Goal: Task Accomplishment & Management: Manage account settings

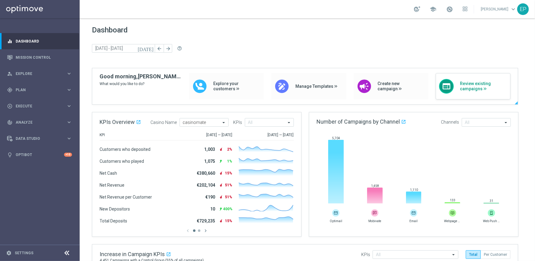
click at [473, 84] on span "Review existing campaigns" at bounding box center [483, 86] width 47 height 10
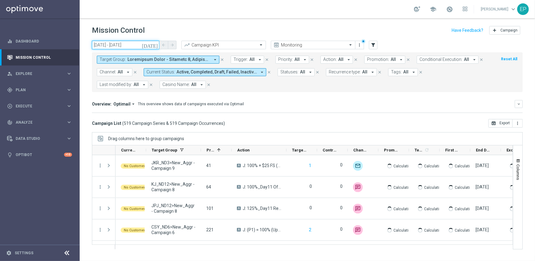
click at [129, 44] on input "21 Aug 2025 - 21 Aug 2025" at bounding box center [125, 45] width 67 height 9
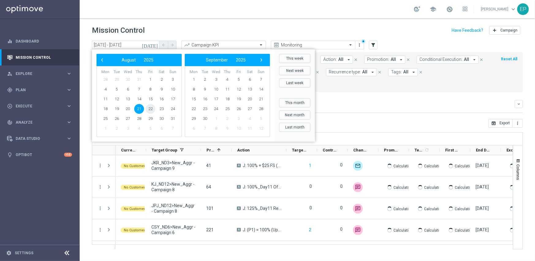
click at [151, 107] on span "22" at bounding box center [151, 109] width 10 height 10
click at [150, 107] on span "22" at bounding box center [151, 109] width 10 height 10
type input "[DATE] - [DATE]"
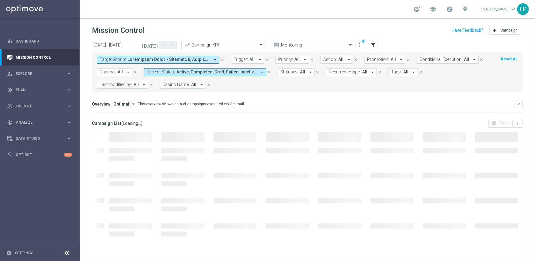
click at [63, 253] on icon at bounding box center [66, 253] width 7 height 7
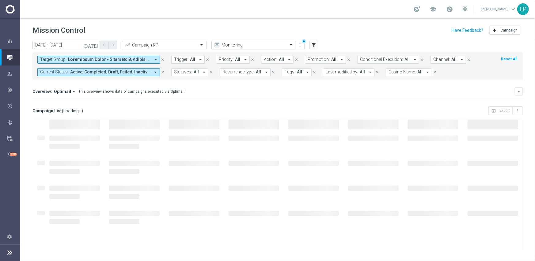
click at [246, 43] on input "text" at bounding box center [248, 45] width 66 height 5
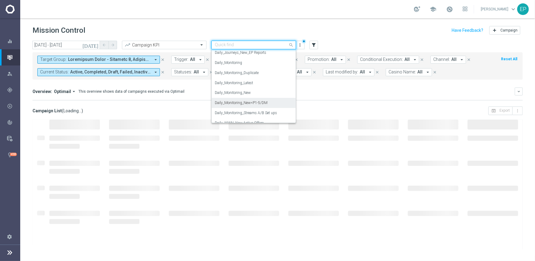
scroll to position [215, 0]
click at [259, 93] on label "Daily_Monitoring_New<P1-5/DM" at bounding box center [241, 92] width 53 height 5
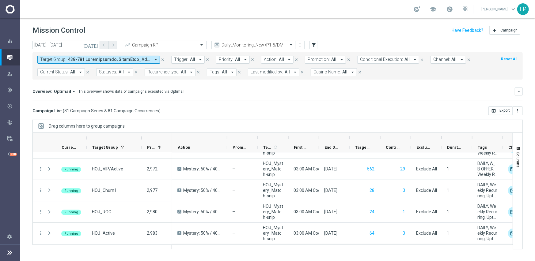
scroll to position [1349, 0]
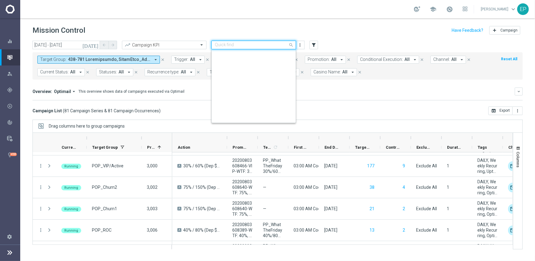
click at [273, 47] on input "text" at bounding box center [248, 45] width 66 height 5
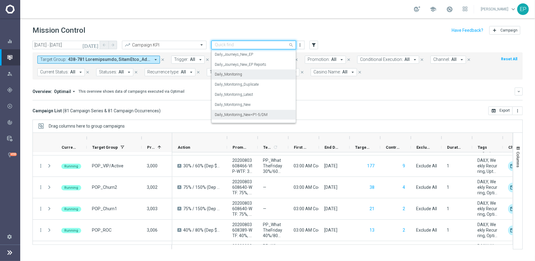
scroll to position [161, 0]
click at [258, 75] on div "Daily_Journeys_New" at bounding box center [254, 75] width 78 height 10
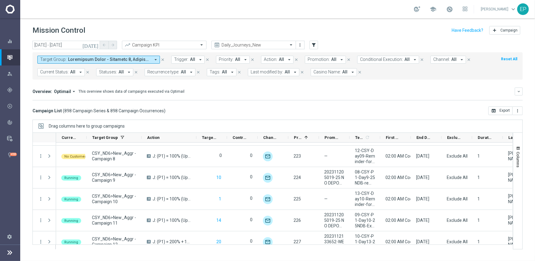
click at [61, 72] on span "Current Status:" at bounding box center [54, 72] width 29 height 5
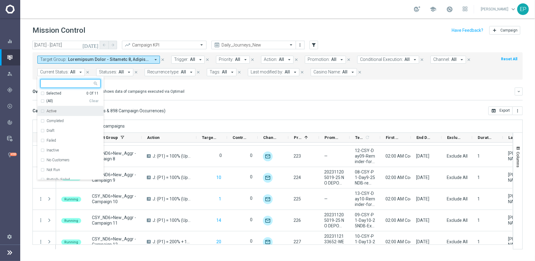
click at [45, 102] on div "(All)" at bounding box center [64, 101] width 49 height 5
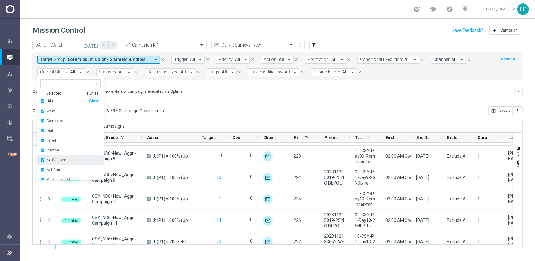
click at [68, 159] on label "No Customers" at bounding box center [58, 160] width 23 height 4
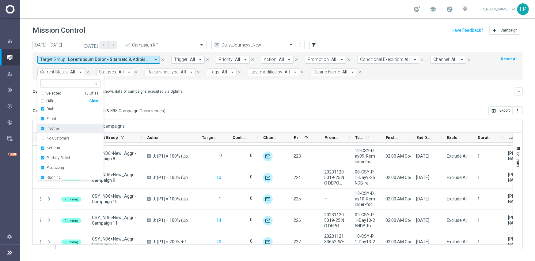
scroll to position [31, 0]
click at [56, 168] on label "Running" at bounding box center [54, 169] width 14 height 4
click at [260, 102] on mini-dashboard "Overview: Optimail arrow_drop_down This overview shows data of campaigns execut…" at bounding box center [277, 93] width 490 height 27
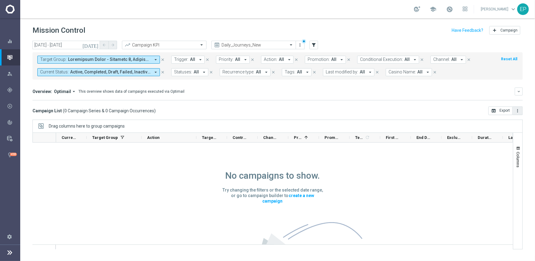
scroll to position [0, 0]
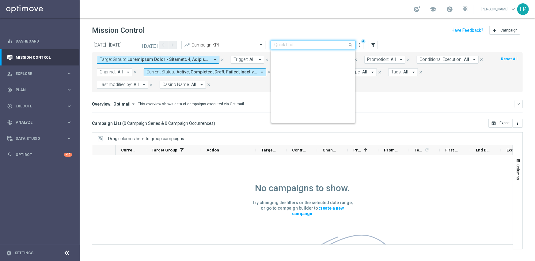
click at [319, 44] on input "text" at bounding box center [307, 45] width 66 height 5
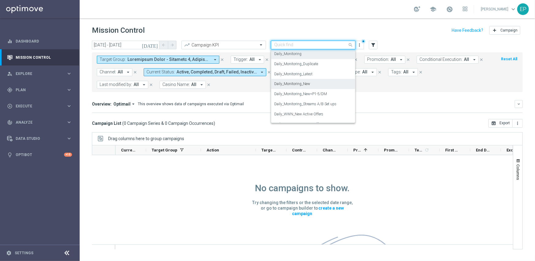
scroll to position [243, 0]
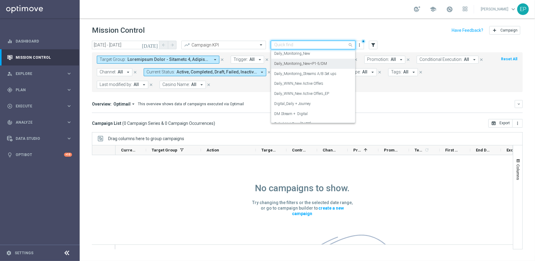
click at [319, 61] on label "Daily_Monitoring_New<P1-5/DM" at bounding box center [300, 63] width 53 height 5
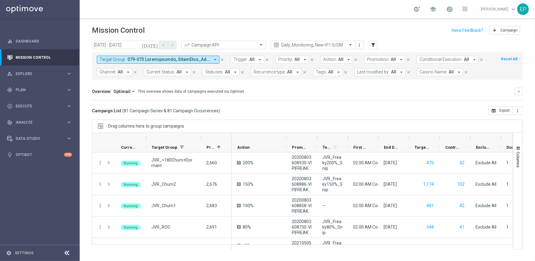
click at [67, 253] on icon at bounding box center [66, 253] width 7 height 7
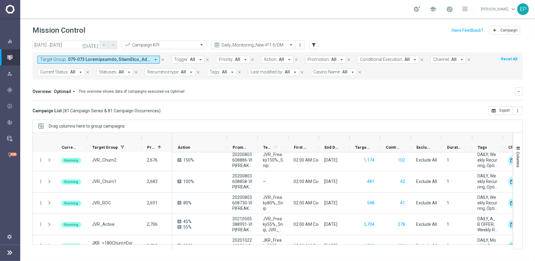
scroll to position [25, 0]
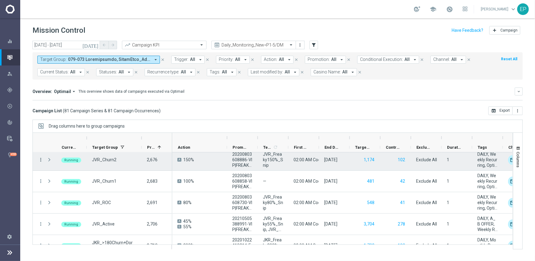
click at [39, 159] on icon "more_vert" at bounding box center [41, 160] width 6 height 6
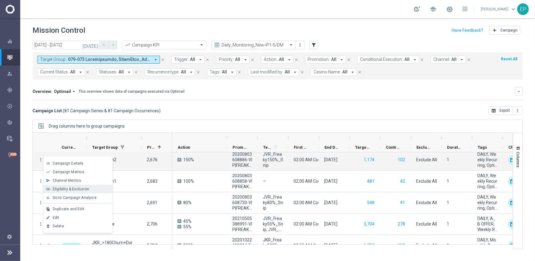
click at [73, 191] on span "Eligibility & Exclusion" at bounding box center [71, 189] width 36 height 4
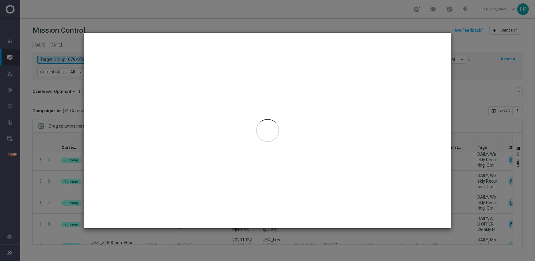
click at [358, 186] on div at bounding box center [267, 131] width 367 height 196
click at [257, 48] on div at bounding box center [267, 131] width 367 height 196
click at [455, 42] on modal-container "Selected Campaign Details Target Group JVR_Churn2 launch Action A 150% Control …" at bounding box center [267, 130] width 535 height 261
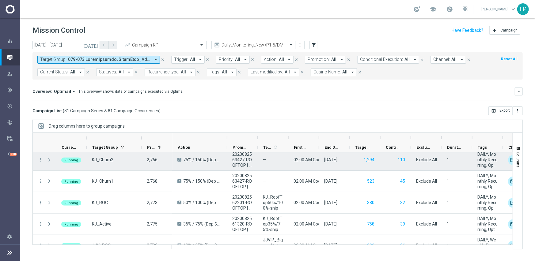
scroll to position [307, 0]
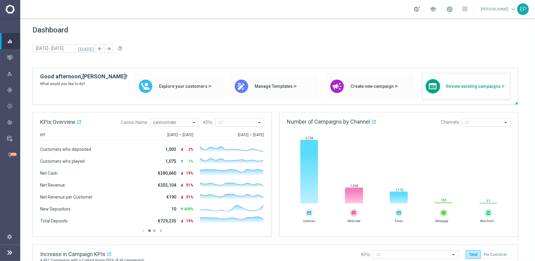
click at [457, 88] on span "Review existing campaigns" at bounding box center [477, 86] width 61 height 5
click at [445, 83] on div "web Review existing campaigns" at bounding box center [466, 86] width 89 height 26
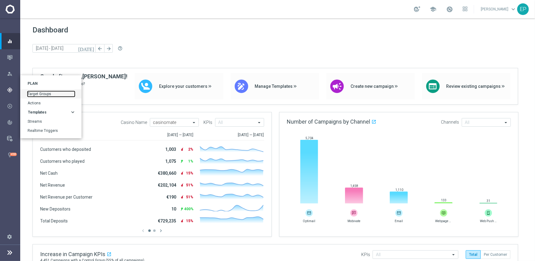
click at [43, 93] on link "Target Groups" at bounding box center [51, 94] width 47 height 6
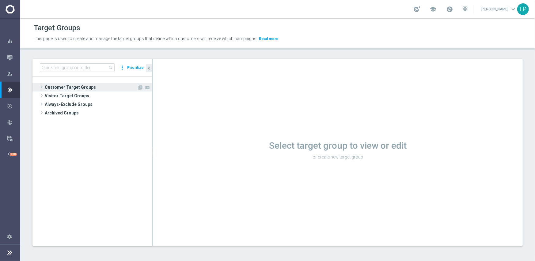
click at [78, 86] on span "Customer Target Groups" at bounding box center [91, 87] width 93 height 9
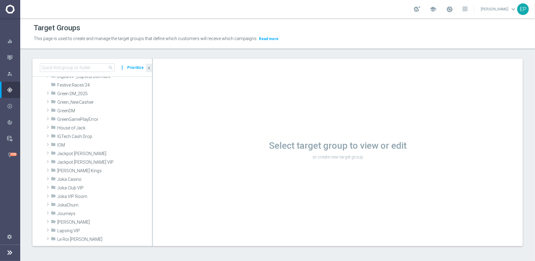
scroll to position [153, 0]
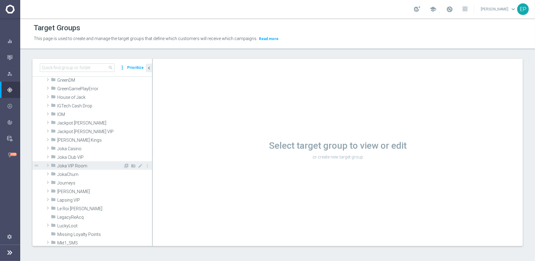
click at [85, 164] on span "Joka VIP Room" at bounding box center [90, 166] width 66 height 5
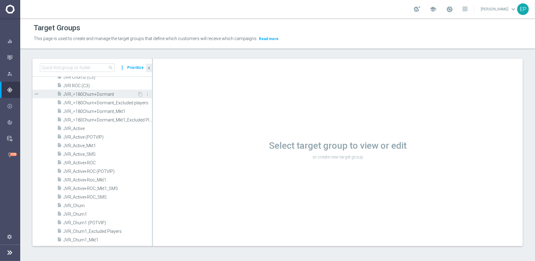
scroll to position [307, 0]
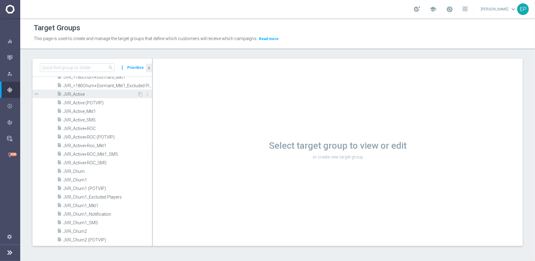
click at [86, 95] on span "JVR_Active" at bounding box center [100, 94] width 74 height 5
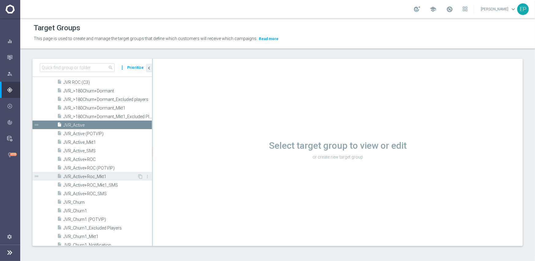
scroll to position [310, 0]
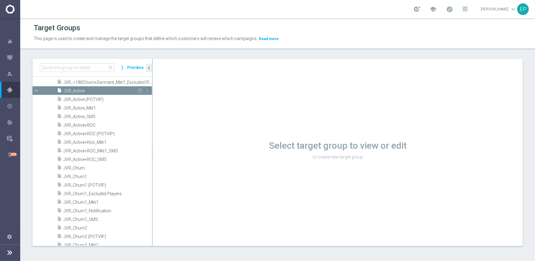
click at [73, 90] on span "JVR_Active" at bounding box center [100, 91] width 74 height 5
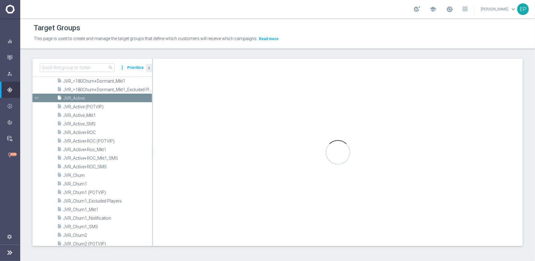
scroll to position [218, 0]
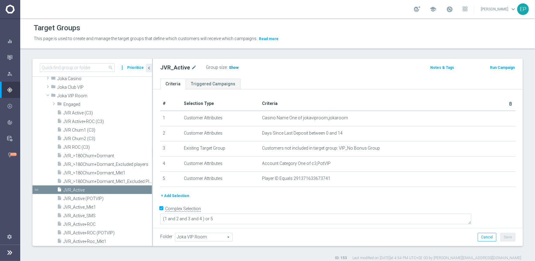
click at [229, 67] on span "Show" at bounding box center [234, 68] width 10 height 4
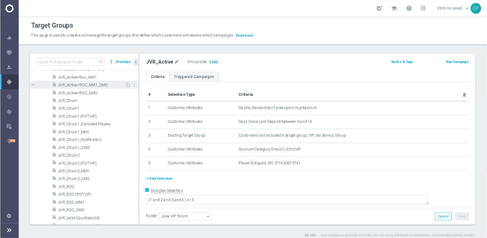
scroll to position [371, 0]
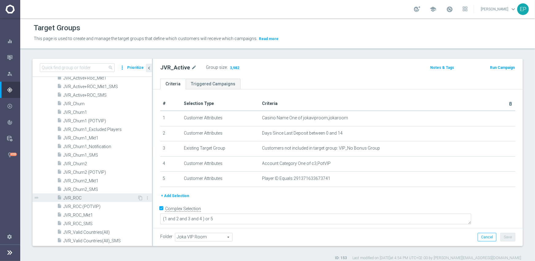
click at [81, 197] on span "JVR_ROC" at bounding box center [100, 198] width 74 height 5
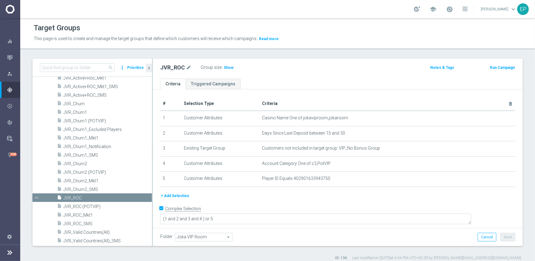
drag, startPoint x: 227, startPoint y: 67, endPoint x: 226, endPoint y: 74, distance: 6.3
click at [227, 67] on span "Show" at bounding box center [229, 68] width 10 height 4
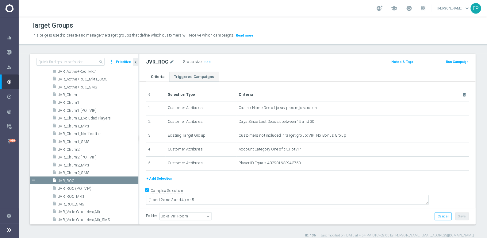
scroll to position [371, 0]
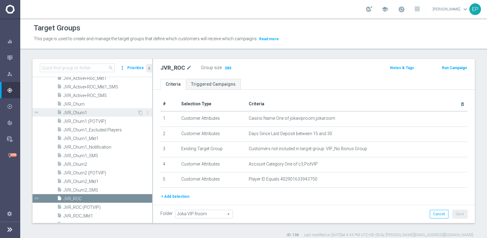
click at [79, 111] on span "JVR_Churn1" at bounding box center [100, 112] width 74 height 5
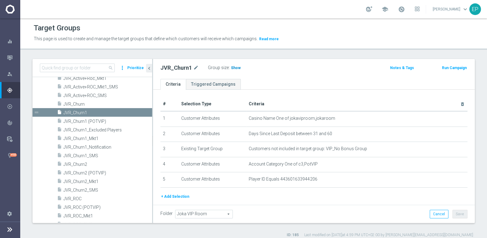
click at [233, 68] on span "Show" at bounding box center [236, 68] width 10 height 4
drag, startPoint x: 84, startPoint y: 161, endPoint x: 150, endPoint y: 150, distance: 66.9
click at [83, 162] on span "JVR_Churn2" at bounding box center [107, 164] width 89 height 5
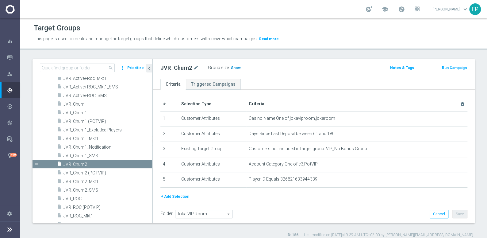
click at [231, 66] on span "Show" at bounding box center [236, 68] width 10 height 4
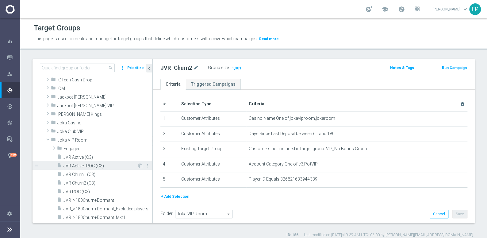
scroll to position [176, 0]
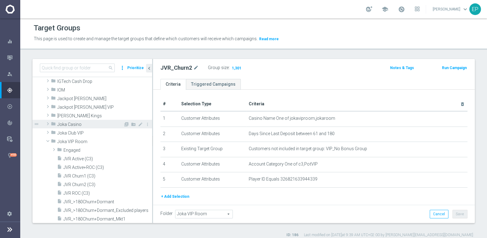
drag, startPoint x: 74, startPoint y: 124, endPoint x: 83, endPoint y: 123, distance: 8.9
click at [74, 123] on span "Joka Casino" at bounding box center [90, 124] width 66 height 5
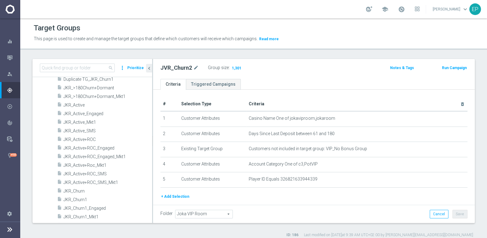
scroll to position [232, 0]
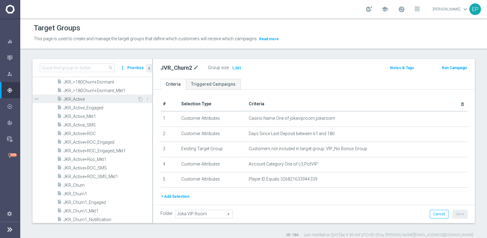
click at [84, 98] on span "JKR_Active" at bounding box center [100, 99] width 74 height 5
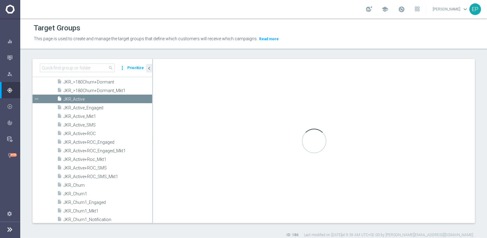
type textarea "(1 and 2 and 3 and 4) or 5"
type input "Joka Casino"
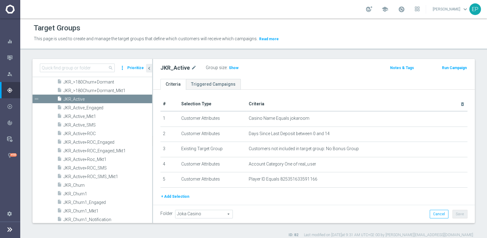
click at [234, 67] on span "Show" at bounding box center [234, 68] width 10 height 4
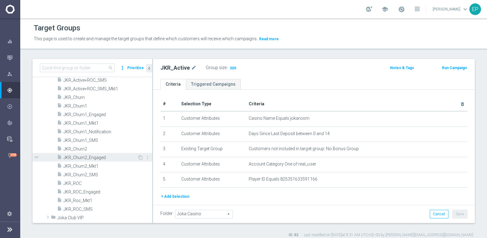
scroll to position [315, 0]
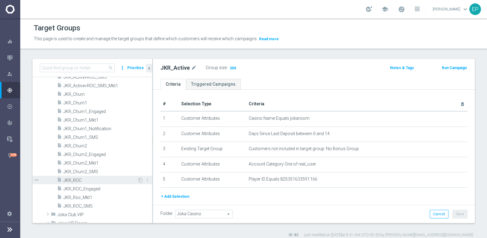
click at [75, 180] on span "JKR_ROC" at bounding box center [100, 179] width 74 height 5
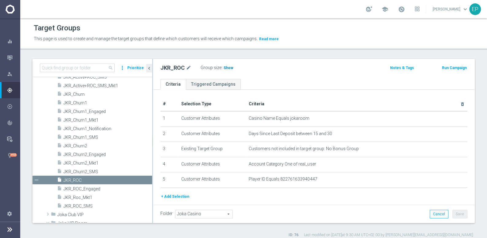
click at [229, 69] on span "Show" at bounding box center [228, 68] width 10 height 4
click at [85, 104] on span "JKR_Churn1" at bounding box center [100, 102] width 74 height 5
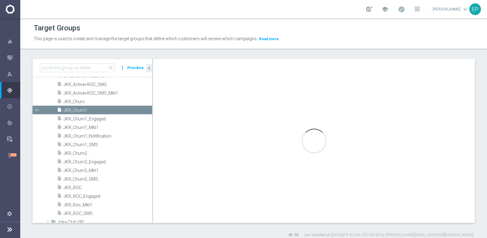
scroll to position [246, 0]
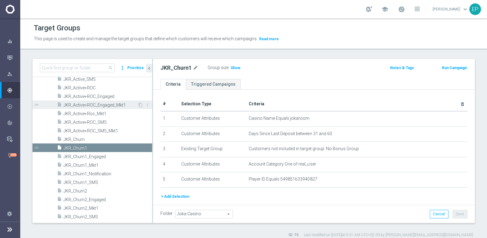
scroll to position [302, 0]
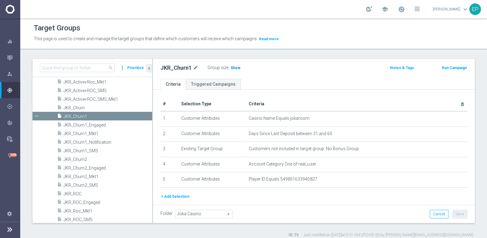
click at [234, 67] on span "Show" at bounding box center [236, 68] width 10 height 4
click at [82, 159] on span "JKR_Churn2" at bounding box center [100, 159] width 74 height 5
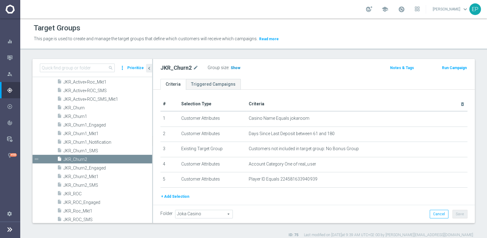
click at [231, 68] on span "Show" at bounding box center [236, 68] width 10 height 4
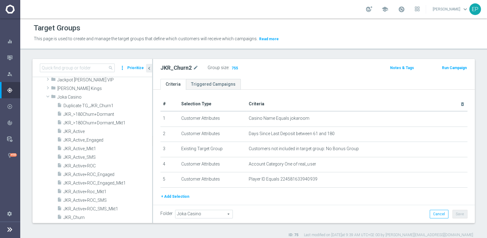
scroll to position [190, 0]
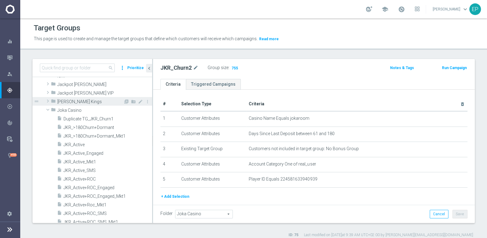
click at [97, 102] on span "Johnnie Kash Kings" at bounding box center [90, 101] width 66 height 5
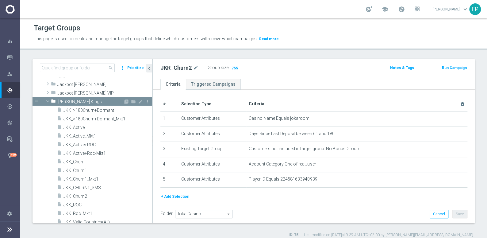
scroll to position [218, 0]
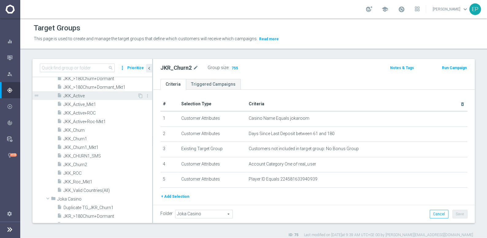
click at [90, 97] on span "JKK_Active" at bounding box center [100, 95] width 74 height 5
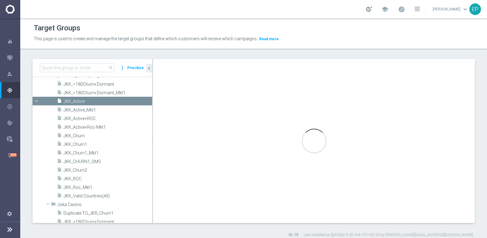
scroll to position [143, 0]
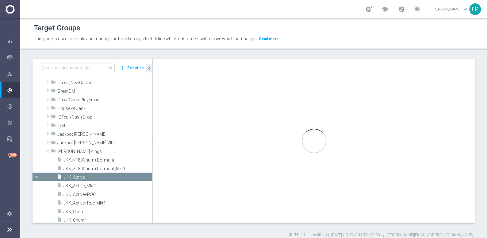
type textarea "(1 and 2 and 3 and 4) or 5"
type input "Johnnie Kash Kings"
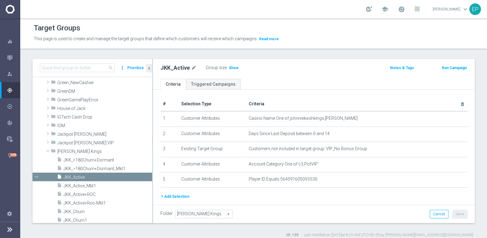
drag, startPoint x: 228, startPoint y: 67, endPoint x: 179, endPoint y: 82, distance: 51.2
click at [229, 67] on span "Show" at bounding box center [234, 68] width 10 height 4
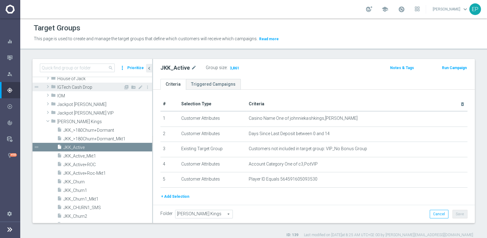
scroll to position [198, 0]
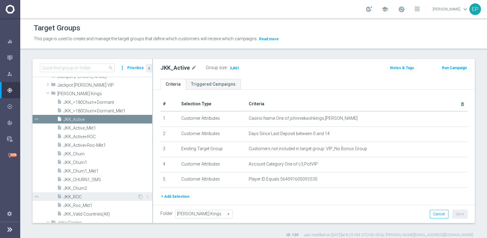
click at [76, 197] on span "JKK_ROC" at bounding box center [100, 196] width 74 height 5
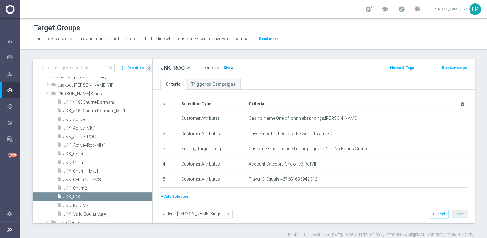
click at [226, 68] on span "Show" at bounding box center [228, 68] width 10 height 4
click at [82, 160] on span "JKK_Churn1" at bounding box center [100, 162] width 74 height 5
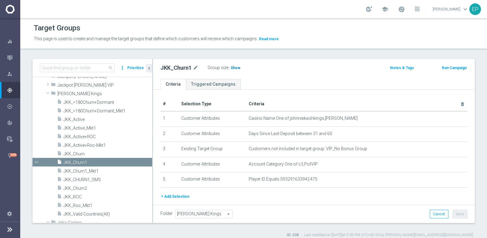
click at [232, 67] on span "Show" at bounding box center [236, 68] width 10 height 4
drag, startPoint x: 77, startPoint y: 189, endPoint x: 128, endPoint y: 175, distance: 53.0
click at [77, 189] on span "JKK_Churn2" at bounding box center [107, 187] width 89 height 5
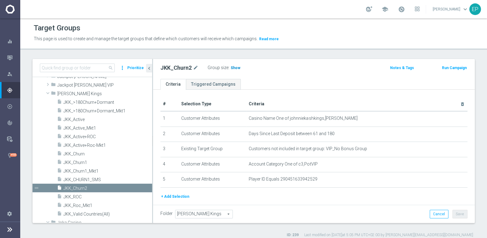
click at [232, 67] on span "Show" at bounding box center [236, 68] width 10 height 4
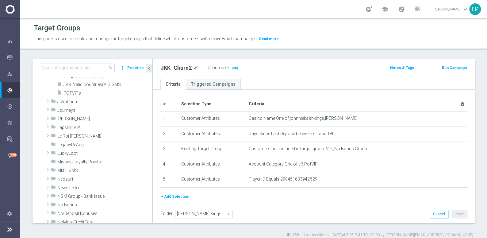
scroll to position [867, 0]
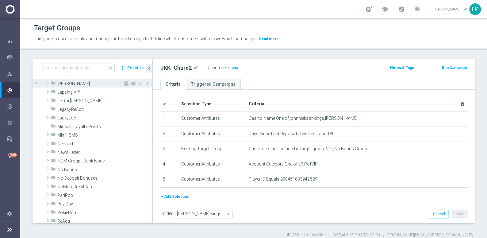
click at [90, 83] on span "[PERSON_NAME]" at bounding box center [90, 83] width 66 height 5
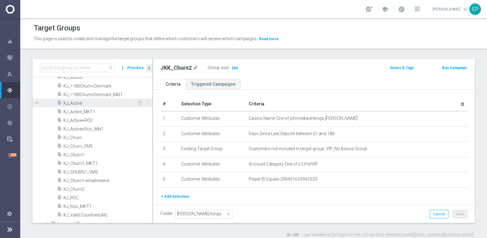
scroll to position [899, 0]
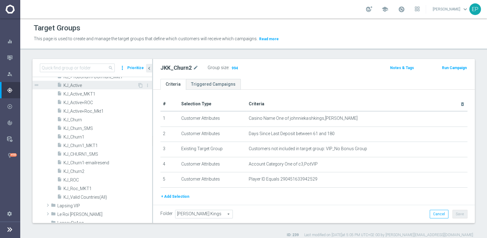
click at [86, 86] on span "KJ_Active" at bounding box center [100, 85] width 74 height 5
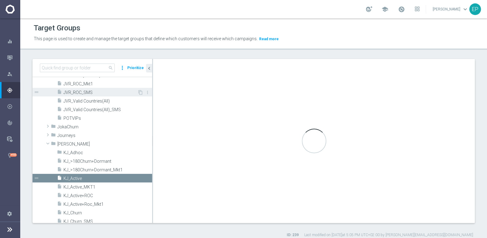
type textarea "(1 and 2 and 3 and 4 ) or 5"
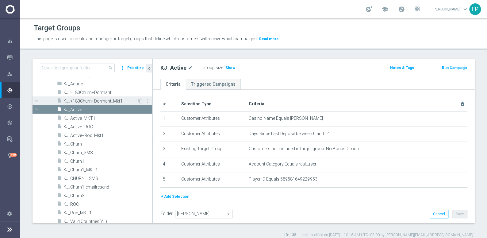
scroll to position [876, 0]
click at [227, 67] on span "Show" at bounding box center [230, 68] width 10 height 4
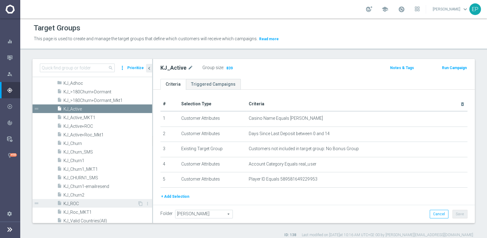
click at [74, 202] on span "KJ_ROC" at bounding box center [100, 203] width 74 height 5
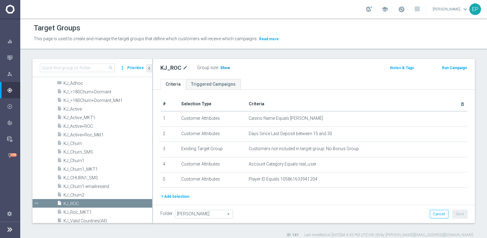
click at [224, 67] on span "Show" at bounding box center [225, 68] width 10 height 4
click at [95, 160] on span "KJ_Churn1" at bounding box center [100, 160] width 74 height 5
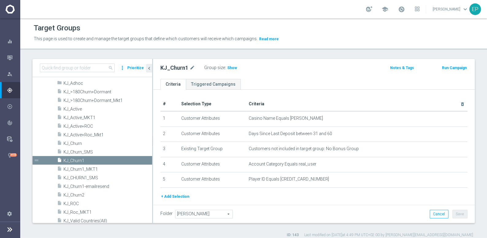
drag, startPoint x: 228, startPoint y: 67, endPoint x: 222, endPoint y: 76, distance: 10.1
click at [228, 67] on span "Show" at bounding box center [232, 68] width 10 height 4
click at [83, 195] on span "KJ_Churn2" at bounding box center [100, 194] width 74 height 5
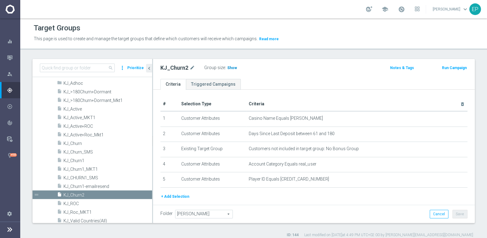
click at [229, 66] on span "Show" at bounding box center [232, 68] width 10 height 4
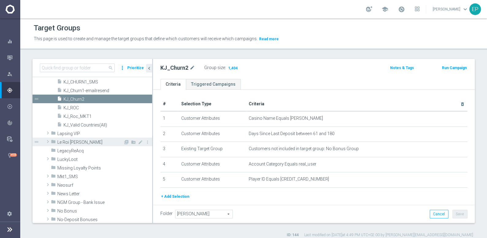
scroll to position [987, 0]
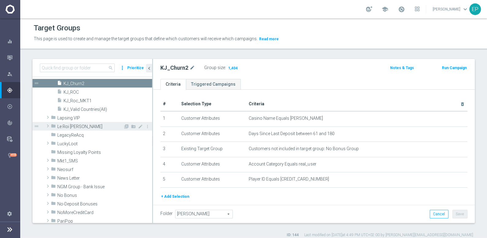
click at [91, 126] on span "Le Roi Johnny" at bounding box center [90, 126] width 66 height 5
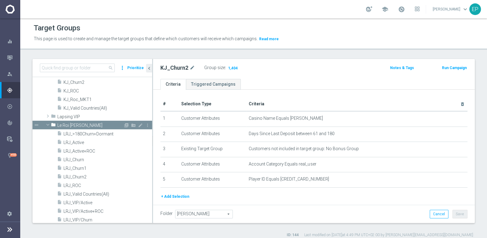
scroll to position [1015, 0]
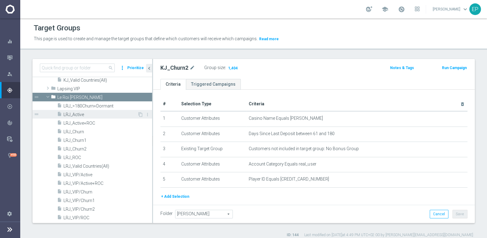
click at [83, 113] on span "LRJ_Active" at bounding box center [100, 114] width 74 height 5
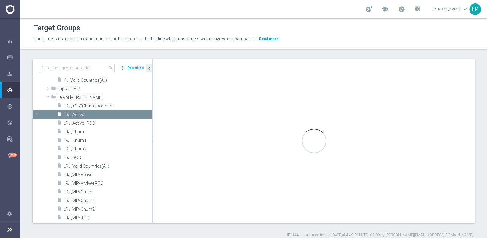
type input "Le Roi Johnny"
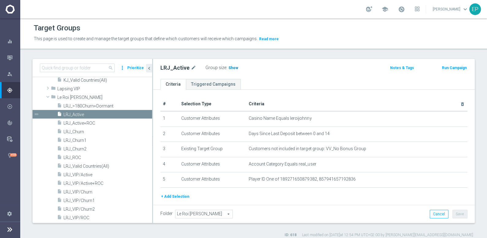
click at [232, 67] on span "Show" at bounding box center [233, 68] width 10 height 4
click at [77, 157] on span "LRJ_ROC" at bounding box center [100, 157] width 74 height 5
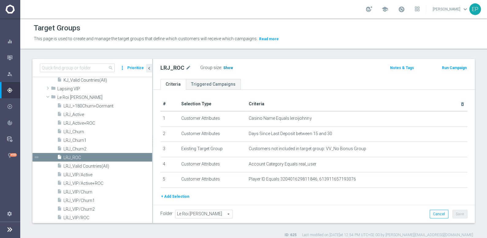
click at [228, 67] on span "Show" at bounding box center [228, 68] width 10 height 4
click at [83, 139] on span "LRJ_Churn1" at bounding box center [100, 140] width 74 height 5
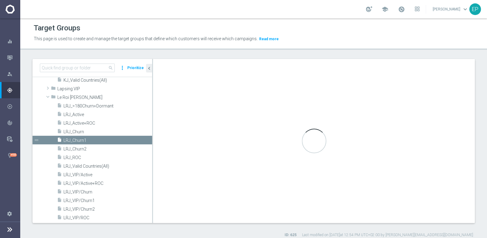
type textarea "(1 and 2 and 3 and 4) or 5"
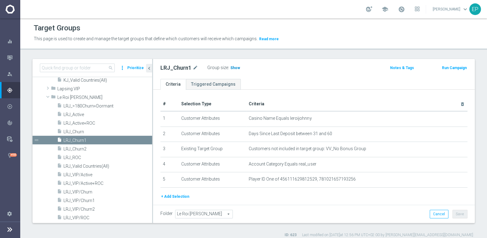
click at [230, 67] on span "Show" at bounding box center [235, 68] width 10 height 4
drag, startPoint x: 84, startPoint y: 147, endPoint x: 134, endPoint y: 139, distance: 50.9
click at [84, 147] on span "LRJ_Churn2" at bounding box center [107, 148] width 89 height 5
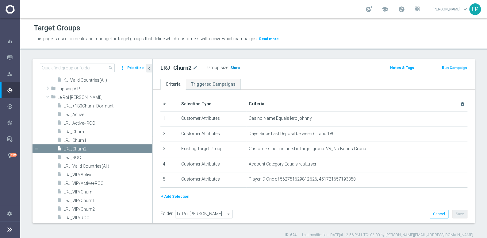
click at [234, 67] on span "Show" at bounding box center [235, 68] width 10 height 4
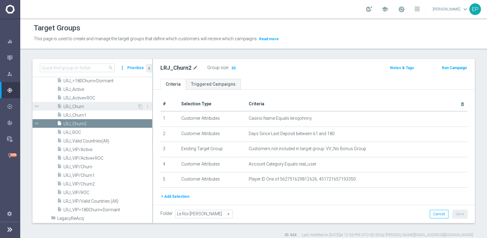
scroll to position [1043, 0]
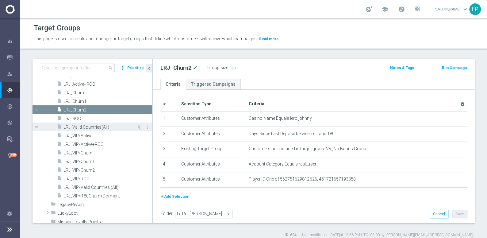
drag, startPoint x: 95, startPoint y: 135, endPoint x: 137, endPoint y: 125, distance: 43.0
click at [95, 135] on span "LRJ_VIP/Active" at bounding box center [107, 135] width 89 height 5
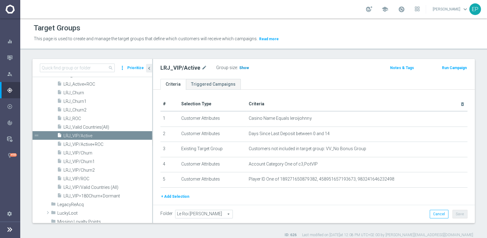
click at [241, 68] on span "Show" at bounding box center [244, 68] width 10 height 4
drag, startPoint x: 85, startPoint y: 179, endPoint x: 119, endPoint y: 173, distance: 34.3
click at [85, 179] on span "LRJ_VIP/ROC" at bounding box center [107, 178] width 89 height 5
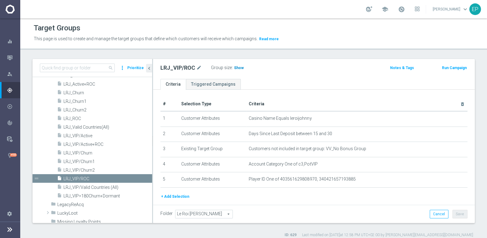
click at [238, 69] on span "Show" at bounding box center [239, 68] width 10 height 4
click at [85, 136] on span "LRJ_VIP/Active" at bounding box center [100, 135] width 74 height 5
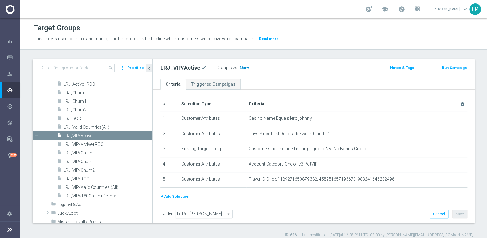
click at [242, 67] on span "Show" at bounding box center [244, 68] width 10 height 4
click at [87, 178] on span "LRJ_VIP/ROC" at bounding box center [100, 178] width 74 height 5
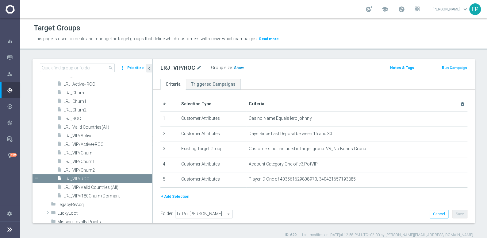
click at [235, 66] on span "Show" at bounding box center [239, 68] width 10 height 4
drag, startPoint x: 93, startPoint y: 161, endPoint x: 141, endPoint y: 152, distance: 49.0
click at [93, 161] on span "LRJ_VIP/Churn1" at bounding box center [107, 161] width 89 height 5
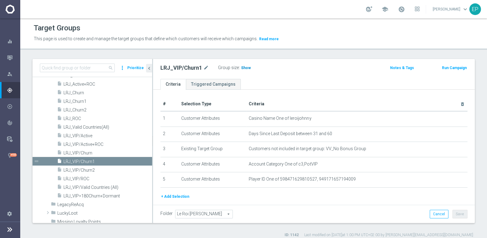
click at [242, 68] on span "Show" at bounding box center [246, 68] width 10 height 4
click at [92, 170] on span "LRJ_VIP/Churn2" at bounding box center [100, 169] width 74 height 5
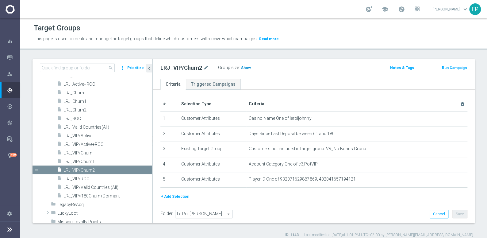
click at [242, 67] on span "Show" at bounding box center [246, 68] width 10 height 4
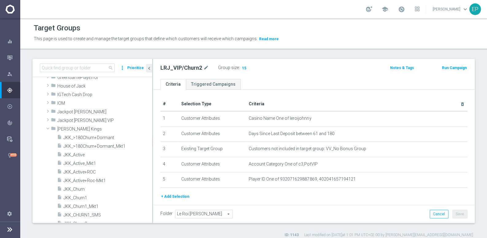
scroll to position [151, 0]
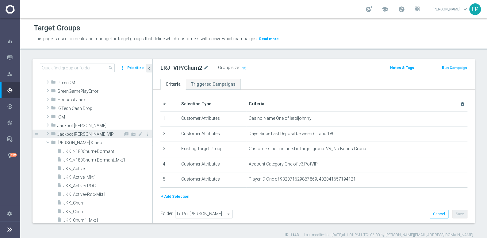
click at [90, 135] on span "Jackpot Jill VIP" at bounding box center [90, 133] width 66 height 5
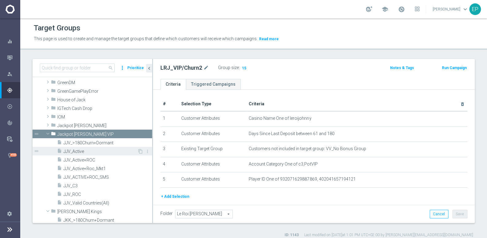
click at [79, 151] on span "JJV_Active" at bounding box center [100, 151] width 74 height 5
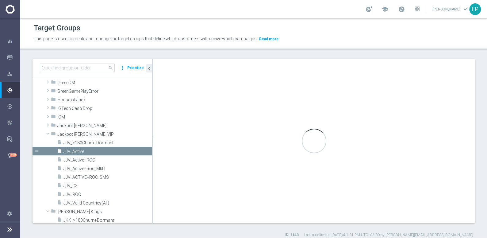
type input "Jackpot Jill VIP"
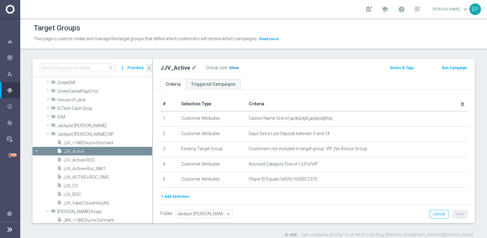
click at [230, 67] on span "Show" at bounding box center [234, 68] width 10 height 4
click at [79, 194] on span "JJV_ROC" at bounding box center [100, 194] width 74 height 5
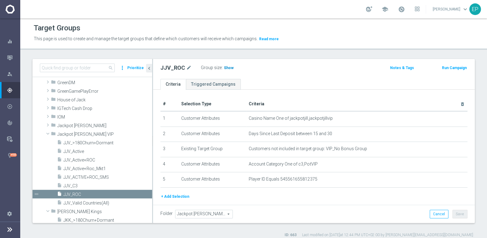
click at [229, 69] on span "Show" at bounding box center [229, 68] width 10 height 4
drag, startPoint x: 69, startPoint y: 121, endPoint x: 92, endPoint y: 125, distance: 23.3
click at [69, 121] on div "folder Jackpot Jill" at bounding box center [87, 125] width 72 height 9
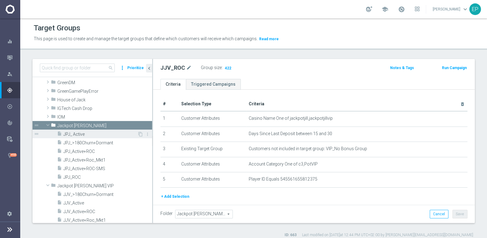
click at [78, 133] on span "JPJ_ Active" at bounding box center [100, 133] width 74 height 5
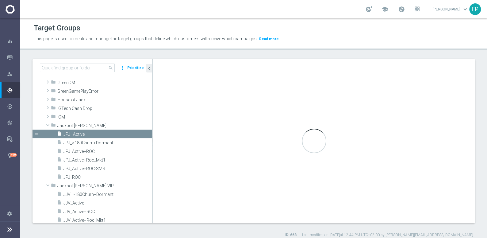
type textarea "(1 and 2 and 3 and 4 ) or 5"
type input "Jackpot Jill"
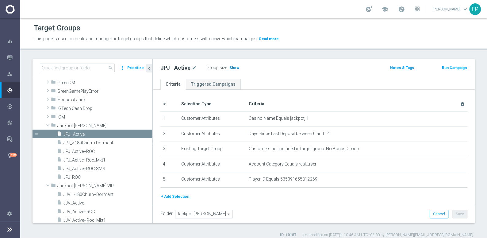
click at [231, 68] on span "Show" at bounding box center [234, 68] width 10 height 4
click at [74, 175] on span "JPJ_ROC" at bounding box center [100, 176] width 74 height 5
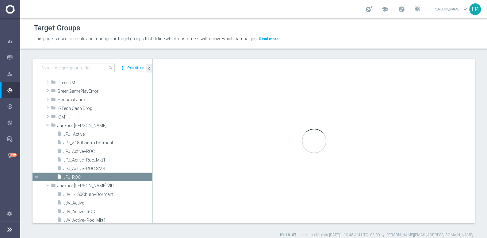
checkbox input "false"
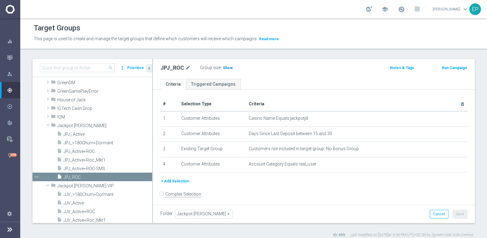
click at [226, 68] on span "Show" at bounding box center [228, 68] width 10 height 4
click at [9, 212] on icon "settings" at bounding box center [10, 213] width 6 height 6
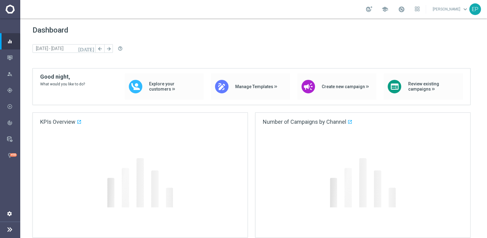
click at [9, 212] on icon "settings" at bounding box center [10, 213] width 6 height 6
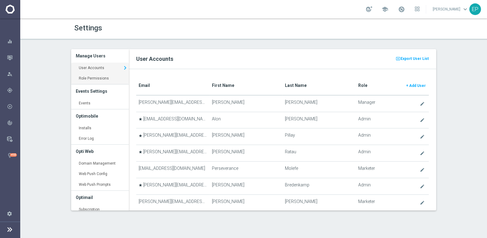
click at [93, 78] on link "Role Permissions keyboard_arrow_right" at bounding box center [100, 78] width 58 height 11
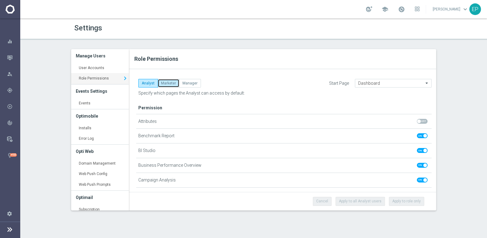
click at [166, 82] on button "Marketer" at bounding box center [169, 83] width 22 height 9
checkbox input "true"
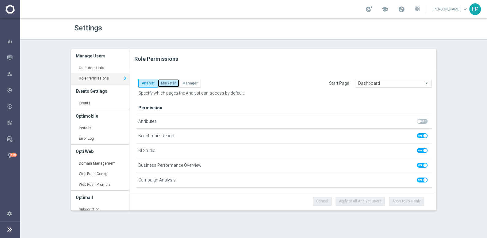
checkbox input "true"
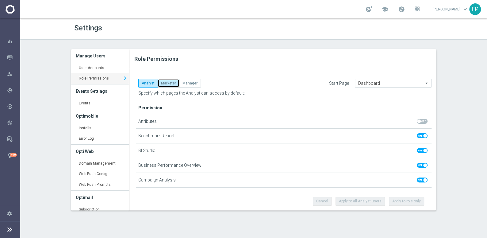
checkbox input "true"
click at [189, 81] on button "Manager" at bounding box center [190, 83] width 22 height 9
checkbox input "true"
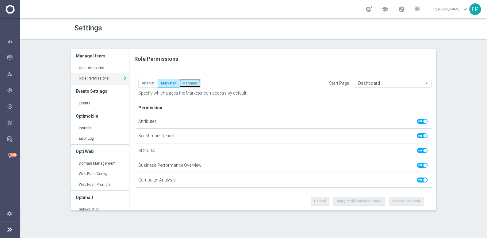
checkbox input "true"
click at [94, 66] on link "User Accounts keyboard_arrow_right" at bounding box center [100, 68] width 58 height 11
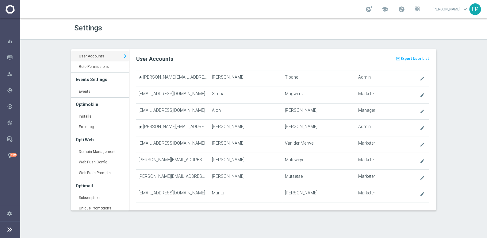
scroll to position [10, 0]
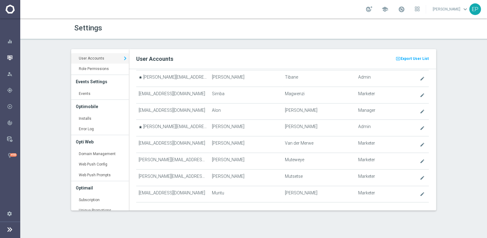
click at [12, 58] on icon "button" at bounding box center [10, 58] width 6 height 6
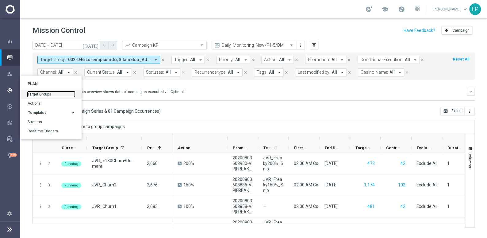
drag, startPoint x: 43, startPoint y: 92, endPoint x: 46, endPoint y: 94, distance: 4.0
click at [43, 92] on link "Target Groups" at bounding box center [51, 94] width 47 height 6
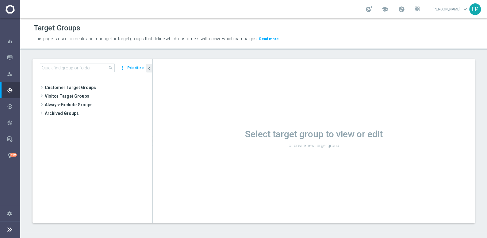
drag, startPoint x: 59, startPoint y: 88, endPoint x: 82, endPoint y: 119, distance: 38.1
click at [59, 88] on span "Customer Target Groups" at bounding box center [98, 87] width 107 height 9
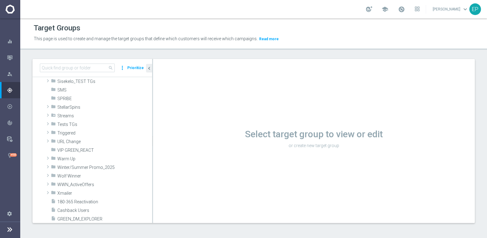
scroll to position [418, 0]
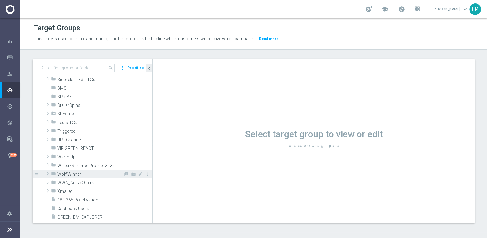
click at [90, 172] on span "Wolf Winner" at bounding box center [90, 173] width 66 height 5
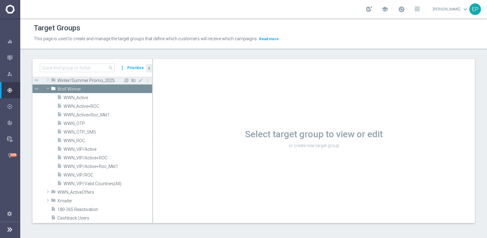
scroll to position [501, 0]
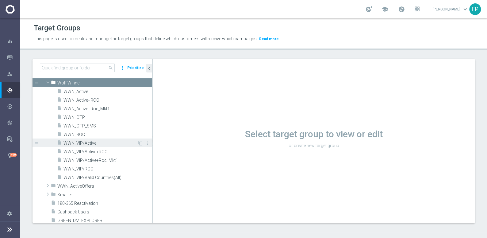
click at [93, 143] on span "WWN_VIP/Active" at bounding box center [100, 142] width 74 height 5
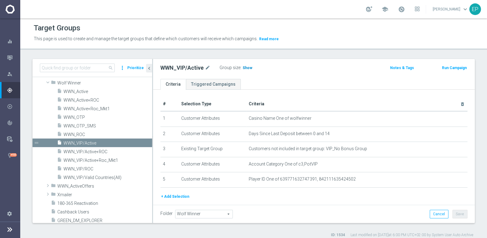
click at [246, 67] on span "Show" at bounding box center [247, 68] width 10 height 4
drag, startPoint x: 88, startPoint y: 168, endPoint x: 95, endPoint y: 167, distance: 7.2
click at [88, 168] on span "WWN_VIP/ROC" at bounding box center [100, 168] width 74 height 5
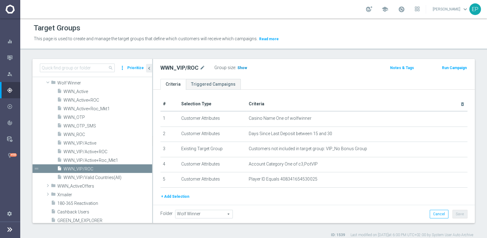
click at [244, 67] on span "Show" at bounding box center [242, 68] width 10 height 4
drag, startPoint x: 93, startPoint y: 92, endPoint x: 110, endPoint y: 97, distance: 17.7
click at [93, 92] on span "WWN_Active" at bounding box center [107, 91] width 89 height 5
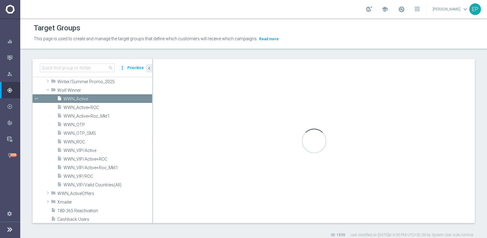
scroll to position [421, 0]
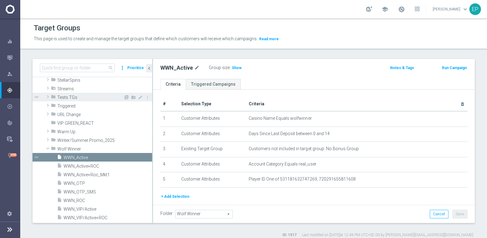
scroll to position [449, 0]
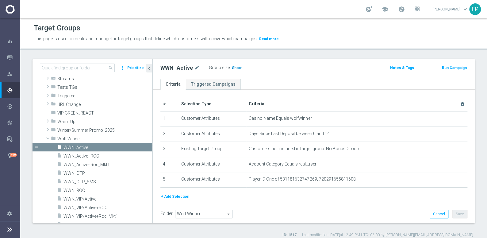
click at [235, 66] on span "Show" at bounding box center [237, 68] width 10 height 4
drag, startPoint x: 80, startPoint y: 189, endPoint x: 138, endPoint y: 174, distance: 59.9
click at [80, 189] on span "WWN_ROC" at bounding box center [107, 190] width 89 height 5
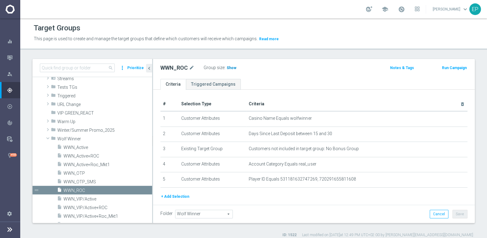
click at [229, 68] on span "Show" at bounding box center [232, 68] width 10 height 4
click at [69, 137] on span "Wolf Winner" at bounding box center [90, 138] width 66 height 5
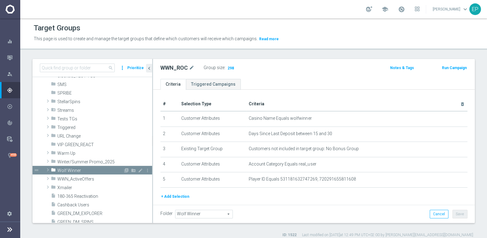
scroll to position [394, 0]
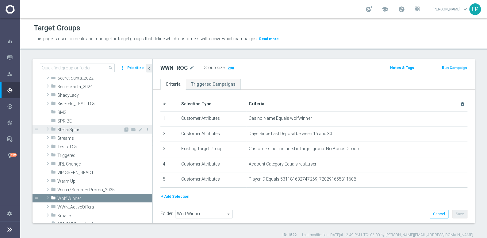
click at [70, 130] on span "StellarSpins" at bounding box center [90, 129] width 66 height 5
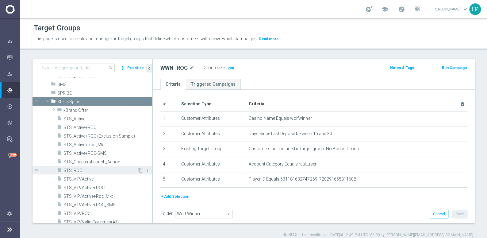
scroll to position [449, 0]
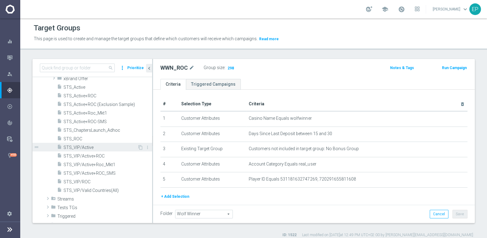
click at [85, 146] on span "STS_VIP/Active" at bounding box center [100, 147] width 74 height 5
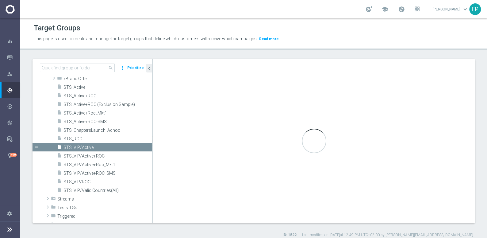
type textarea "(1 and 2 and 3 and 4) or 5"
type input "StellarSpins"
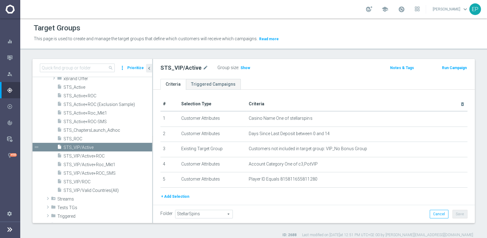
click at [246, 69] on span "Show" at bounding box center [245, 68] width 10 height 4
click at [83, 181] on span "STS_VIP/ROC" at bounding box center [100, 181] width 74 height 5
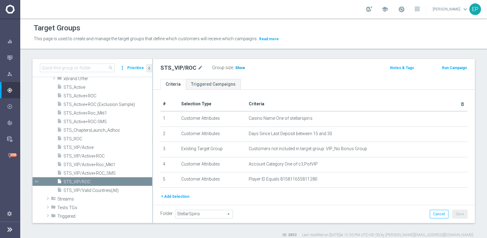
click at [238, 69] on span "Show" at bounding box center [240, 68] width 10 height 4
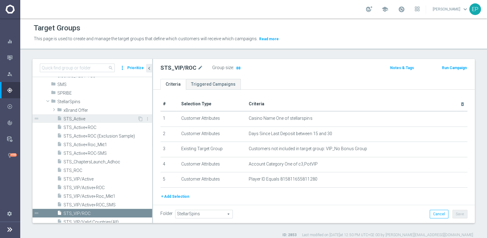
click at [81, 118] on span "STS_Active" at bounding box center [100, 118] width 74 height 5
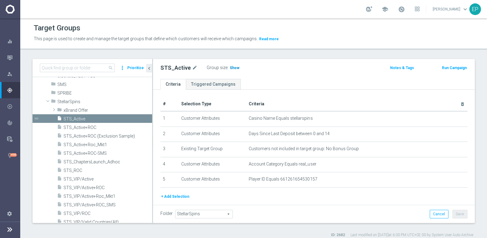
click at [230, 67] on span "Show" at bounding box center [235, 68] width 10 height 4
drag, startPoint x: 78, startPoint y: 170, endPoint x: 93, endPoint y: 167, distance: 15.2
click at [78, 170] on span "STS_ROC" at bounding box center [100, 170] width 74 height 5
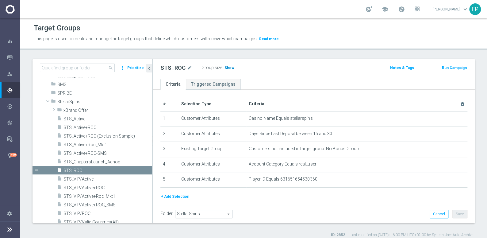
click at [229, 67] on span "Show" at bounding box center [229, 68] width 10 height 4
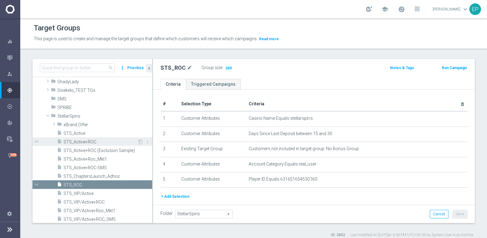
scroll to position [394, 0]
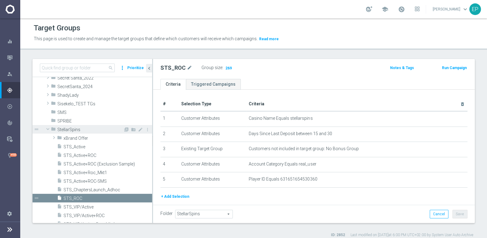
click at [71, 129] on span "StellarSpins" at bounding box center [90, 129] width 66 height 5
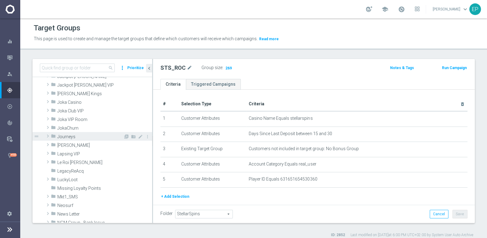
scroll to position [171, 0]
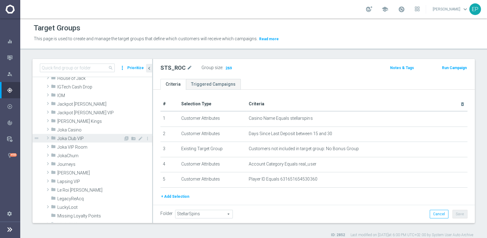
click at [77, 139] on span "Joka Club VIP" at bounding box center [90, 138] width 66 height 5
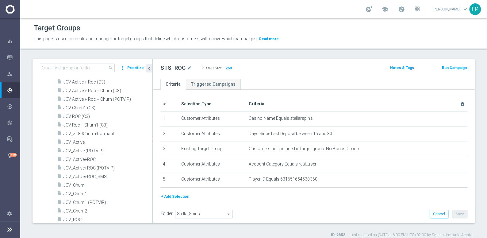
scroll to position [282, 0]
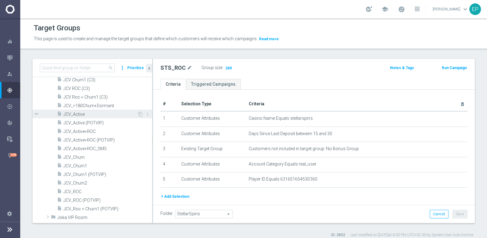
click at [79, 116] on div "insert_drive_file JCV_Active" at bounding box center [97, 113] width 80 height 9
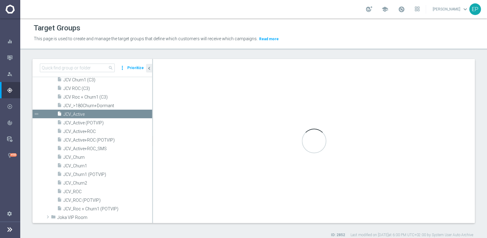
type textarea "(1 and 2 and 3 and 4) or 5"
type input "Joka Club VIP"
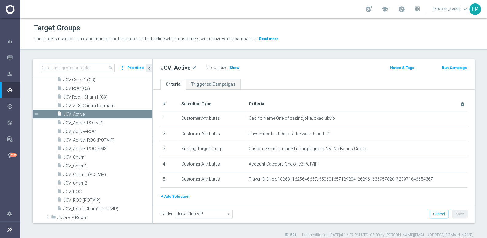
click at [234, 66] on span "Show" at bounding box center [234, 68] width 10 height 4
drag, startPoint x: 76, startPoint y: 191, endPoint x: 86, endPoint y: 191, distance: 10.1
click at [76, 191] on span "JCV_ROC" at bounding box center [100, 191] width 74 height 5
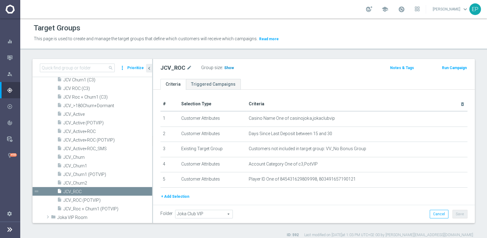
click at [228, 67] on span "Show" at bounding box center [229, 68] width 10 height 4
drag, startPoint x: 98, startPoint y: 164, endPoint x: 118, endPoint y: 158, distance: 21.1
click at [98, 164] on span "JCV_Churn1" at bounding box center [107, 165] width 89 height 5
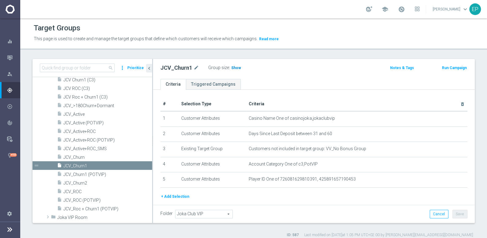
click at [237, 67] on span "Show" at bounding box center [236, 68] width 10 height 4
click at [85, 183] on span "JCV_Churn2" at bounding box center [100, 182] width 74 height 5
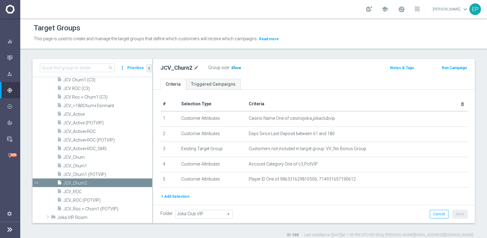
click at [233, 67] on span "Show" at bounding box center [236, 68] width 10 height 4
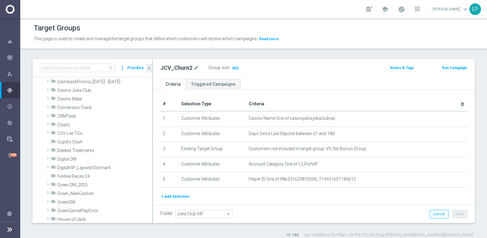
scroll to position [31, 0]
click at [82, 91] on span "Casino Joka Club" at bounding box center [90, 90] width 66 height 5
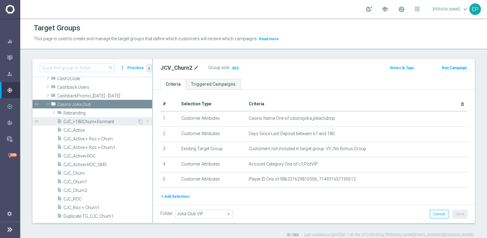
scroll to position [28, 0]
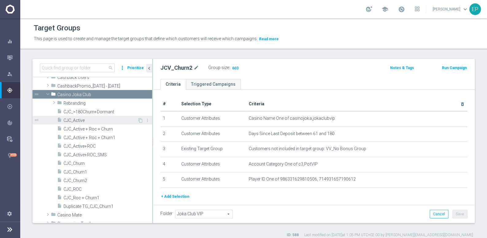
click at [78, 122] on div "insert_drive_file CJC_Active" at bounding box center [97, 120] width 80 height 9
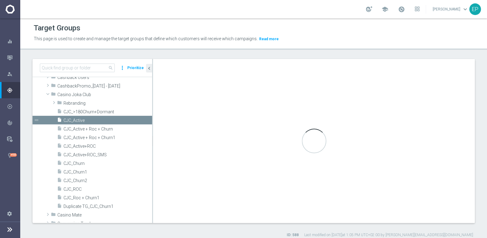
type textarea "(1 and 2 and 3 and 4 ) or 5"
type input "Casino Joka Club"
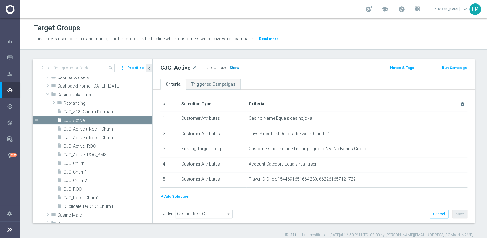
click at [232, 67] on span "Show" at bounding box center [234, 68] width 10 height 4
click at [77, 187] on span "CJC_ROC" at bounding box center [100, 188] width 74 height 5
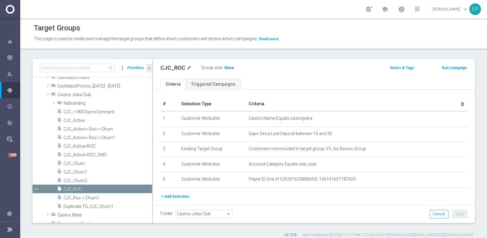
click at [230, 68] on span "Show" at bounding box center [229, 68] width 10 height 4
click at [80, 171] on span "CJC_Churn1" at bounding box center [100, 171] width 74 height 5
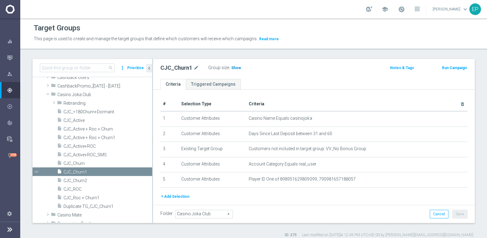
click at [234, 69] on span "Show" at bounding box center [236, 68] width 10 height 4
drag, startPoint x: 81, startPoint y: 179, endPoint x: 136, endPoint y: 168, distance: 55.8
click at [81, 179] on span "CJC_Churn2" at bounding box center [107, 180] width 89 height 5
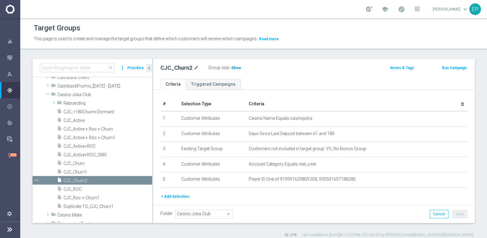
click at [231, 67] on span "Show" at bounding box center [236, 68] width 10 height 4
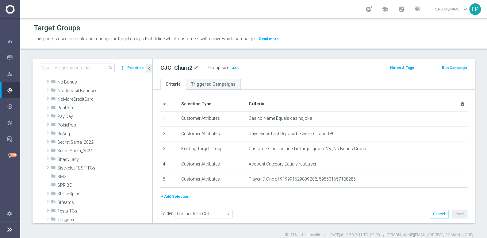
scroll to position [613, 0]
click at [79, 124] on span "PokiePop" at bounding box center [90, 124] width 66 height 5
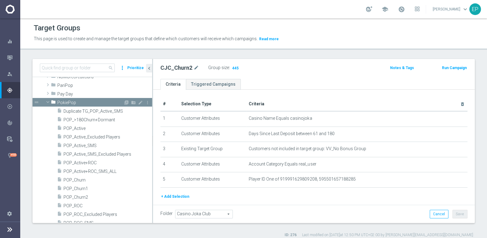
scroll to position [641, 0]
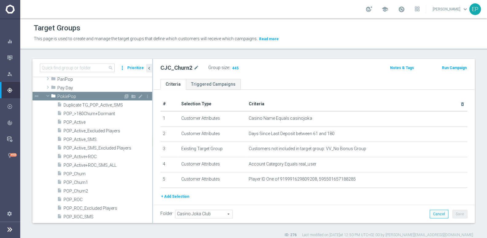
click at [79, 124] on div "insert_drive_file POP_Active" at bounding box center [104, 121] width 95 height 9
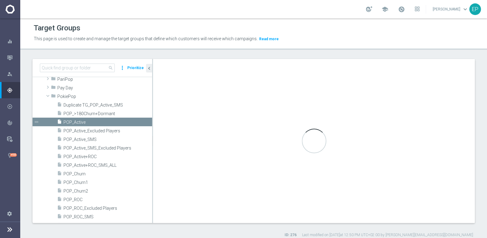
type textarea "(1 and 2 and 3 and 4 ) or 5"
type input "PokiePop"
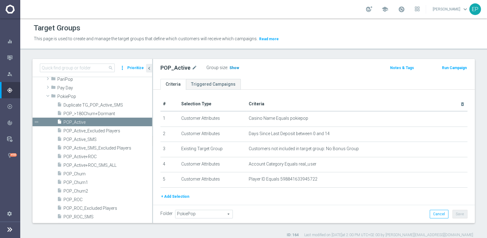
click at [232, 67] on span "Show" at bounding box center [234, 68] width 10 height 4
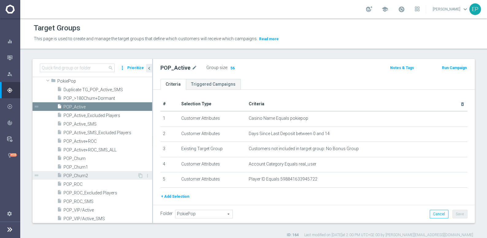
scroll to position [669, 0]
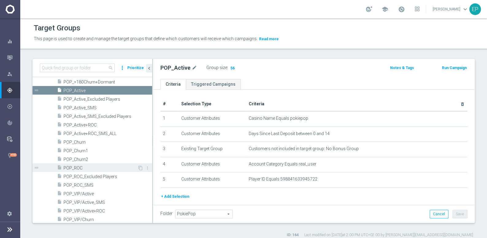
click at [78, 167] on span "POP_ROC" at bounding box center [100, 167] width 74 height 5
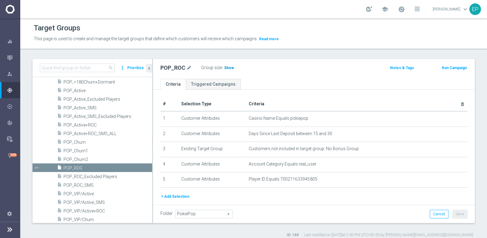
click at [227, 67] on span "Show" at bounding box center [229, 68] width 10 height 4
click at [82, 148] on span "POP_Churn1" at bounding box center [100, 150] width 74 height 5
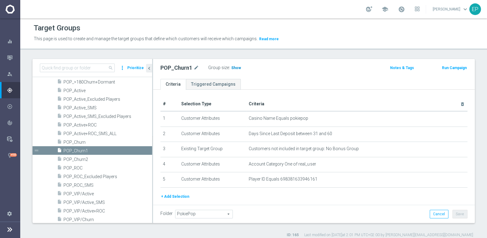
click at [231, 67] on span "Show" at bounding box center [236, 68] width 10 height 4
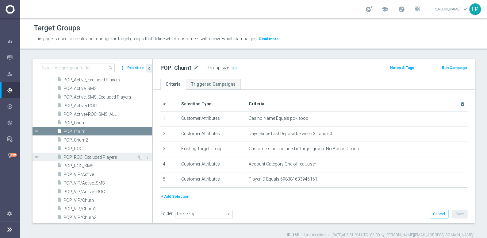
scroll to position [696, 0]
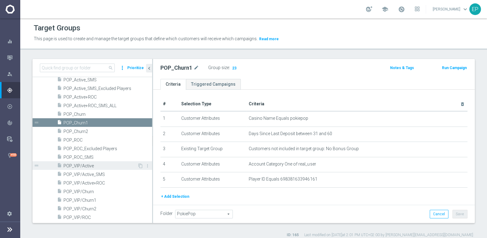
drag, startPoint x: 92, startPoint y: 165, endPoint x: 126, endPoint y: 163, distance: 33.5
click at [92, 165] on span "POP_VIP/Active" at bounding box center [100, 165] width 74 height 5
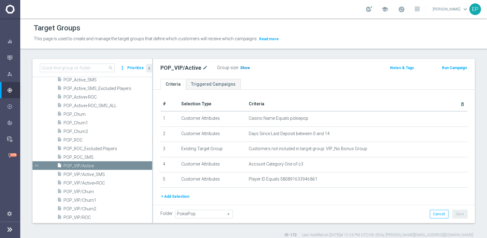
click at [243, 66] on span "Show" at bounding box center [245, 68] width 10 height 4
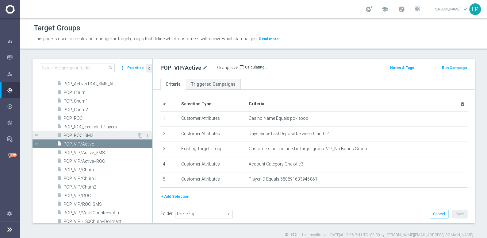
scroll to position [724, 0]
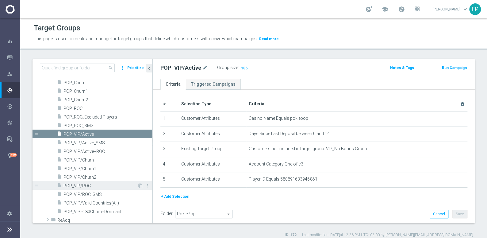
click at [85, 184] on span "POP_VIP/ROC" at bounding box center [100, 185] width 74 height 5
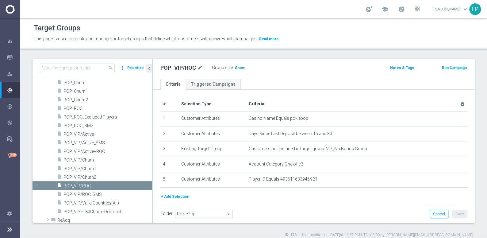
click at [238, 68] on span "Show" at bounding box center [240, 68] width 10 height 4
click at [95, 170] on div "insert_drive_file POP_VIP/Churn1" at bounding box center [97, 168] width 80 height 9
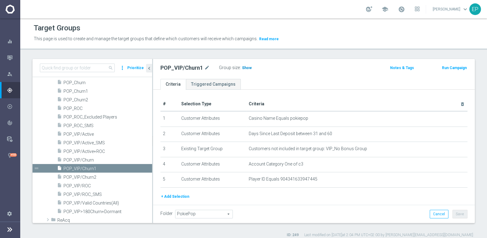
click at [246, 68] on span "Show" at bounding box center [247, 68] width 10 height 4
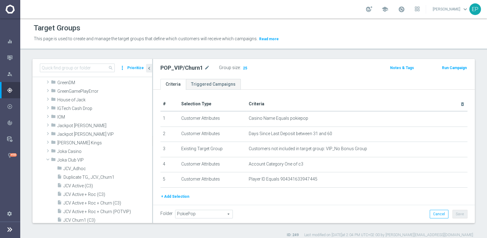
scroll to position [223, 0]
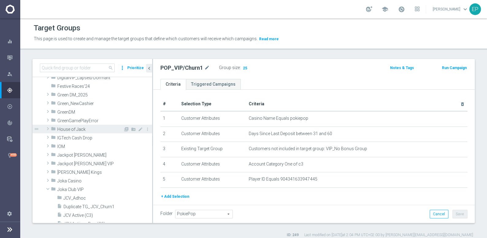
click at [81, 130] on span "House of Jack" at bounding box center [90, 129] width 66 height 5
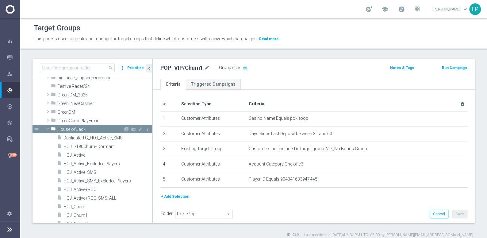
scroll to position [251, 0]
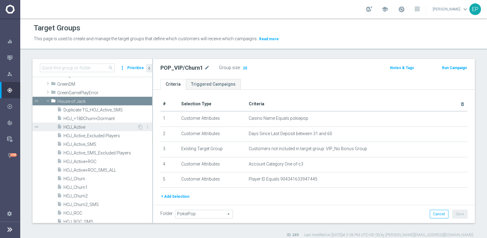
click at [82, 126] on span "HOJ_Active" at bounding box center [100, 126] width 74 height 5
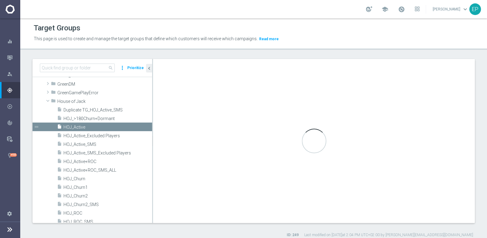
type textarea "(1 and 2 and 3 and 4 ) or 5"
type input "House of Jack"
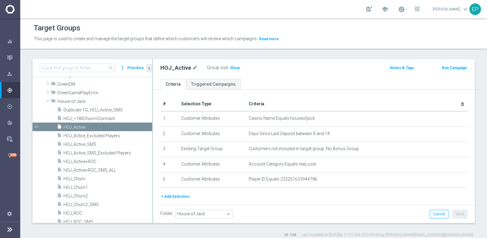
drag, startPoint x: 230, startPoint y: 69, endPoint x: 224, endPoint y: 72, distance: 6.3
click at [230, 69] on span "Show" at bounding box center [235, 68] width 10 height 4
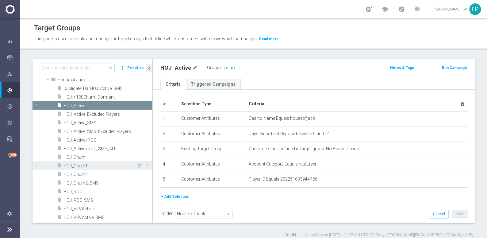
scroll to position [279, 0]
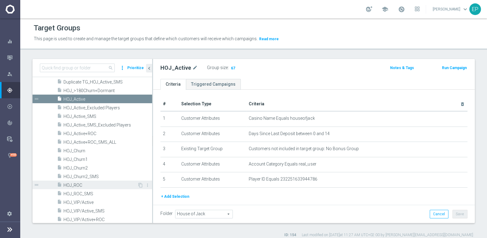
click at [80, 184] on span "HOJ_ROC" at bounding box center [100, 184] width 74 height 5
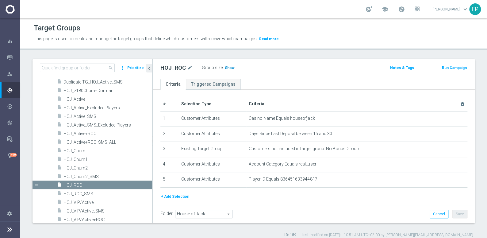
click at [229, 67] on span "Show" at bounding box center [230, 68] width 10 height 4
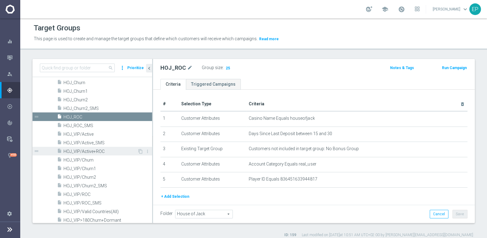
scroll to position [362, 0]
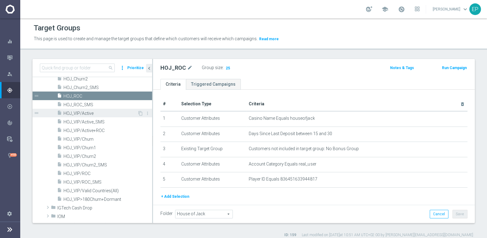
click at [90, 113] on span "HOJ_VIP/Active" at bounding box center [100, 113] width 74 height 5
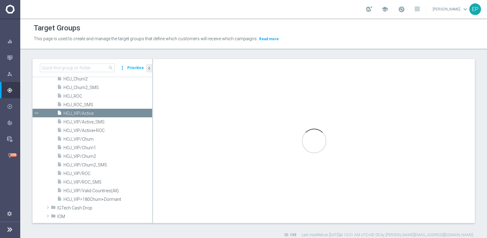
type textarea "(1 and 2 and 3 and 4) or 5"
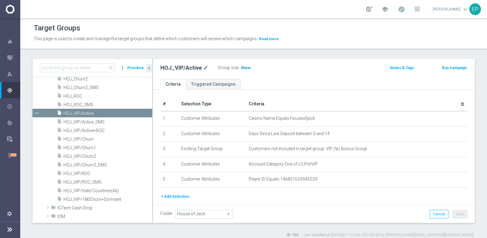
click at [241, 66] on span "Show" at bounding box center [246, 68] width 10 height 4
click at [92, 173] on span "HOJ_VIP/ROC" at bounding box center [100, 173] width 74 height 5
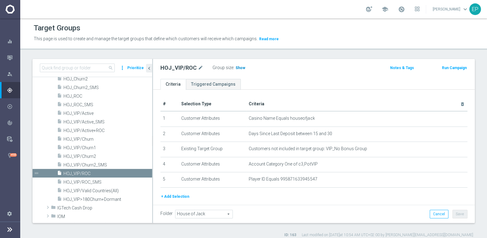
click at [239, 67] on span "Show" at bounding box center [240, 68] width 10 height 4
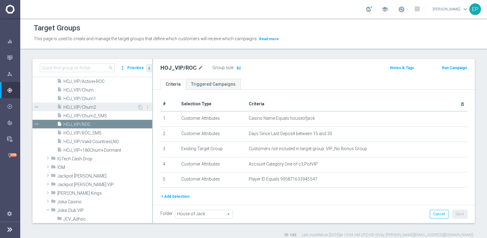
scroll to position [418, 0]
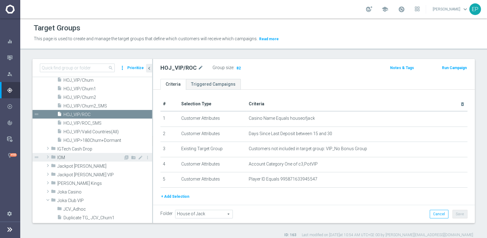
drag, startPoint x: 61, startPoint y: 155, endPoint x: 78, endPoint y: 155, distance: 16.9
click at [61, 155] on span "IOM" at bounding box center [90, 157] width 66 height 5
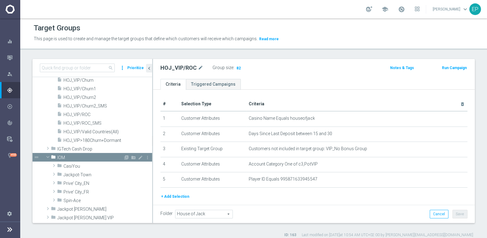
scroll to position [446, 0]
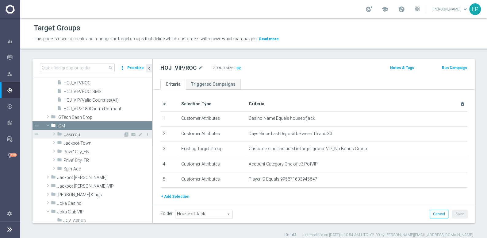
click at [74, 135] on span "CasiYou" at bounding box center [93, 134] width 60 height 5
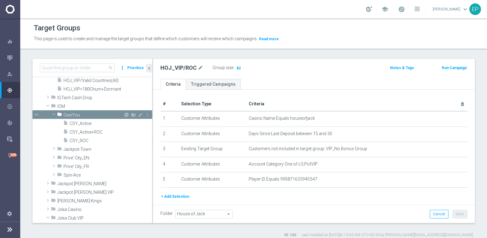
scroll to position [474, 0]
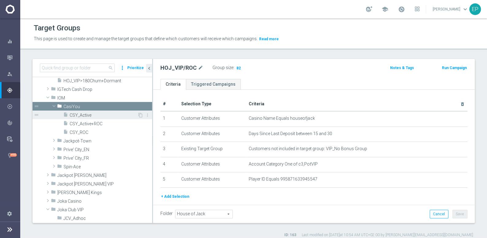
click at [82, 116] on span "CSY_Active" at bounding box center [104, 114] width 68 height 5
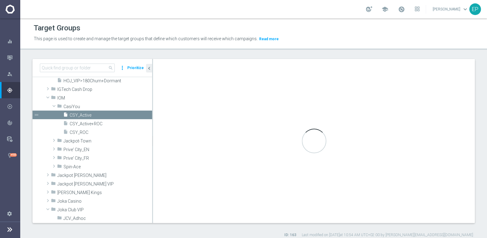
checkbox input "false"
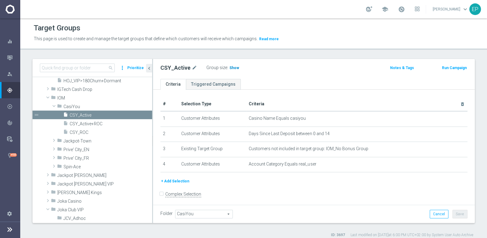
click at [231, 67] on span "Show" at bounding box center [234, 68] width 10 height 4
click at [82, 132] on span "CSY_ROC" at bounding box center [104, 132] width 68 height 5
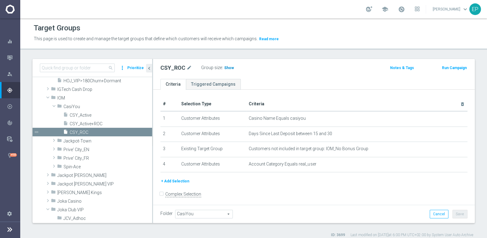
click at [226, 68] on span "Show" at bounding box center [229, 68] width 10 height 4
click at [87, 150] on span "Prive' City_EN" at bounding box center [93, 149] width 60 height 5
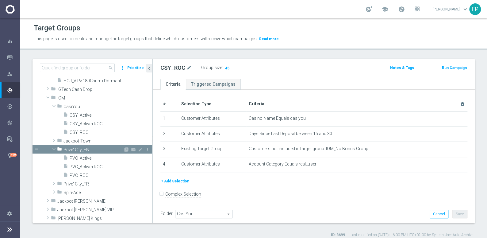
scroll to position [501, 0]
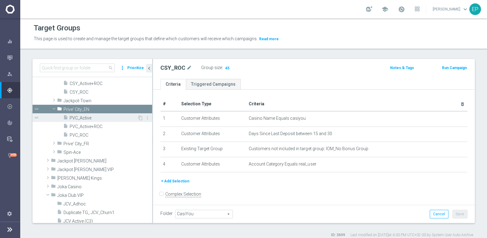
click at [84, 118] on span "PVC_Active" at bounding box center [104, 117] width 68 height 5
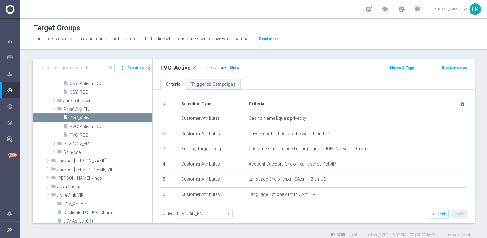
click at [233, 67] on span "Show" at bounding box center [234, 68] width 10 height 4
click at [83, 134] on span "PVC_ROC" at bounding box center [104, 134] width 68 height 5
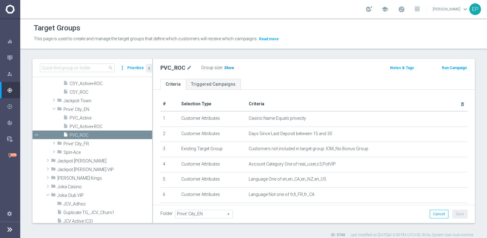
click at [230, 68] on span "Show" at bounding box center [229, 68] width 10 height 4
click at [83, 150] on span "Spin-Ace" at bounding box center [93, 152] width 60 height 5
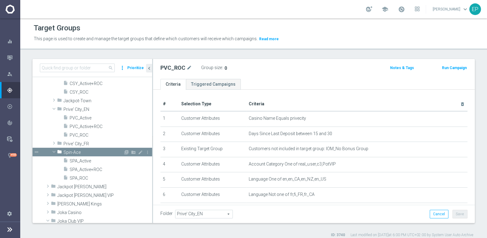
drag, startPoint x: 88, startPoint y: 158, endPoint x: 104, endPoint y: 155, distance: 16.3
click at [87, 158] on span "SPA_Active" at bounding box center [111, 160] width 82 height 5
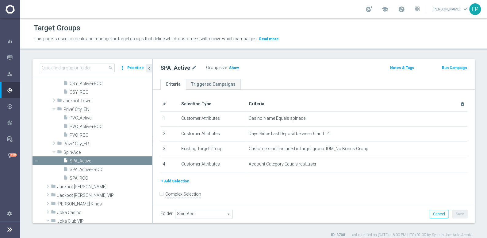
click at [230, 68] on span "Show" at bounding box center [234, 68] width 10 height 4
click at [84, 177] on span "SPA_ROC" at bounding box center [104, 177] width 68 height 5
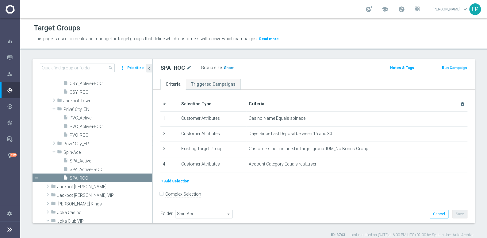
click at [227, 67] on span "Show" at bounding box center [229, 68] width 10 height 4
click at [85, 98] on span "Jackpot-Town" at bounding box center [93, 100] width 60 height 5
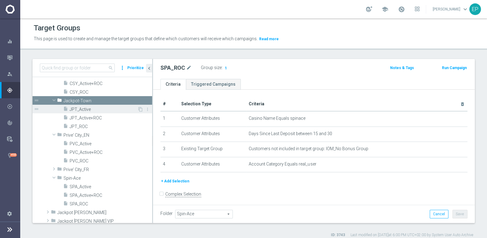
click at [88, 110] on span "JPT_Active" at bounding box center [104, 109] width 68 height 5
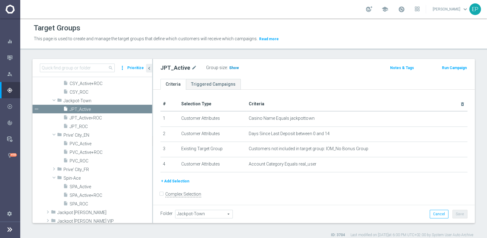
click at [230, 67] on span "Show" at bounding box center [234, 68] width 10 height 4
click at [82, 126] on span "JPT_ROC" at bounding box center [104, 126] width 68 height 5
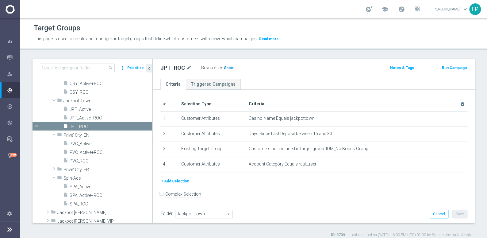
click at [224, 67] on span "Show" at bounding box center [229, 68] width 10 height 4
click at [81, 168] on span "Prive' City_FR" at bounding box center [93, 169] width 60 height 5
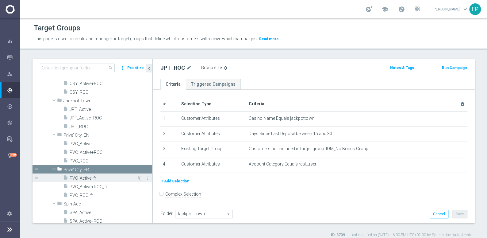
click at [89, 179] on span "PVC_Active_fr" at bounding box center [104, 177] width 68 height 5
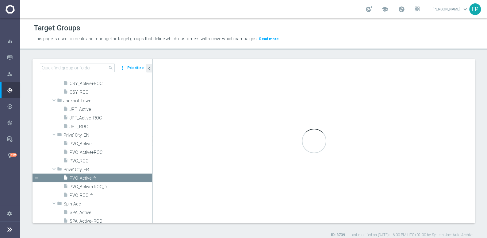
type input "Prive' City_FR"
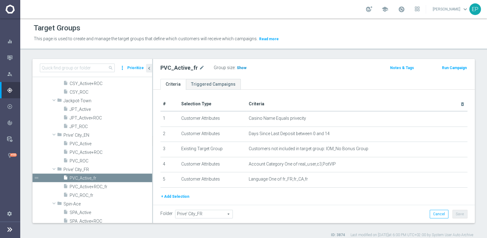
click at [238, 68] on span "Show" at bounding box center [242, 68] width 10 height 4
click at [87, 193] on span "PVC_ROC_fr" at bounding box center [104, 194] width 68 height 5
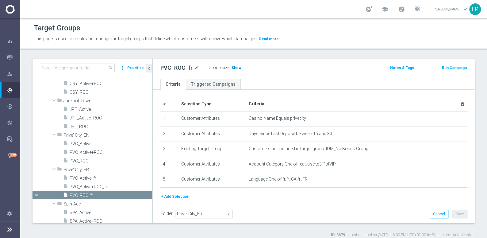
click at [236, 67] on span "Show" at bounding box center [236, 68] width 10 height 4
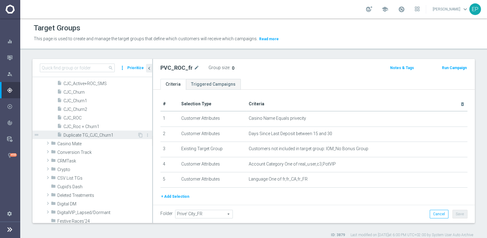
scroll to position [111, 0]
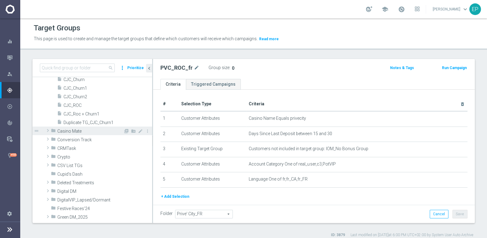
click at [66, 130] on span "Casino Mate" at bounding box center [90, 130] width 66 height 5
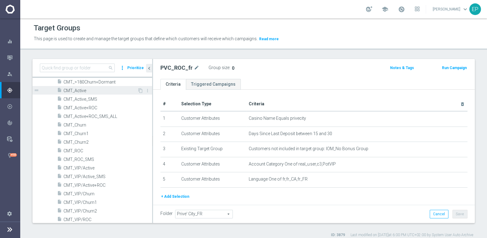
click at [79, 88] on span "CMT_Active" at bounding box center [100, 90] width 74 height 5
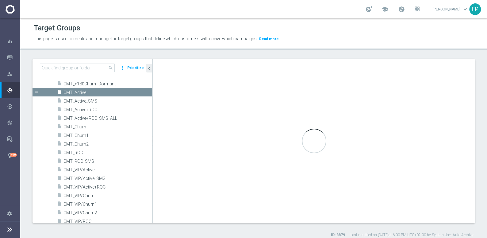
scroll to position [86, 0]
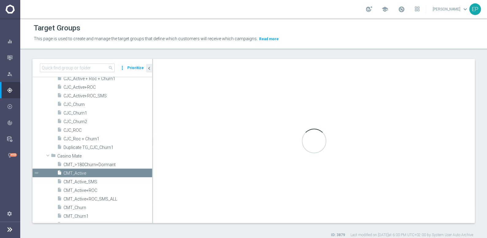
checkbox input "true"
type input "Casino Mate"
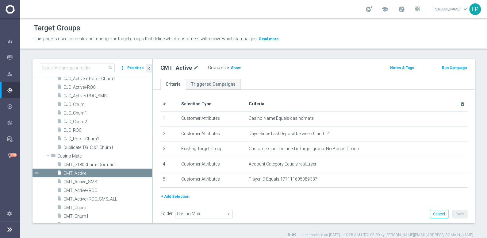
click at [231, 67] on span "Show" at bounding box center [236, 68] width 10 height 4
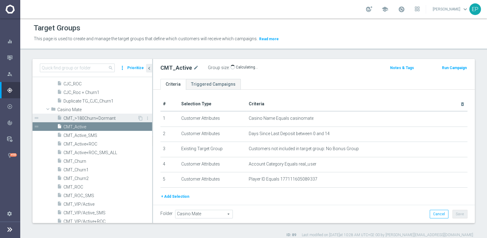
scroll to position [142, 0]
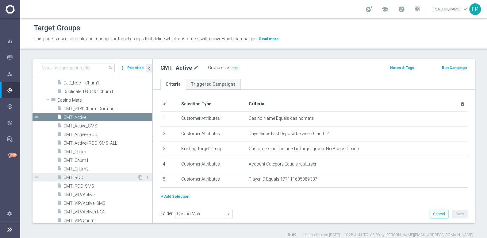
click at [78, 176] on span "CMT_ROC" at bounding box center [100, 177] width 74 height 5
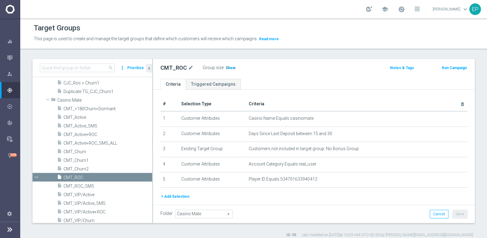
click at [229, 68] on span "Show" at bounding box center [231, 68] width 10 height 4
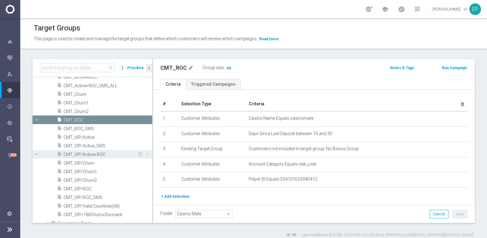
scroll to position [198, 0]
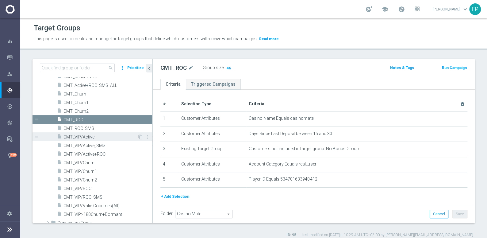
click at [90, 137] on span "CMT_VIP/Active" at bounding box center [100, 136] width 74 height 5
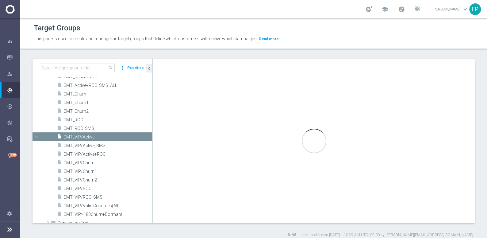
type textarea "(1 and 2 and 3 and 4) or 5"
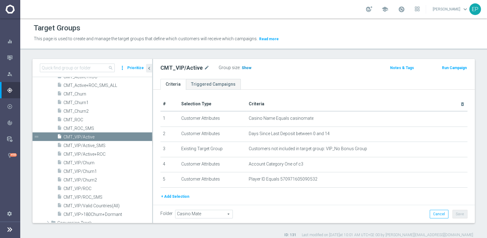
click at [243, 67] on span "Show" at bounding box center [247, 68] width 10 height 4
click at [82, 187] on span "CMT_VIP/ROC" at bounding box center [100, 188] width 74 height 5
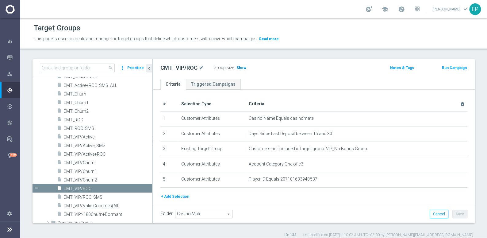
click at [241, 68] on span "Show" at bounding box center [241, 68] width 10 height 4
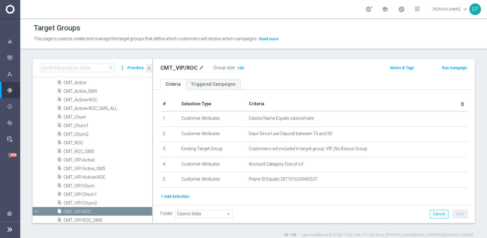
scroll to position [170, 0]
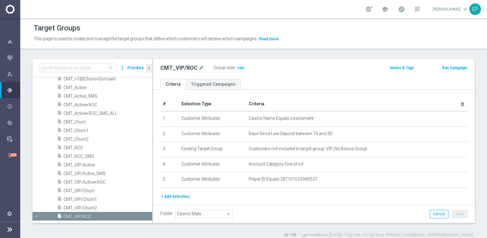
click at [102, 52] on div "Target Groups This page is used to create and manage the target groups that def…" at bounding box center [253, 127] width 467 height 219
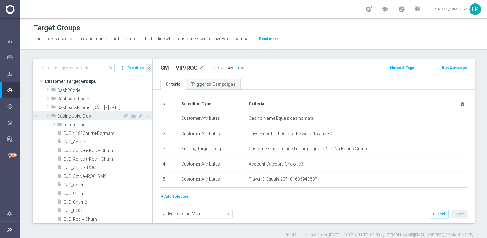
scroll to position [0, 0]
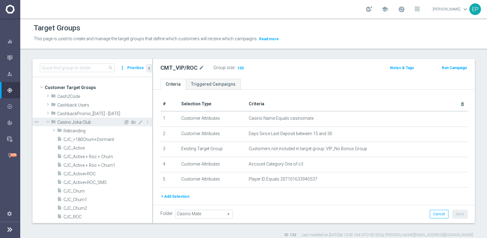
click at [48, 120] on span at bounding box center [47, 121] width 7 height 6
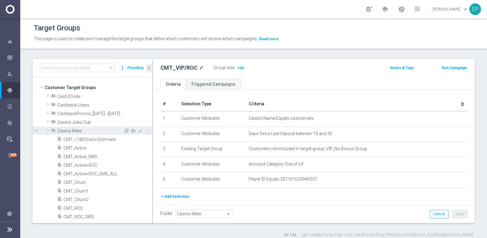
click at [47, 128] on span at bounding box center [47, 130] width 7 height 6
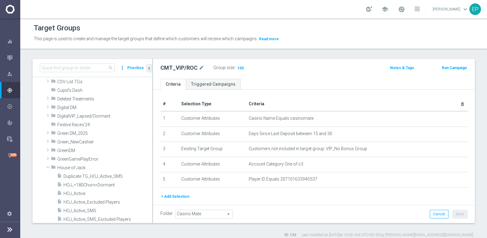
scroll to position [111, 0]
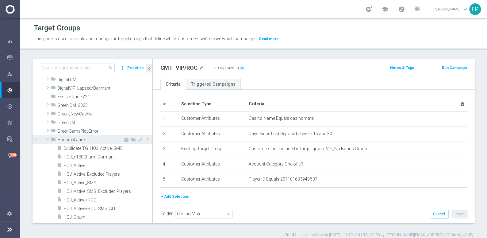
click at [48, 137] on span at bounding box center [47, 139] width 7 height 6
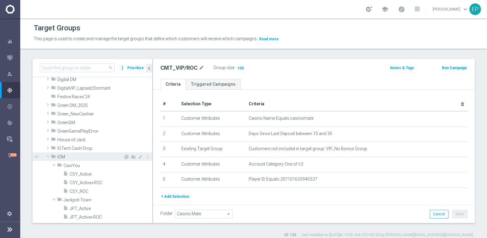
click at [48, 156] on span at bounding box center [47, 156] width 7 height 6
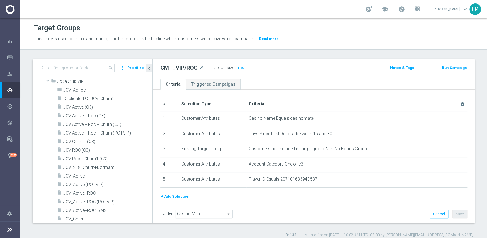
scroll to position [167, 0]
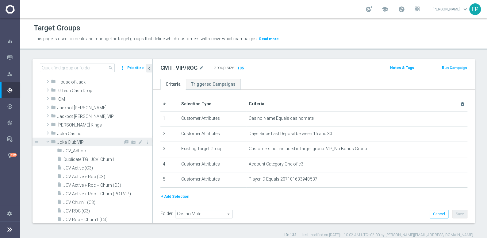
click at [48, 140] on span at bounding box center [47, 141] width 7 height 6
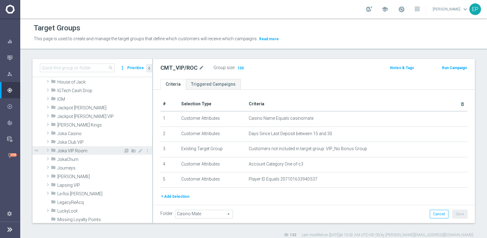
click at [68, 151] on span "Joka VIP Room" at bounding box center [90, 150] width 66 height 5
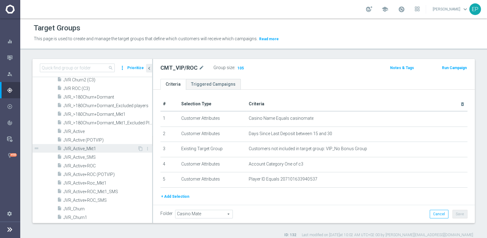
scroll to position [279, 0]
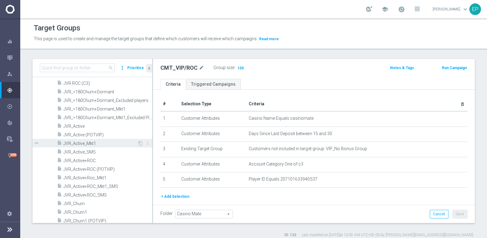
click at [89, 145] on span "JVR_Active_Mkt1" at bounding box center [100, 143] width 74 height 5
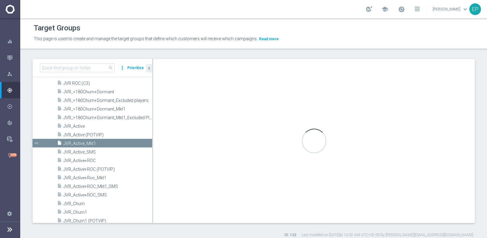
checkbox input "false"
type input "Joka VIP Room"
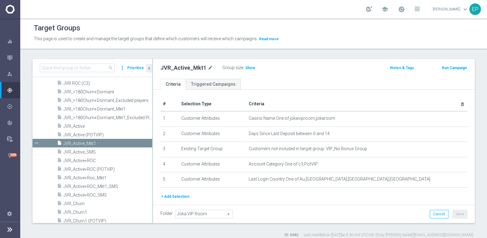
click at [245, 67] on span "Show" at bounding box center [250, 68] width 10 height 4
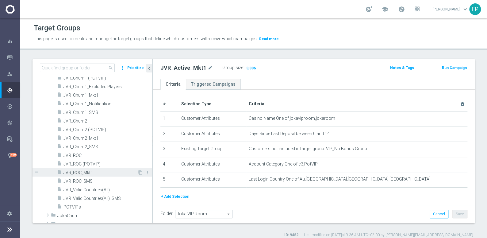
scroll to position [418, 0]
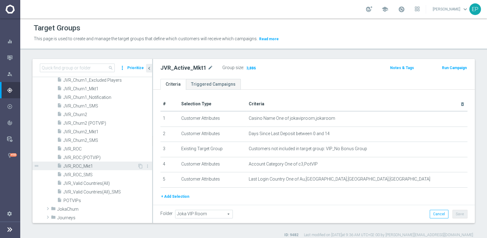
click at [87, 165] on span "JVR_ROC_Mkt1" at bounding box center [100, 165] width 74 height 5
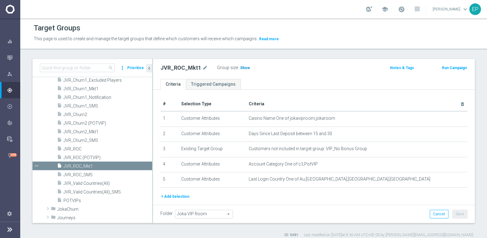
click at [241, 67] on span "Show" at bounding box center [245, 68] width 10 height 4
drag, startPoint x: 101, startPoint y: 86, endPoint x: 111, endPoint y: 88, distance: 10.2
click at [101, 86] on span "JVR_Churn1_Mkt1" at bounding box center [107, 88] width 89 height 5
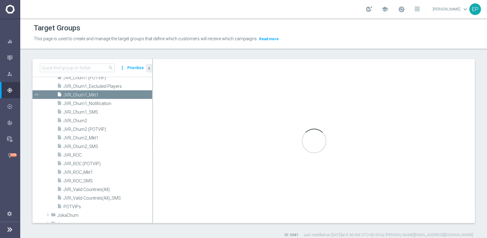
scroll to position [334, 0]
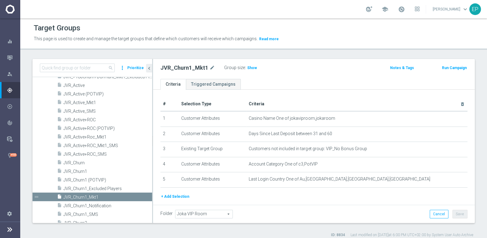
scroll to position [306, 0]
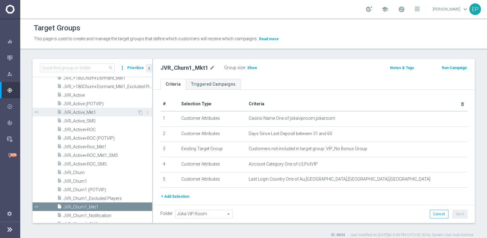
click at [96, 112] on span "JVR_Active_Mkt1" at bounding box center [100, 112] width 74 height 5
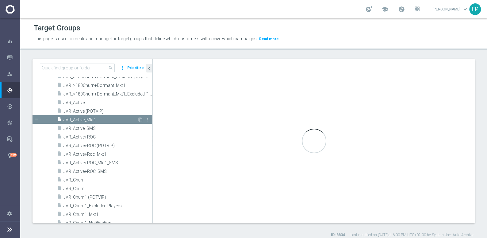
scroll to position [246, 0]
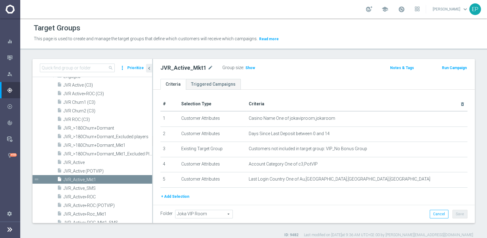
click at [174, 194] on button "+ Add Selection" at bounding box center [174, 196] width 29 height 7
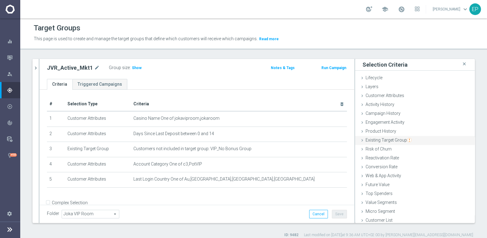
click at [387, 141] on span "Existing Target Group" at bounding box center [388, 139] width 46 height 5
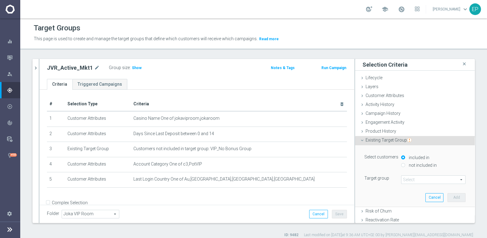
click at [414, 177] on span at bounding box center [433, 179] width 64 height 8
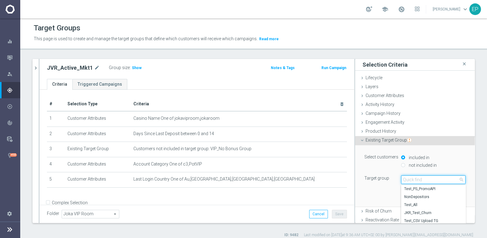
click at [414, 178] on input "search" at bounding box center [433, 179] width 64 height 9
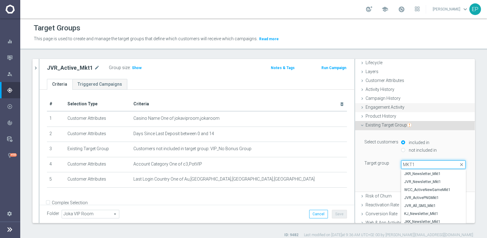
scroll to position [28, 0]
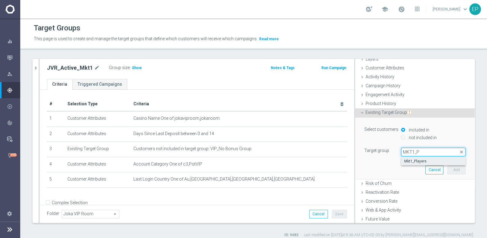
type input "MKT1_P"
drag, startPoint x: 412, startPoint y: 161, endPoint x: 400, endPoint y: 159, distance: 12.0
click at [412, 161] on span "Mkt1_Players" at bounding box center [433, 160] width 58 height 5
type input "Mkt1_Players"
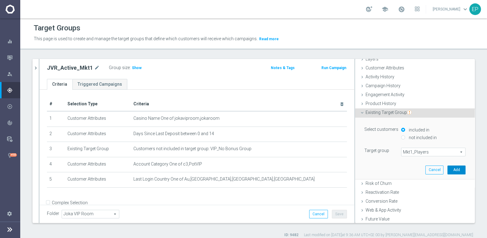
click at [449, 170] on button "Add" at bounding box center [456, 169] width 18 height 9
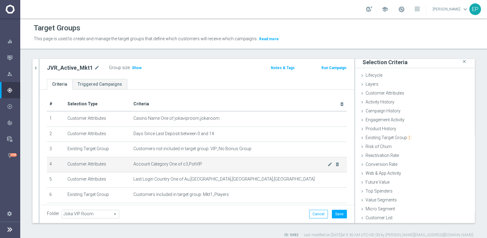
scroll to position [25, 0]
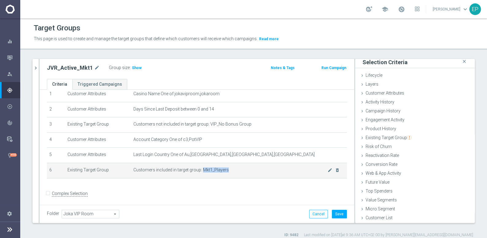
drag, startPoint x: 228, startPoint y: 166, endPoint x: 199, endPoint y: 167, distance: 28.9
click at [199, 167] on span "Customers included in target group: Mkt1_Players" at bounding box center [230, 169] width 194 height 5
copy span "Mkt1_Players"
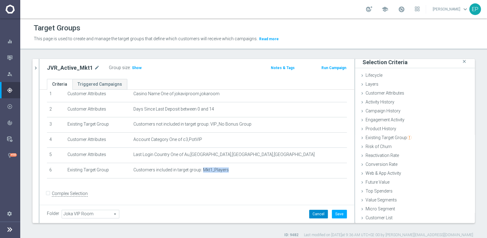
click at [311, 214] on button "Cancel" at bounding box center [318, 213] width 19 height 9
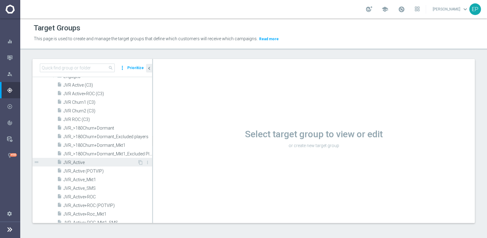
click at [76, 161] on span "JVR_Active" at bounding box center [100, 162] width 74 height 5
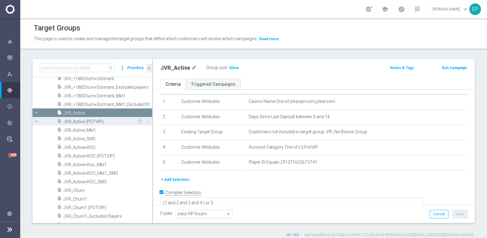
scroll to position [302, 0]
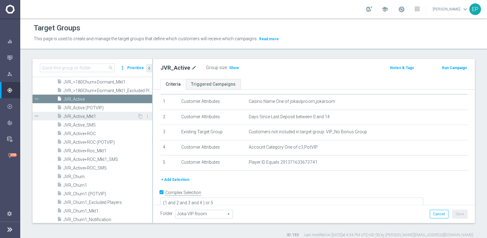
click at [86, 116] on span "JVR_Active_Mkt1" at bounding box center [100, 116] width 74 height 5
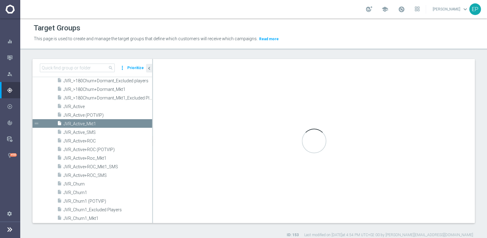
scroll to position [246, 0]
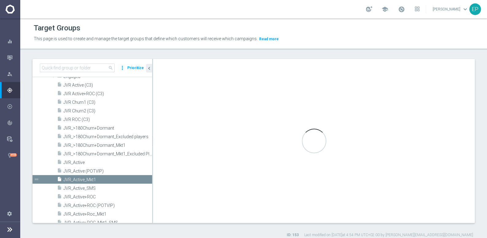
checkbox input "false"
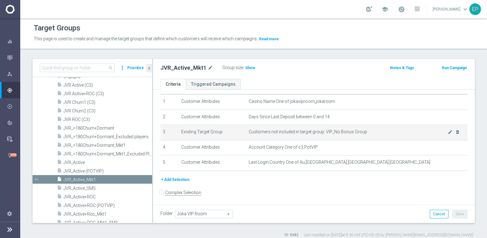
scroll to position [16, 0]
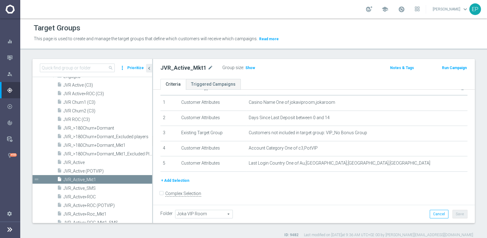
click at [174, 178] on button "+ Add Selection" at bounding box center [174, 180] width 29 height 7
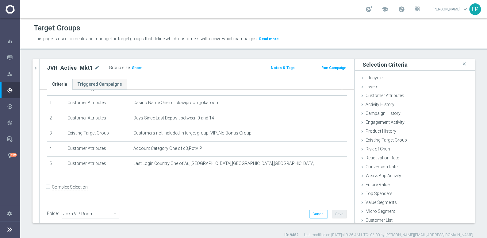
scroll to position [10, 0]
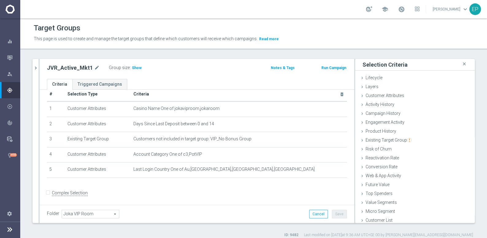
drag, startPoint x: 135, startPoint y: 68, endPoint x: 173, endPoint y: 81, distance: 40.1
click at [135, 68] on span "Show" at bounding box center [137, 68] width 10 height 4
click at [392, 138] on span "Existing Target Group" at bounding box center [388, 139] width 46 height 5
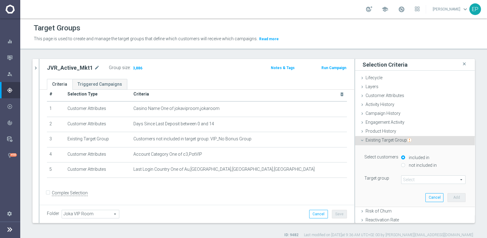
click at [415, 179] on span at bounding box center [433, 179] width 64 height 8
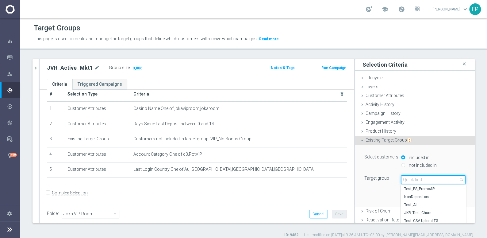
click at [420, 179] on input "search" at bounding box center [433, 179] width 64 height 9
paste input "Mkt1_Players"
type input "Mkt1_Players"
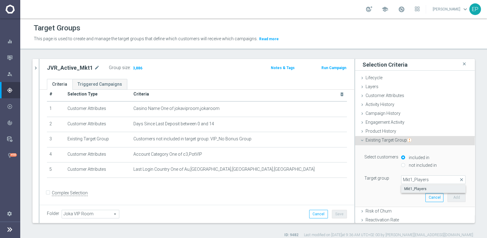
click at [410, 188] on span "Mkt1_Players" at bounding box center [433, 188] width 58 height 5
type input "Mkt1_Players"
click at [447, 196] on button "Add" at bounding box center [456, 197] width 18 height 9
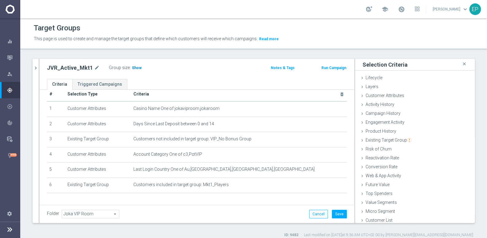
click at [134, 66] on span "Show" at bounding box center [137, 68] width 10 height 4
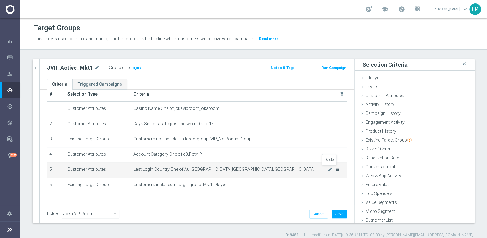
click at [335, 168] on icon "delete_forever" at bounding box center [337, 169] width 5 height 5
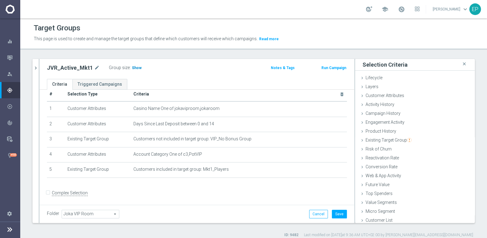
click at [132, 68] on span "Show" at bounding box center [137, 68] width 10 height 4
drag, startPoint x: 336, startPoint y: 214, endPoint x: 337, endPoint y: 186, distance: 28.2
click at [337, 186] on div "JVR_Active_Mkt1 mode_edit Group size : 3,975 Notes & Tags Run Campaign Criteria…" at bounding box center [197, 141] width 314 height 164
click at [317, 213] on button "Cancel" at bounding box center [318, 213] width 19 height 9
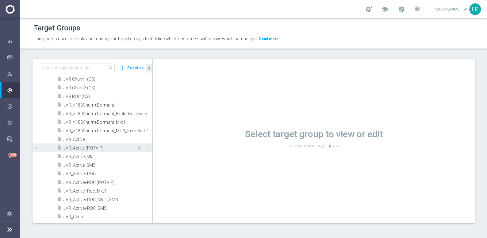
scroll to position [274, 0]
click at [87, 146] on span "JVR_Active_Mkt1" at bounding box center [100, 147] width 74 height 5
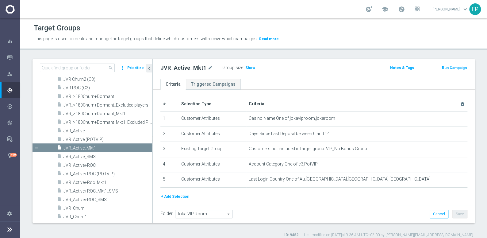
click at [384, 47] on header "Target Groups This page is used to create and manage the target groups that def…" at bounding box center [253, 33] width 467 height 31
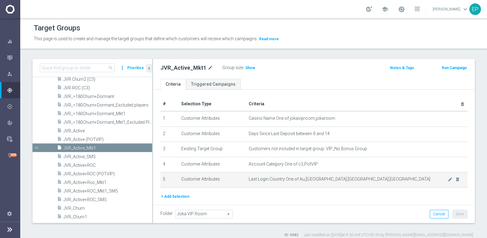
drag, startPoint x: 177, startPoint y: 178, endPoint x: 348, endPoint y: 179, distance: 171.3
click at [348, 179] on tr "5 Customer Attributes Last Login Country One of Au,Australia,AZ,Azerbaijan mode…" at bounding box center [313, 179] width 307 height 15
copy tr "Customer Attributes Last Login Country One of Au,Australia,AZ,Azerbaijan"
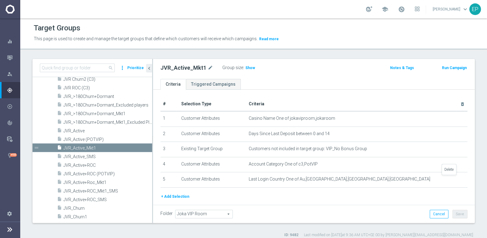
click at [0, 0] on icon "delete_forever" at bounding box center [0, 0] width 0 height 0
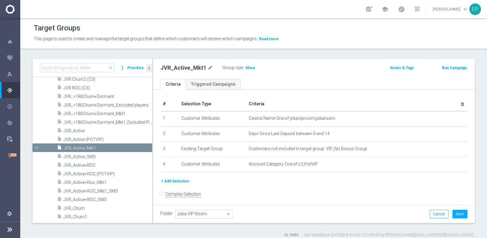
click at [173, 178] on button "+ Add Selection" at bounding box center [174, 180] width 29 height 7
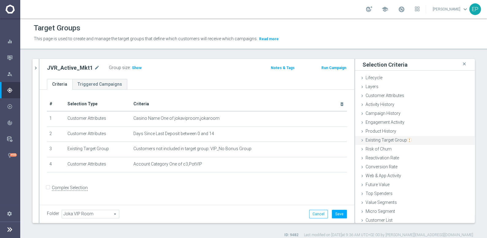
click at [388, 140] on span "Existing Target Group" at bounding box center [388, 139] width 46 height 5
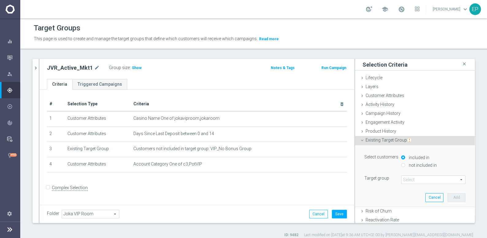
click at [411, 175] on span at bounding box center [433, 179] width 64 height 8
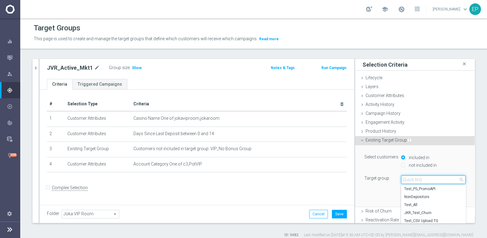
click at [411, 177] on input "search" at bounding box center [433, 179] width 64 height 9
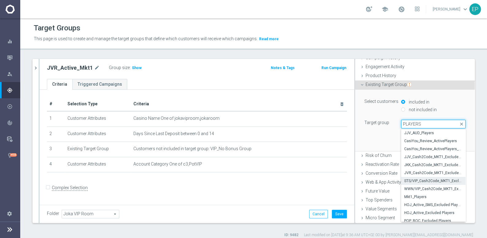
scroll to position [81, 0]
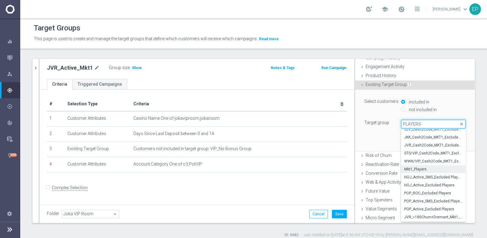
type input "PLAYERS"
click at [409, 170] on span "Mkt1_Players" at bounding box center [433, 168] width 58 height 5
type input "Mkt1_Players"
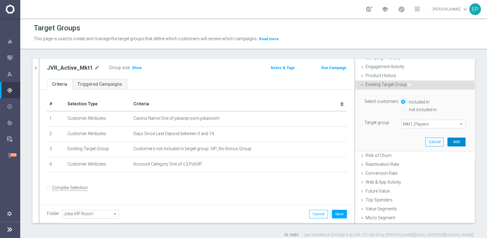
click at [451, 142] on button "Add" at bounding box center [456, 141] width 18 height 9
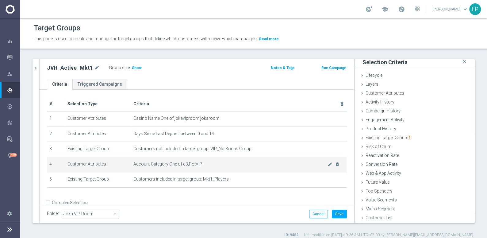
scroll to position [2, 0]
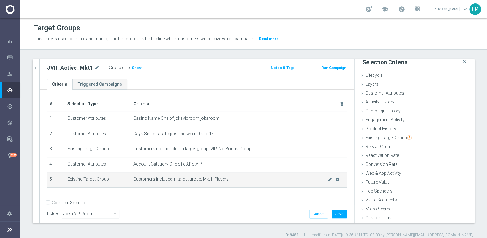
drag, startPoint x: 63, startPoint y: 177, endPoint x: 212, endPoint y: 182, distance: 148.4
click at [212, 182] on tr "5 Existing Target Group Customers included in target group: Mkt1_Players mode_e…" at bounding box center [197, 179] width 300 height 15
copy tr "Existing Target Group Customers included in target group: Mkt1_Players"
drag, startPoint x: 231, startPoint y: 179, endPoint x: 227, endPoint y: 178, distance: 3.7
click at [231, 179] on span "Customers included in target group: Mkt1_Players" at bounding box center [230, 178] width 194 height 5
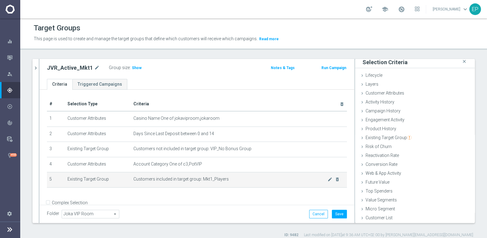
drag, startPoint x: 230, startPoint y: 178, endPoint x: 63, endPoint y: 180, distance: 166.8
click at [63, 180] on tr "5 Existing Target Group Customers included in target group: Mkt1_Players mode_e…" at bounding box center [197, 179] width 300 height 15
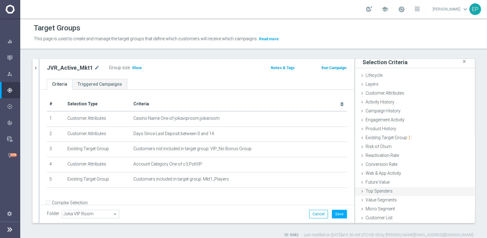
copy tr "Existing Target Group Customers included in target group: Mkt1_Players"
click at [214, 77] on div "JVR_Active_Mkt1 mode_edit Group size : Show Notes & Tags Run Campaign" at bounding box center [197, 69] width 314 height 20
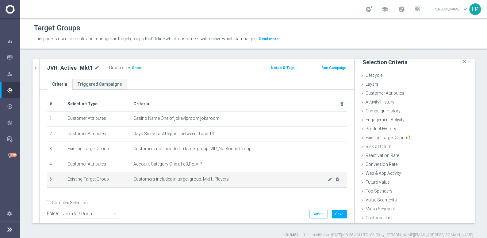
drag, startPoint x: 63, startPoint y: 178, endPoint x: 202, endPoint y: 184, distance: 139.9
click at [202, 184] on tr "5 Existing Target Group Customers included in target group: Mkt1_Players mode_e…" at bounding box center [197, 179] width 300 height 15
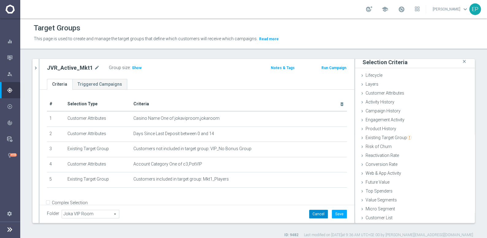
click at [310, 212] on button "Cancel" at bounding box center [318, 213] width 19 height 9
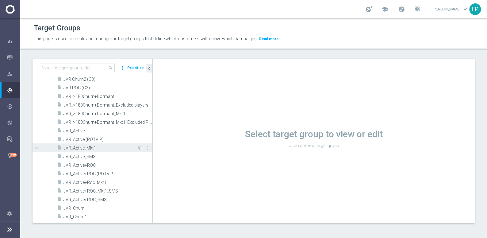
drag, startPoint x: 87, startPoint y: 148, endPoint x: 127, endPoint y: 148, distance: 40.2
click at [87, 148] on span "JVR_Active_Mkt1" at bounding box center [100, 147] width 74 height 5
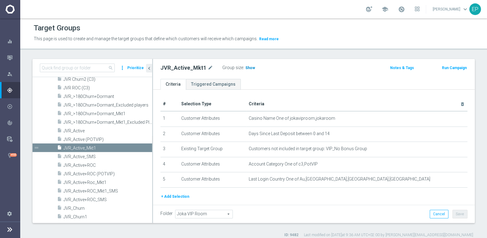
click at [245, 69] on span "Show" at bounding box center [250, 68] width 10 height 4
click at [369, 51] on div "Target Groups This page is used to create and manage the target groups that def…" at bounding box center [253, 127] width 467 height 219
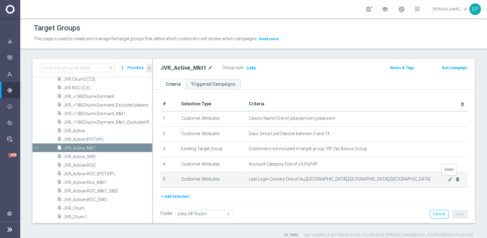
click at [455, 177] on icon "delete_forever" at bounding box center [457, 179] width 5 height 5
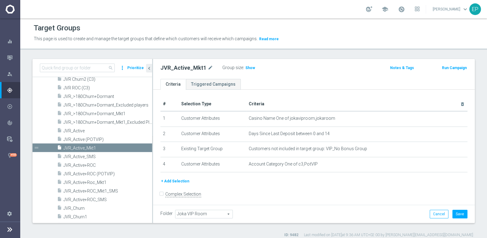
click at [174, 177] on button "+ Add Selection" at bounding box center [174, 180] width 29 height 7
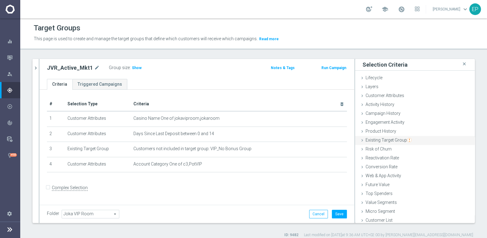
click at [391, 136] on div "Existing Target Group done selection saved" at bounding box center [415, 140] width 120 height 9
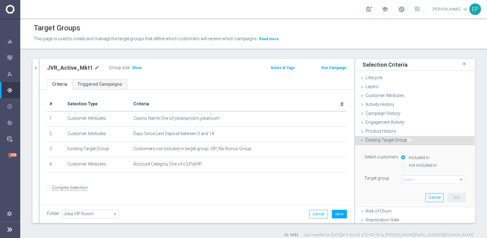
click at [424, 178] on span at bounding box center [433, 179] width 64 height 8
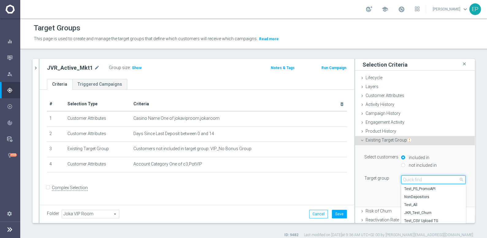
click at [424, 178] on input "search" at bounding box center [433, 179] width 64 height 9
type input "MKT1_P"
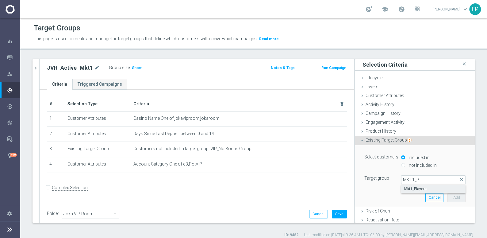
click at [409, 189] on span "Mkt1_Players" at bounding box center [433, 188] width 58 height 5
type input "Mkt1_Players"
click at [447, 196] on button "Add" at bounding box center [456, 197] width 18 height 9
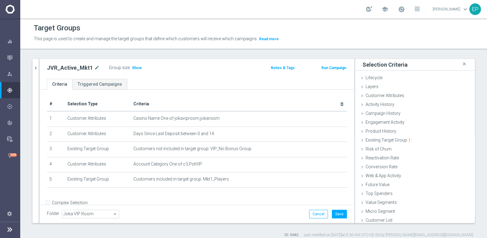
click at [246, 207] on div "Folder Joka VIP Room Joka VIP Room arrow_drop_down search Cancel Save Saving..." at bounding box center [197, 213] width 314 height 18
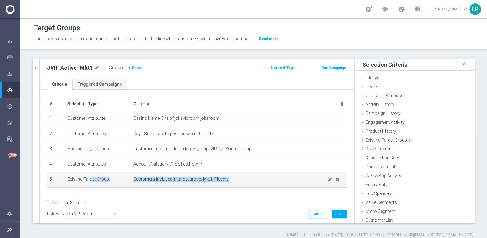
drag, startPoint x: 67, startPoint y: 177, endPoint x: 230, endPoint y: 178, distance: 163.1
click at [230, 178] on tr "5 Existing Target Group Customers included in target group: Mkt1_Players mode_e…" at bounding box center [197, 179] width 300 height 15
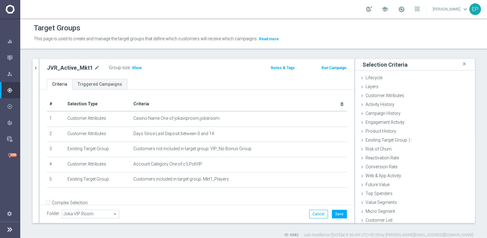
drag, startPoint x: 44, startPoint y: 50, endPoint x: 52, endPoint y: 53, distance: 7.9
click at [46, 51] on div "Target Groups This page is used to create and manage the target groups that def…" at bounding box center [253, 127] width 467 height 219
click at [134, 68] on span "Show" at bounding box center [137, 68] width 10 height 4
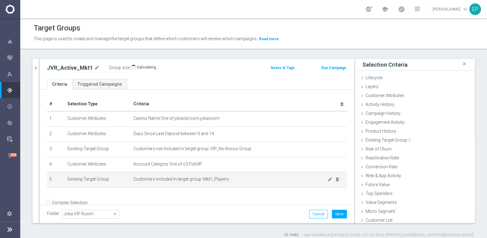
drag, startPoint x: 75, startPoint y: 177, endPoint x: 229, endPoint y: 181, distance: 153.6
click at [229, 181] on tr "5 Existing Target Group Customers included in target group: Mkt1_Players mode_e…" at bounding box center [197, 179] width 300 height 15
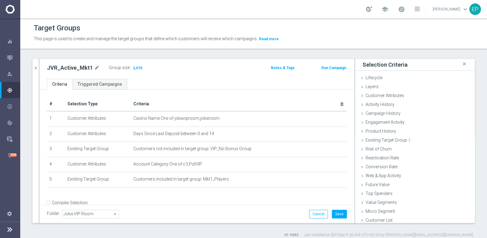
click at [242, 198] on form "Complex Selection Invalid Expression" at bounding box center [197, 209] width 300 height 23
click at [336, 213] on button "Save" at bounding box center [339, 213] width 15 height 9
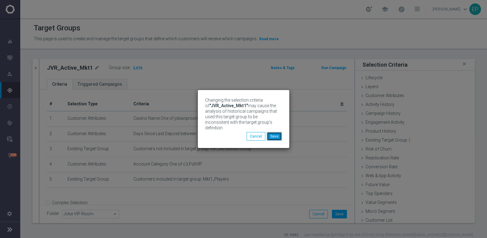
click at [273, 134] on button "Save" at bounding box center [274, 136] width 15 height 9
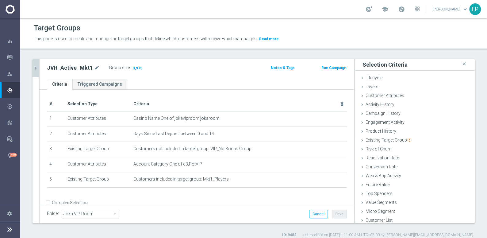
click at [37, 69] on icon "chevron_right" at bounding box center [36, 68] width 6 height 6
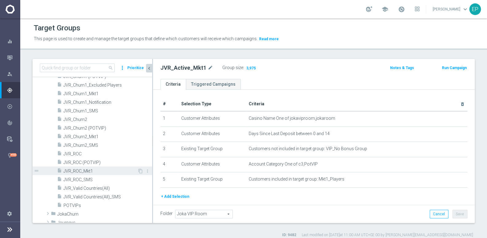
scroll to position [413, 0]
click at [83, 172] on span "JVR_ROC_Mkt1" at bounding box center [100, 170] width 74 height 5
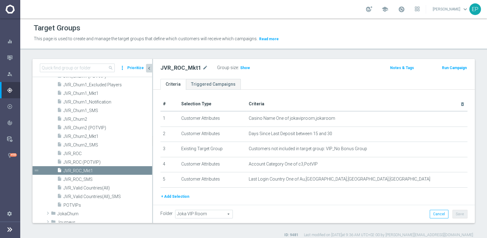
click at [175, 195] on button "+ Add Selection" at bounding box center [174, 196] width 29 height 7
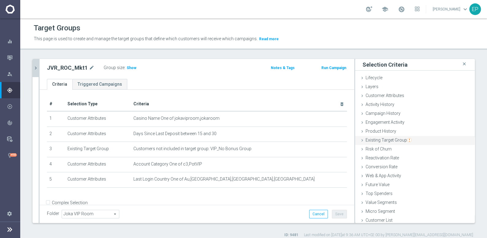
click at [397, 138] on span "Existing Target Group" at bounding box center [388, 139] width 46 height 5
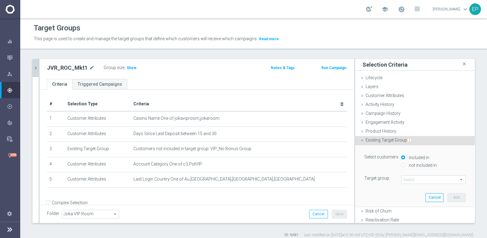
click at [417, 176] on span at bounding box center [433, 179] width 64 height 8
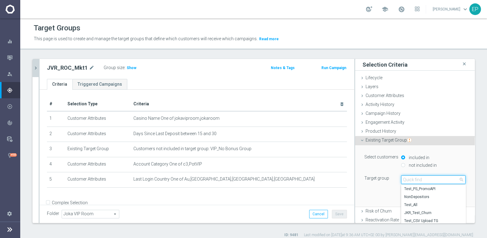
click at [419, 177] on input "search" at bounding box center [433, 179] width 64 height 9
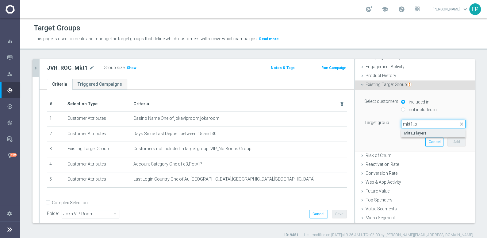
type input "mkt1_p"
click at [404, 131] on span "Mkt1_Players" at bounding box center [433, 133] width 58 height 5
type input "Mkt1_Players"
click at [449, 141] on button "Add" at bounding box center [456, 141] width 18 height 9
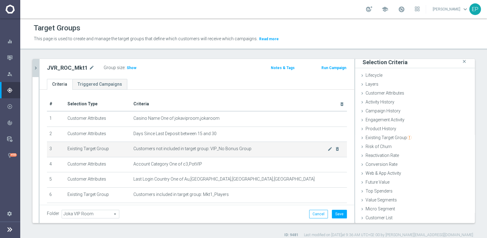
scroll to position [2, 0]
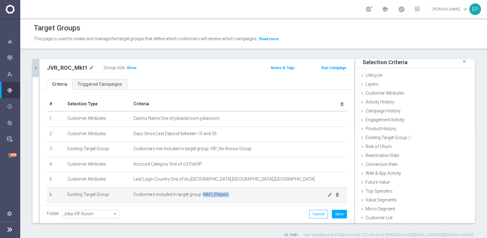
drag, startPoint x: 233, startPoint y: 193, endPoint x: 200, endPoint y: 192, distance: 33.4
click at [200, 192] on span "Customers included in target group: Mkt1_Players" at bounding box center [230, 194] width 194 height 5
copy span "Mkt1_Players"
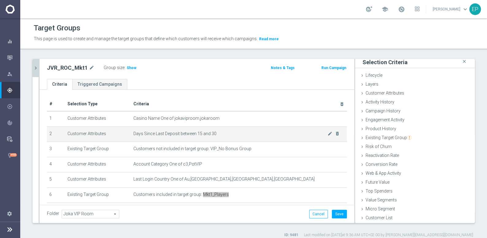
scroll to position [25, 0]
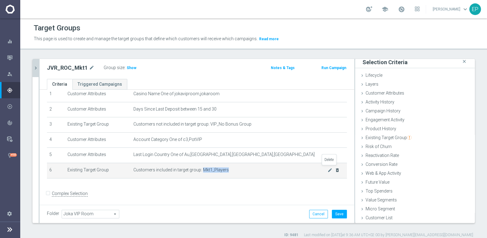
click at [335, 169] on icon "delete_forever" at bounding box center [337, 169] width 5 height 5
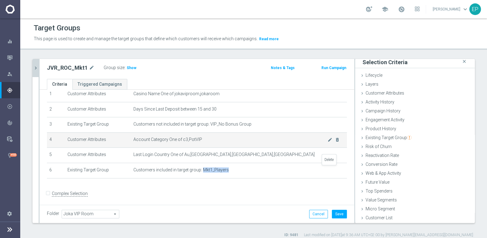
scroll to position [10, 0]
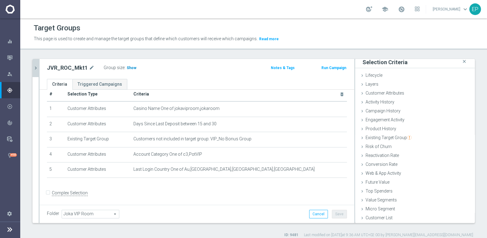
click at [129, 67] on span "Show" at bounding box center [132, 68] width 10 height 4
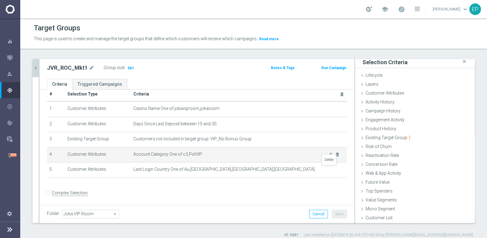
drag, startPoint x: 328, startPoint y: 169, endPoint x: 321, endPoint y: 169, distance: 7.4
click at [0, 0] on icon "delete_forever" at bounding box center [0, 0] width 0 height 0
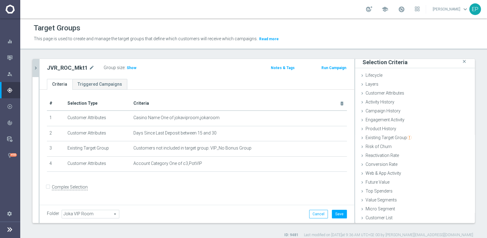
scroll to position [0, 0]
click at [409, 136] on div "Existing Target Group done selection saved" at bounding box center [415, 137] width 120 height 9
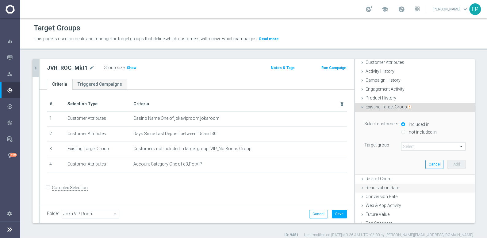
scroll to position [55, 0]
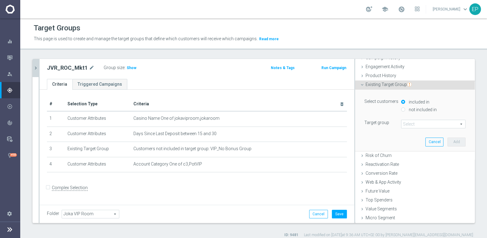
click at [414, 123] on span at bounding box center [433, 124] width 64 height 8
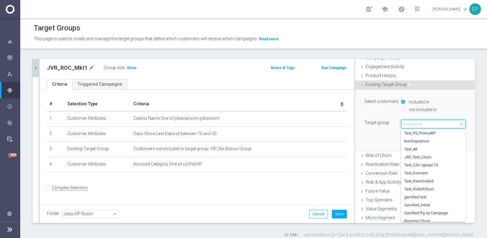
click at [414, 123] on input "search" at bounding box center [433, 124] width 64 height 9
paste input "m"
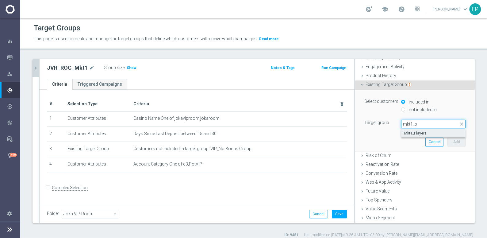
type input "mkt1_p"
click at [414, 134] on span "Mkt1_Players" at bounding box center [433, 133] width 58 height 5
type input "Mkt1_Players"
click at [449, 142] on button "Add" at bounding box center [456, 141] width 18 height 9
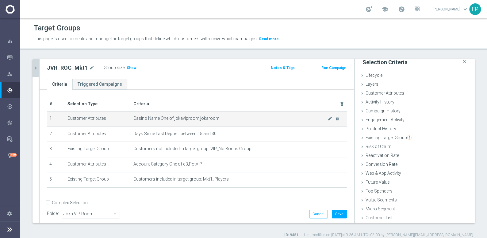
scroll to position [2, 0]
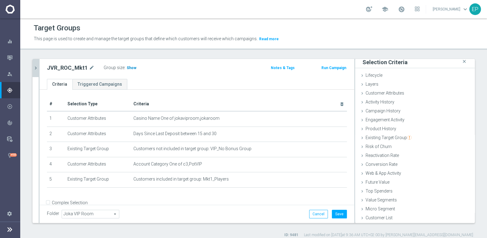
click at [128, 67] on span "Show" at bounding box center [132, 68] width 10 height 4
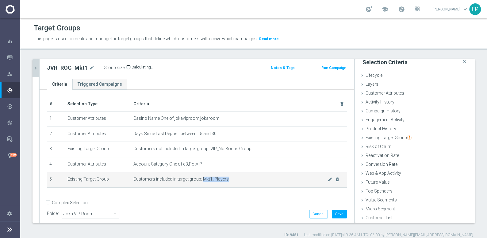
drag, startPoint x: 219, startPoint y: 177, endPoint x: 200, endPoint y: 177, distance: 19.9
click at [200, 177] on span "Customers included in target group: Mkt1_Players" at bounding box center [230, 178] width 194 height 5
copy span "Mkt1_Players"
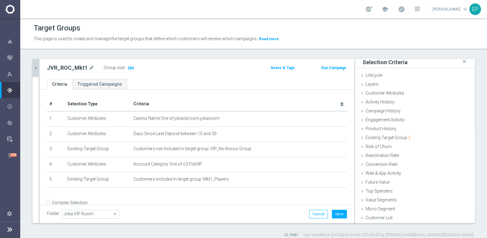
click at [242, 190] on div "# Selection Type Criteria delete_forever 1 Customer Attributes Casino Name One …" at bounding box center [196, 145] width 309 height 96
click at [335, 215] on button "Save" at bounding box center [339, 213] width 15 height 9
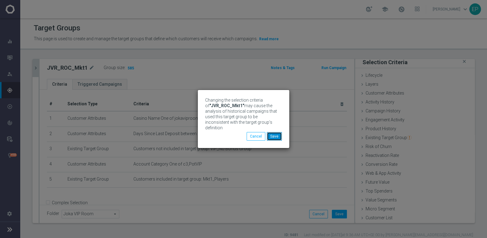
click at [275, 133] on button "Save" at bounding box center [274, 136] width 15 height 9
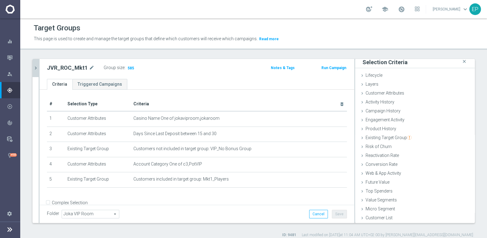
click at [33, 67] on icon "chevron_right" at bounding box center [36, 68] width 6 height 6
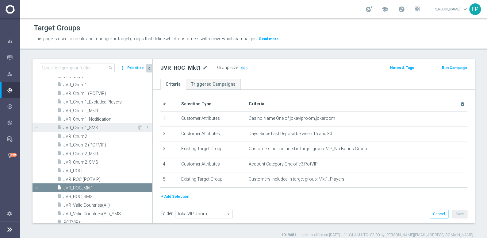
scroll to position [385, 0]
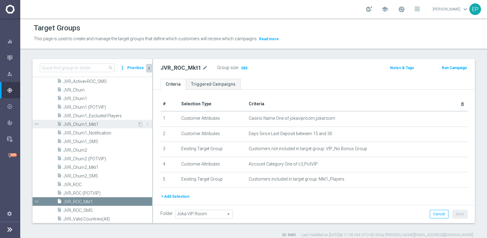
click at [88, 123] on span "JVR_Churn1_Mkt1" at bounding box center [100, 124] width 74 height 5
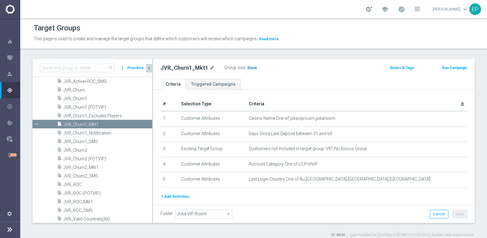
click at [248, 67] on span "Show" at bounding box center [252, 68] width 10 height 4
click at [371, 49] on header "Target Groups This page is used to create and manage the target groups that def…" at bounding box center [253, 33] width 467 height 31
click at [178, 194] on button "+ Add Selection" at bounding box center [174, 196] width 29 height 7
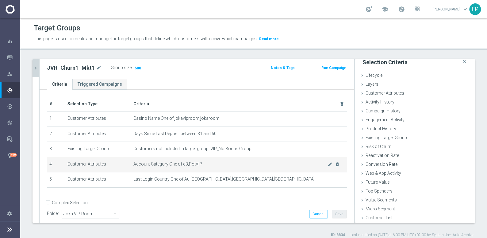
scroll to position [2, 0]
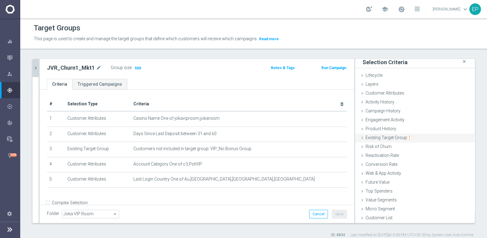
click at [407, 137] on img "button" at bounding box center [409, 137] width 4 height 4
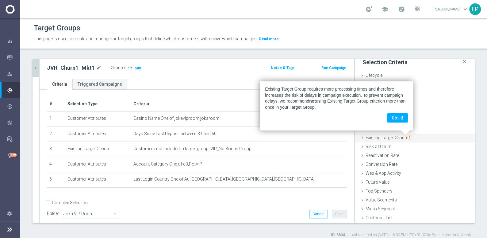
click at [380, 136] on span "Existing Target Group" at bounding box center [388, 137] width 46 height 5
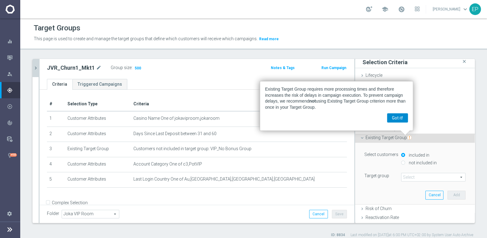
click at [403, 116] on button "Got it!" at bounding box center [397, 117] width 21 height 9
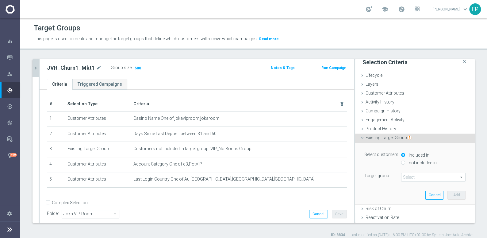
click at [422, 174] on span at bounding box center [433, 177] width 64 height 8
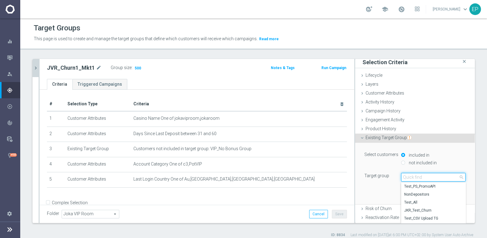
click at [419, 177] on input "search" at bounding box center [433, 177] width 64 height 9
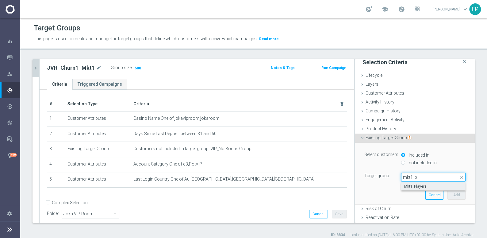
type input "mkt1_p"
click at [411, 184] on span "Mkt1_Players" at bounding box center [433, 186] width 58 height 5
type input "Mkt1_Players"
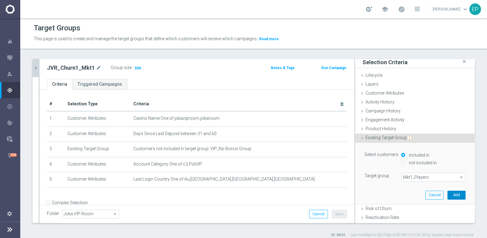
click at [448, 194] on button "Add" at bounding box center [456, 194] width 18 height 9
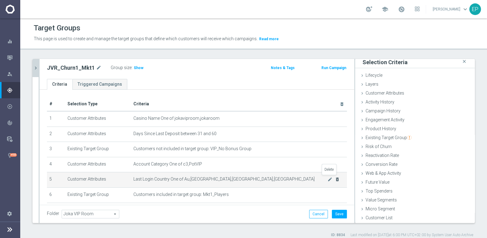
click at [335, 178] on icon "delete_forever" at bounding box center [337, 179] width 5 height 5
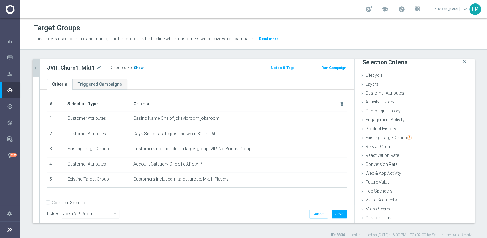
click at [135, 67] on span "Show" at bounding box center [139, 68] width 10 height 4
drag, startPoint x: 316, startPoint y: 215, endPoint x: 191, endPoint y: 173, distance: 132.4
click at [316, 215] on button "Cancel" at bounding box center [318, 213] width 19 height 9
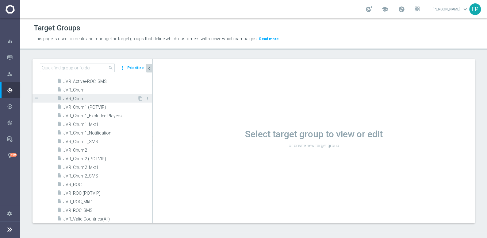
click at [79, 100] on span "JVR_Churn1" at bounding box center [100, 98] width 74 height 5
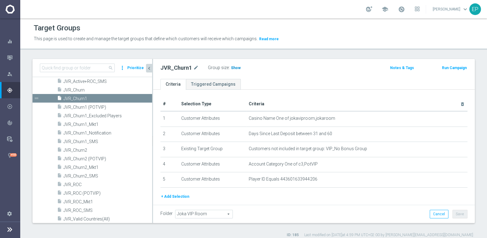
click at [235, 66] on span "Show" at bounding box center [236, 68] width 10 height 4
click at [90, 123] on span "JVR_Churn1_Mkt1" at bounding box center [100, 124] width 74 height 5
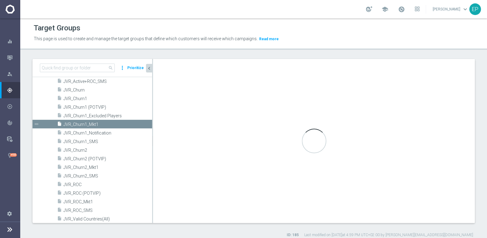
checkbox input "false"
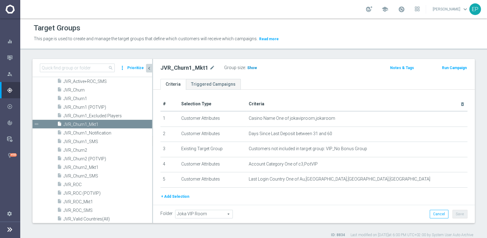
click at [247, 66] on span "Show" at bounding box center [252, 68] width 10 height 4
click at [387, 40] on div "This page is used to create and manage the target groups that define which cust…" at bounding box center [253, 39] width 449 height 10
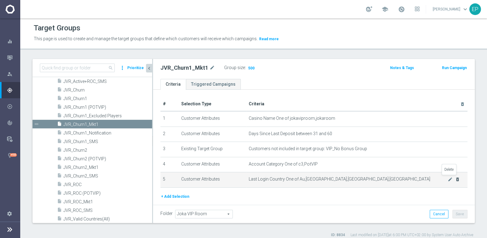
click at [455, 179] on icon "delete_forever" at bounding box center [457, 179] width 5 height 5
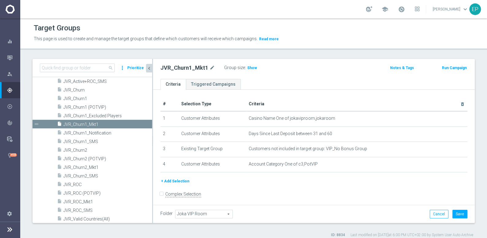
click at [179, 177] on button "+ Add Selection" at bounding box center [174, 180] width 29 height 7
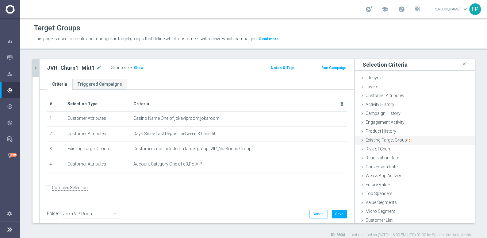
click at [382, 139] on span "Existing Target Group" at bounding box center [388, 139] width 46 height 5
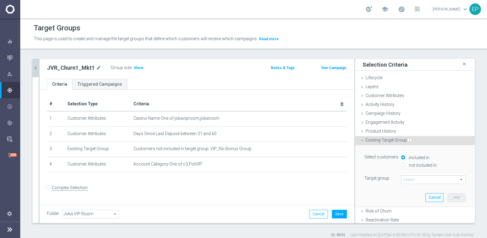
click at [412, 177] on span at bounding box center [433, 179] width 64 height 8
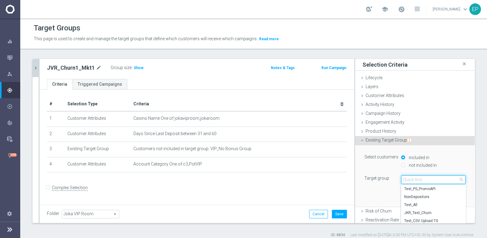
click at [414, 178] on input "search" at bounding box center [433, 179] width 64 height 9
type input "mkt1_p"
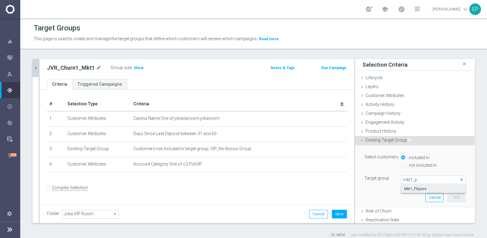
click at [406, 189] on span "Mkt1_Players" at bounding box center [433, 188] width 58 height 5
type input "Mkt1_Players"
click at [448, 196] on button "Add" at bounding box center [456, 197] width 18 height 9
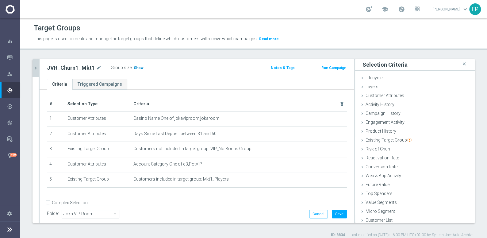
click at [134, 67] on span "Show" at bounding box center [139, 68] width 10 height 4
drag, startPoint x: 374, startPoint y: 54, endPoint x: 371, endPoint y: 62, distance: 8.7
click at [374, 54] on div "Target Groups This page is used to create and manage the target groups that def…" at bounding box center [253, 127] width 467 height 219
click at [334, 211] on button "Save" at bounding box center [339, 213] width 15 height 9
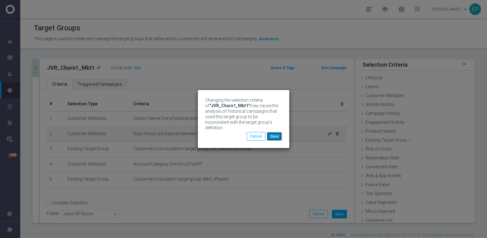
click at [273, 132] on button "Save" at bounding box center [274, 136] width 15 height 9
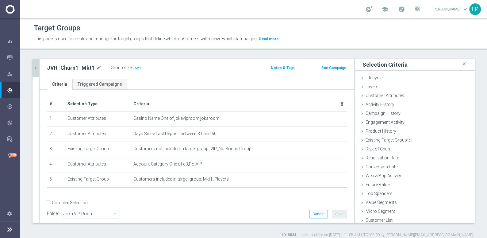
click at [36, 66] on icon "chevron_right" at bounding box center [36, 68] width 6 height 6
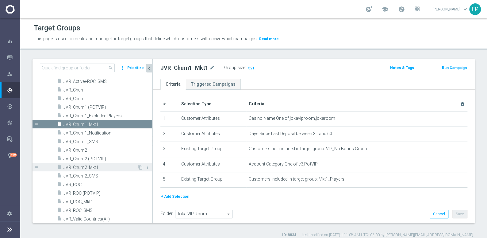
click at [92, 167] on span "JVR_Churn2_Mkt1" at bounding box center [100, 167] width 74 height 5
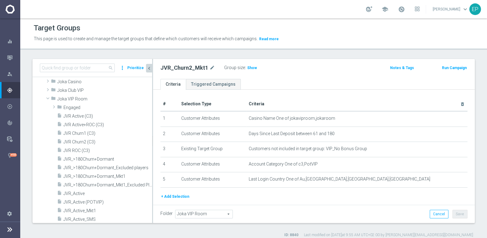
scroll to position [190, 0]
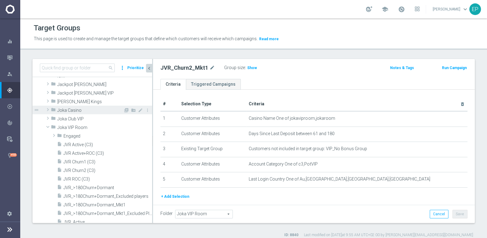
click at [73, 109] on span "Joka Casino" at bounding box center [90, 110] width 66 height 5
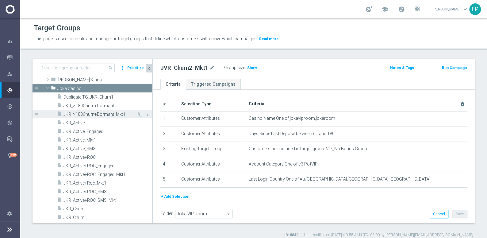
scroll to position [218, 0]
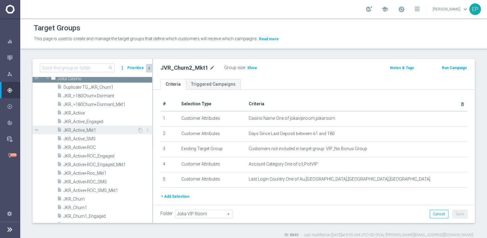
click at [89, 131] on span "JKR_Active_Mkt1" at bounding box center [100, 130] width 74 height 5
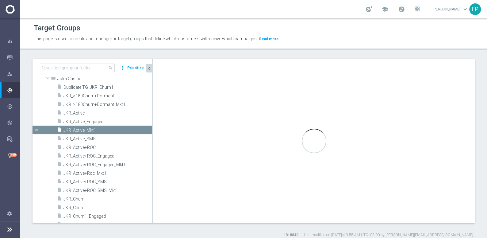
type input "Joka Casino"
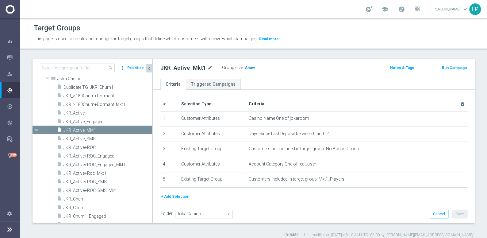
click at [248, 67] on span "Show" at bounding box center [250, 68] width 10 height 4
click at [78, 112] on span "JKR_Active" at bounding box center [100, 112] width 74 height 5
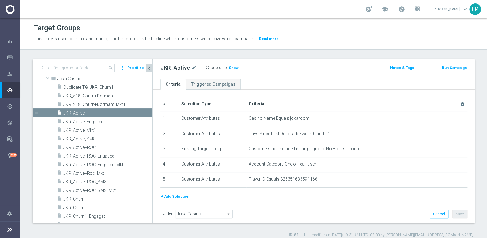
click at [232, 66] on span "Show" at bounding box center [234, 68] width 10 height 4
click at [86, 129] on span "JKR_Active_Mkt1" at bounding box center [100, 130] width 74 height 5
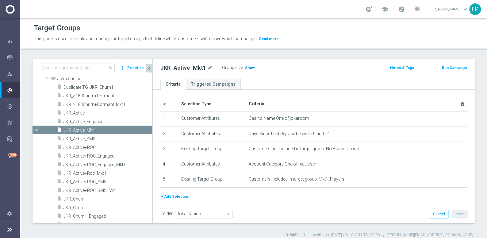
click at [248, 68] on span "Show" at bounding box center [250, 68] width 10 height 4
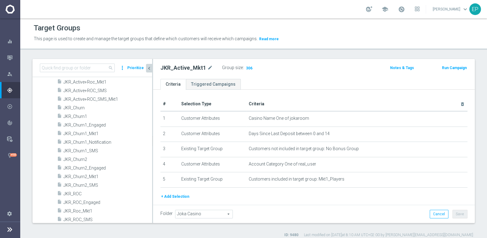
scroll to position [330, 0]
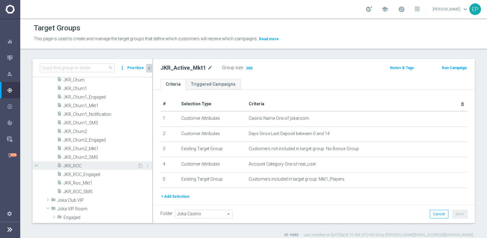
click at [83, 167] on span "JKR_ROC" at bounding box center [100, 165] width 74 height 5
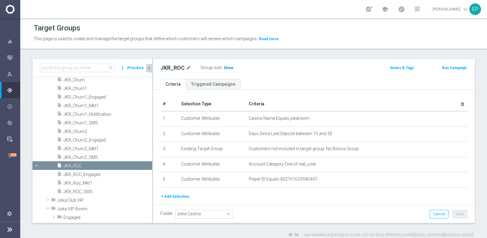
click at [226, 66] on span "Show" at bounding box center [228, 68] width 10 height 4
click at [82, 182] on span "JKR_Roc_Mkt1" at bounding box center [100, 182] width 74 height 5
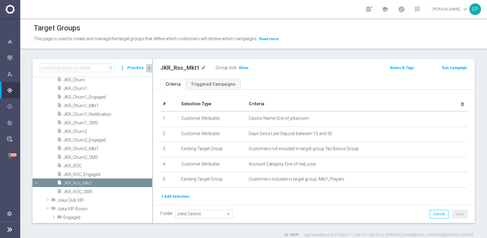
drag, startPoint x: 240, startPoint y: 68, endPoint x: 302, endPoint y: 82, distance: 63.8
click at [241, 68] on span "Show" at bounding box center [243, 68] width 10 height 4
drag, startPoint x: 85, startPoint y: 89, endPoint x: 154, endPoint y: 92, distance: 69.9
click at [85, 89] on span "JKR_Churn1" at bounding box center [107, 88] width 89 height 5
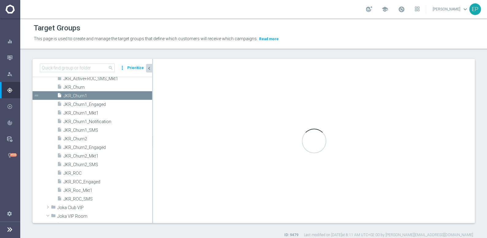
scroll to position [246, 0]
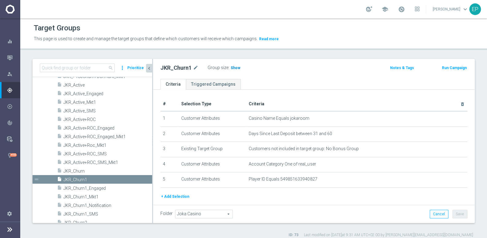
click at [235, 68] on span "Show" at bounding box center [236, 68] width 10 height 4
click at [90, 198] on span "JKR_Churn1_Mkt1" at bounding box center [100, 196] width 74 height 5
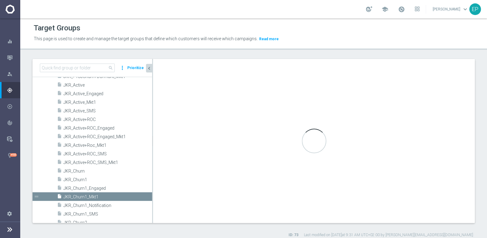
checkbox input "false"
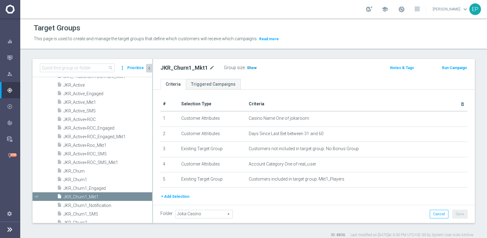
click at [249, 67] on span "Show" at bounding box center [252, 68] width 10 height 4
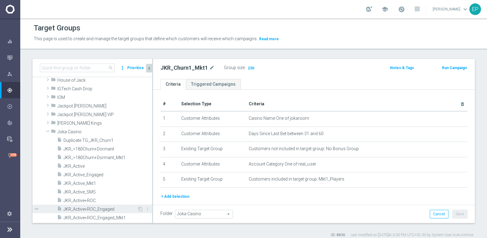
scroll to position [162, 0]
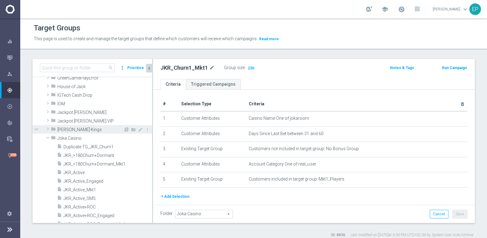
click at [76, 128] on span "[PERSON_NAME] Kings" at bounding box center [90, 129] width 66 height 5
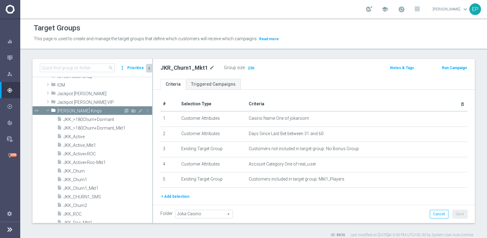
scroll to position [190, 0]
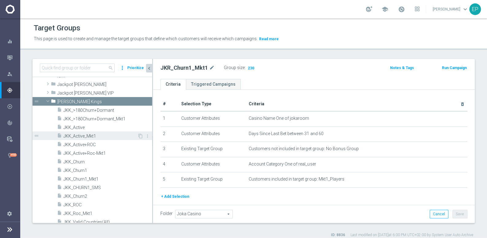
click at [86, 135] on span "JKK_Active_Mkt1" at bounding box center [100, 135] width 74 height 5
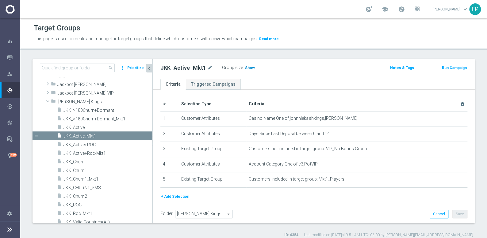
click at [249, 68] on span "Show" at bounding box center [250, 68] width 10 height 4
click at [86, 213] on span "JKK_Roc_Mkt1" at bounding box center [100, 213] width 74 height 5
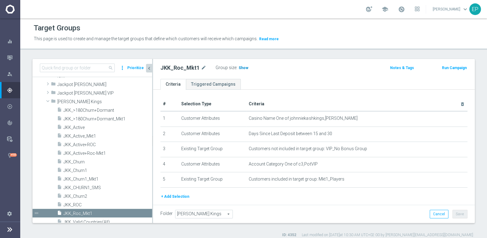
click at [240, 67] on span "Show" at bounding box center [243, 68] width 10 height 4
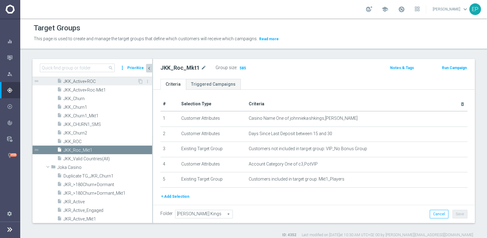
scroll to position [274, 0]
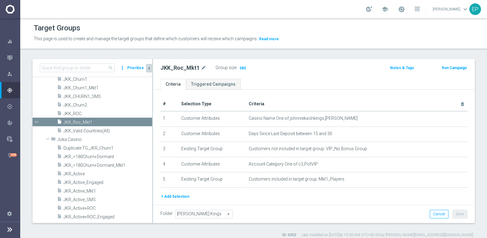
click at [112, 52] on div "Target Groups This page is used to create and manage the target groups that def…" at bounding box center [253, 127] width 467 height 219
click at [48, 138] on span at bounding box center [47, 138] width 7 height 6
drag, startPoint x: 47, startPoint y: 154, endPoint x: 53, endPoint y: 154, distance: 6.7
click at [47, 154] on span at bounding box center [47, 156] width 7 height 6
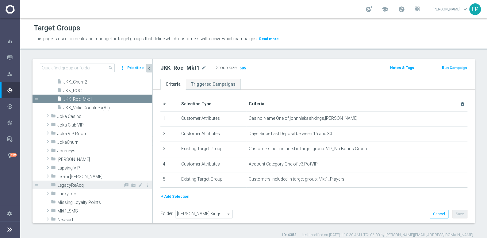
scroll to position [302, 0]
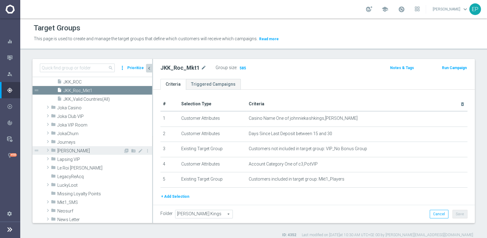
click at [73, 151] on span "[PERSON_NAME]" at bounding box center [90, 150] width 66 height 5
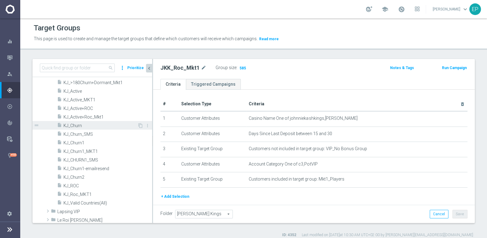
scroll to position [357, 0]
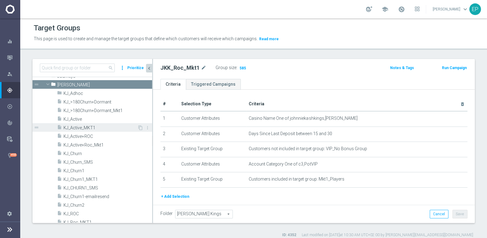
click at [84, 129] on div "insert_drive_file KJ_Active_MKT1" at bounding box center [97, 127] width 80 height 9
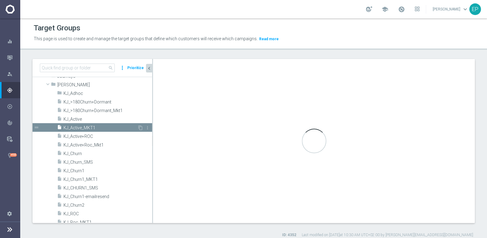
type input "[PERSON_NAME]"
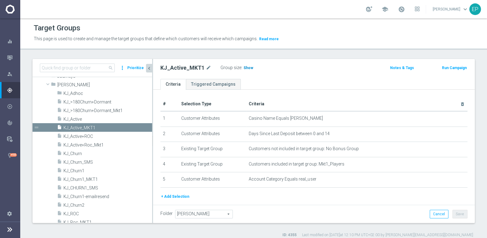
click at [246, 68] on span "Show" at bounding box center [248, 68] width 10 height 4
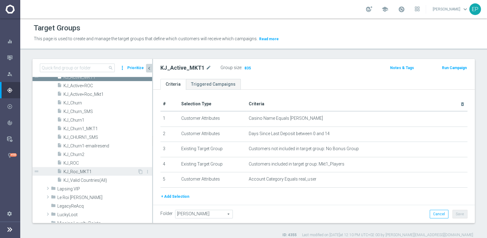
scroll to position [413, 0]
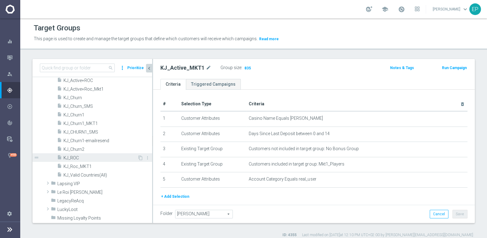
click at [100, 157] on span "KJ_ROC" at bounding box center [100, 157] width 74 height 5
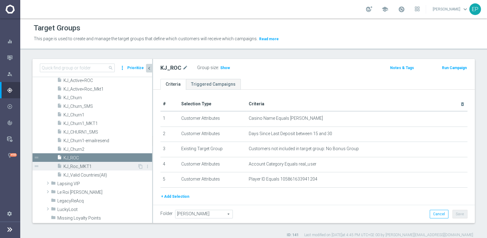
click at [93, 166] on span "KJ_Roc_MKT1" at bounding box center [100, 166] width 74 height 5
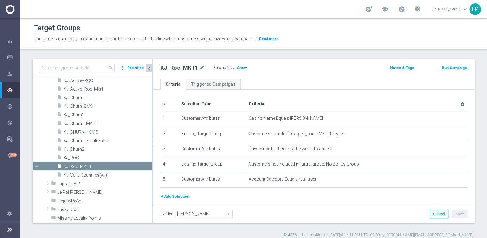
click at [237, 67] on span "Show" at bounding box center [242, 68] width 10 height 4
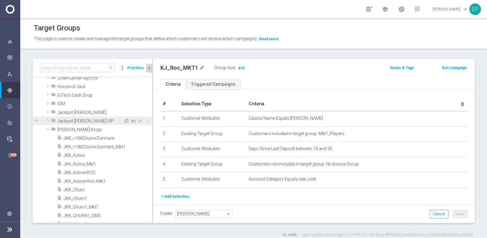
click at [79, 119] on span "Jackpot Jill VIP" at bounding box center [90, 120] width 66 height 5
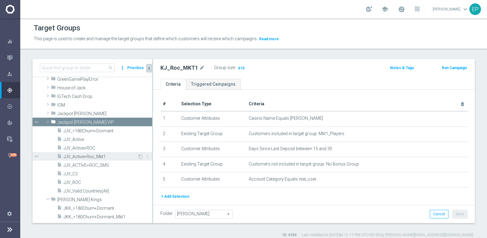
scroll to position [166, 0]
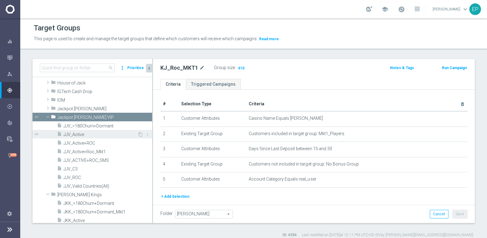
click at [81, 133] on span "JJV_Active" at bounding box center [100, 134] width 74 height 5
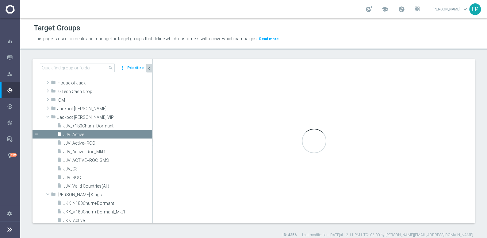
checkbox input "true"
type input "Jackpot Jill VIP"
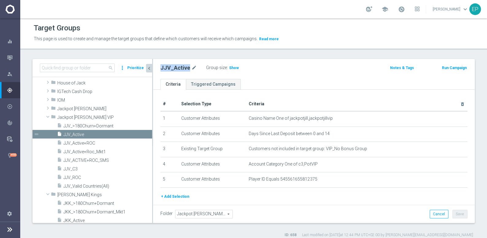
drag, startPoint x: 158, startPoint y: 67, endPoint x: 185, endPoint y: 69, distance: 27.0
click at [187, 68] on div "JJV_Active mode_edit Group size : Show" at bounding box center [261, 67] width 211 height 9
copy h2 "JJV_Active"
click at [89, 69] on input at bounding box center [77, 67] width 75 height 9
paste input "JJV_Active"
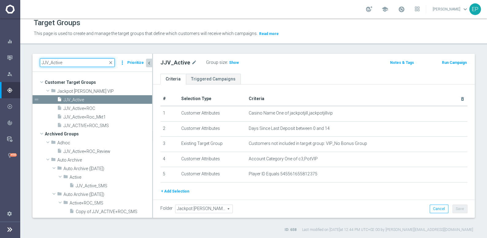
drag, startPoint x: 65, startPoint y: 63, endPoint x: 36, endPoint y: 62, distance: 29.8
click at [36, 62] on div "JJV_Active close more_vert Prioritize" at bounding box center [92, 63] width 120 height 18
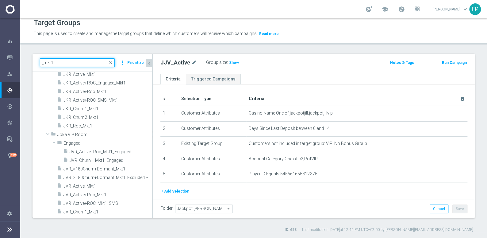
scroll to position [139, 0]
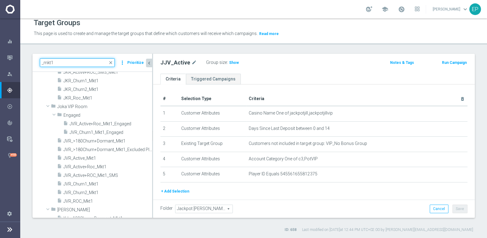
click at [41, 61] on input "_mkt1" at bounding box center [77, 62] width 75 height 9
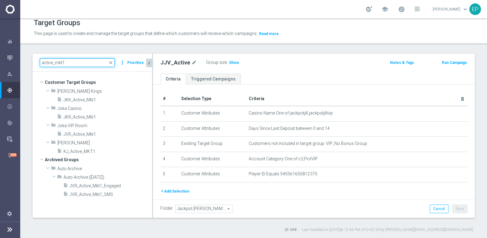
type input "active_mkt1"
click at [111, 62] on span "close" at bounding box center [110, 62] width 5 height 5
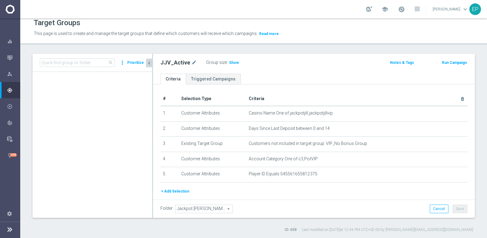
scroll to position [3649, 0]
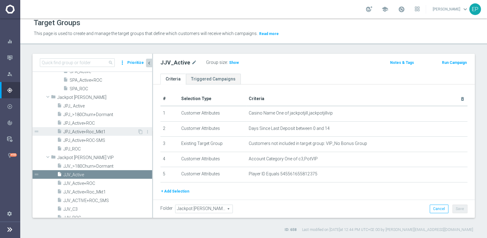
click at [91, 131] on span "JPJ_Active+Roc_Mkt1" at bounding box center [100, 131] width 74 height 5
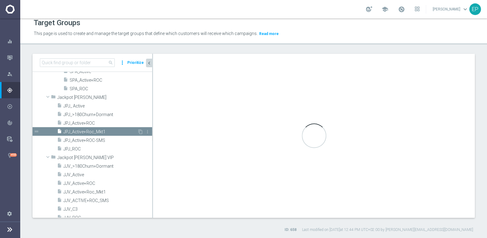
checkbox input "false"
type input "Jackpot [PERSON_NAME]"
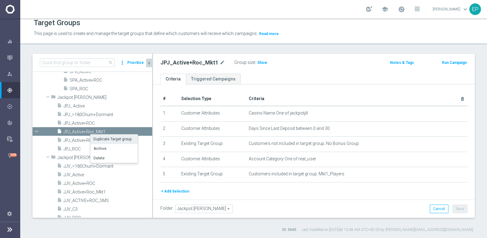
click at [108, 140] on li "Duplicate Target group" at bounding box center [113, 139] width 47 height 10
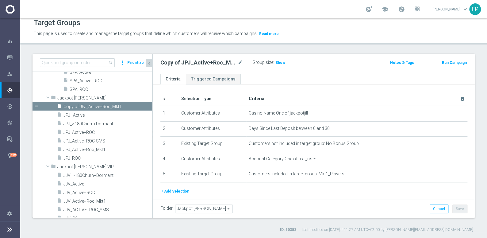
scroll to position [3585, 0]
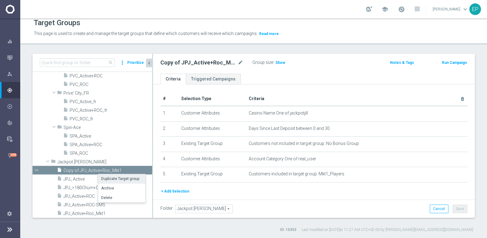
click at [120, 178] on li "Duplicate Target group" at bounding box center [121, 179] width 47 height 10
click at [242, 60] on icon "mode_edit" at bounding box center [241, 62] width 6 height 7
click at [177, 63] on input "Copy of Copy of JPJ_Active+Roc_Mkt1" at bounding box center [201, 63] width 83 height 9
click at [193, 64] on input "Copy of Copy of JPJ_Active+Roc_Mkt1" at bounding box center [201, 63] width 83 height 9
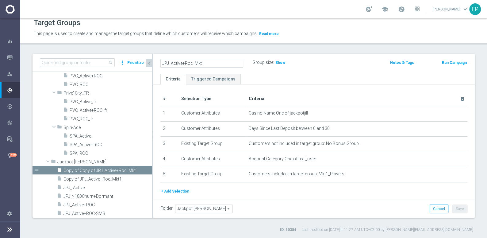
click at [183, 63] on input "JPJ_Active+Roc_Mkt1" at bounding box center [201, 63] width 83 height 9
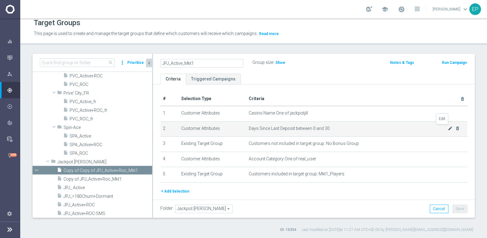
type input "JPJ_Active_Mkt1"
click at [448, 128] on icon "mode_edit" at bounding box center [450, 128] width 5 height 5
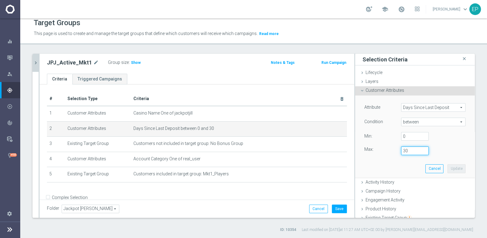
drag, startPoint x: 403, startPoint y: 150, endPoint x: 394, endPoint y: 151, distance: 8.9
click at [396, 151] on div "30" at bounding box center [414, 150] width 37 height 9
type input "14"
click at [375, 164] on div "Attribute Days Since Last Deposit Days Since Last Deposit arrow_drop_down searc…" at bounding box center [415, 136] width 110 height 82
click at [133, 63] on span "Show" at bounding box center [136, 62] width 10 height 4
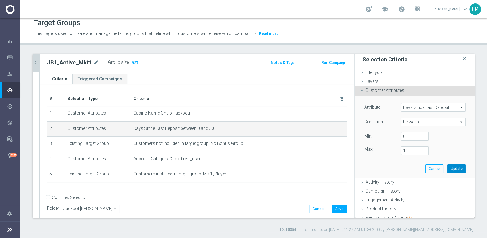
click at [451, 167] on button "Update" at bounding box center [456, 168] width 18 height 9
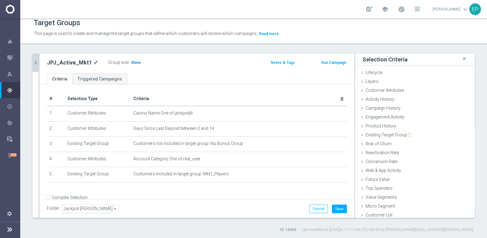
click at [130, 63] on h3 "Show" at bounding box center [135, 62] width 11 height 7
click at [254, 202] on div "Folder Jackpot Jill Jackpot Jill arrow_drop_down search Cancel Save Saving..." at bounding box center [197, 208] width 314 height 18
click at [335, 208] on button "Save" at bounding box center [339, 208] width 15 height 9
drag, startPoint x: 35, startPoint y: 63, endPoint x: 36, endPoint y: 69, distance: 6.0
click at [35, 63] on icon "chevron_right" at bounding box center [36, 63] width 6 height 6
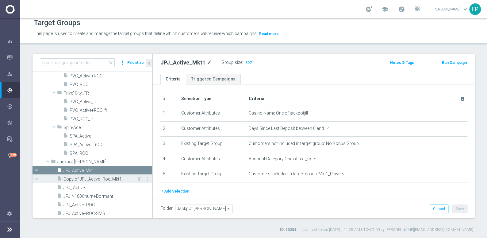
click at [101, 178] on span "Copy of JPJ_Active+Roc_Mkt1" at bounding box center [100, 178] width 74 height 5
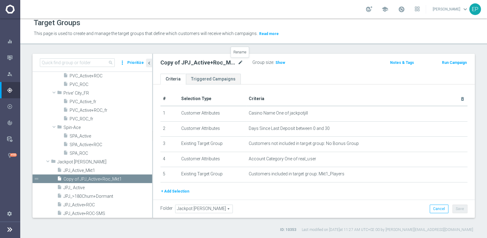
click at [239, 60] on icon "mode_edit" at bounding box center [241, 62] width 6 height 7
click at [207, 63] on input "Copy of JPJ_Active+Roc_Mkt1" at bounding box center [201, 63] width 83 height 9
click at [179, 63] on input "Copy of JPJ_Active+Roc_Mkt1" at bounding box center [201, 63] width 83 height 9
click at [171, 64] on input "JPJ_Active+Roc_Mkt1" at bounding box center [201, 63] width 83 height 9
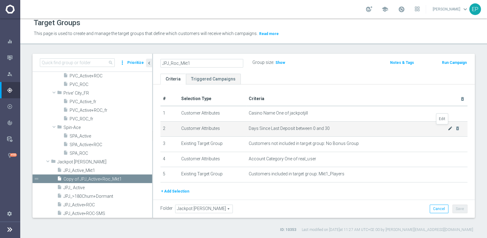
type input "JPJ_Roc_Mkt1"
click at [448, 128] on icon "mode_edit" at bounding box center [450, 128] width 5 height 5
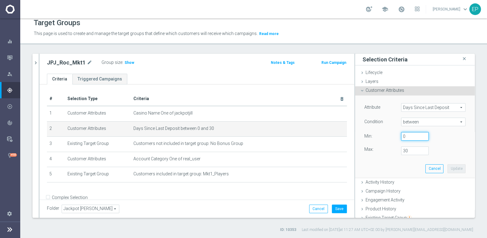
drag, startPoint x: 402, startPoint y: 138, endPoint x: 385, endPoint y: 138, distance: 16.9
click at [385, 138] on div "Value Min: 0" at bounding box center [415, 137] width 110 height 10
type input "15"
click at [366, 168] on div "Attribute Days Since Last Deposit Days Since Last Deposit arrow_drop_down searc…" at bounding box center [415, 136] width 110 height 82
click at [452, 167] on button "Update" at bounding box center [456, 168] width 18 height 9
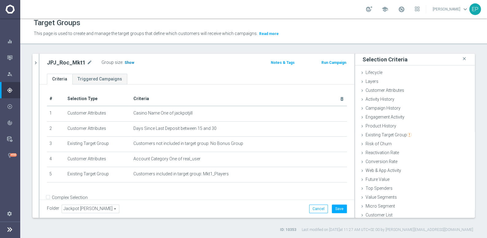
click at [128, 63] on span "Show" at bounding box center [129, 62] width 10 height 4
click at [240, 205] on div "Folder Jackpot Jill Jackpot Jill arrow_drop_down search Cancel Save Saving..." at bounding box center [197, 208] width 300 height 9
click at [332, 210] on button "Save" at bounding box center [339, 208] width 15 height 9
click at [36, 62] on icon "chevron_right" at bounding box center [36, 63] width 6 height 6
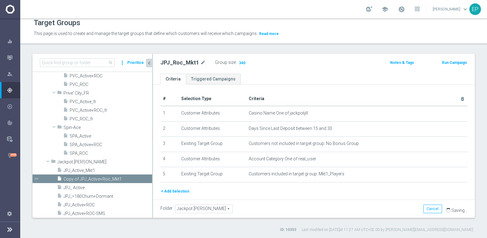
click at [275, 209] on div "Folder Jackpot Jill Jackpot Jill arrow_drop_down search Cancel Save Saving..." at bounding box center [313, 208] width 307 height 9
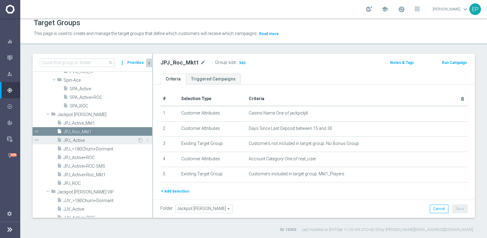
scroll to position [3641, 0]
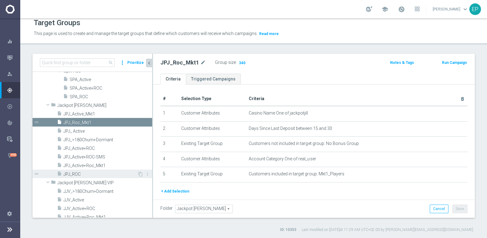
click at [82, 172] on span "JPJ_ROC" at bounding box center [100, 173] width 74 height 5
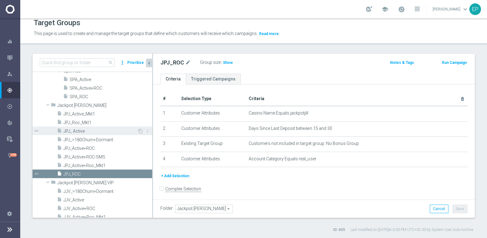
click at [82, 130] on span "JPJ_ Active" at bounding box center [100, 130] width 74 height 5
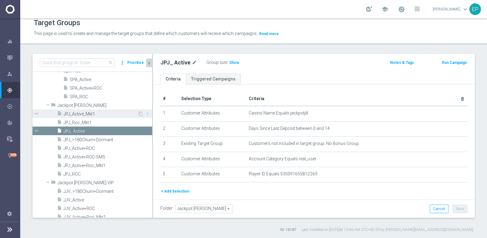
click at [82, 113] on span "JPJ_Active_Mkt1" at bounding box center [100, 113] width 74 height 5
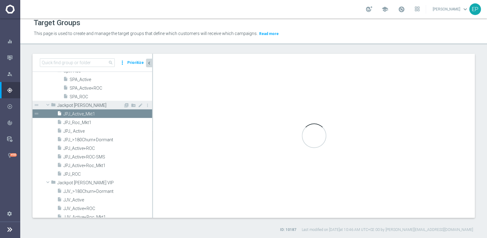
checkbox input "false"
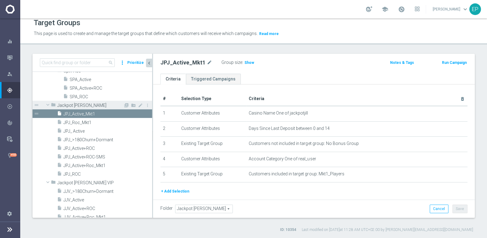
click at [46, 104] on span at bounding box center [47, 104] width 7 height 6
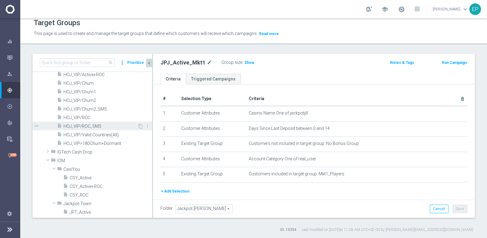
scroll to position [3418, 0]
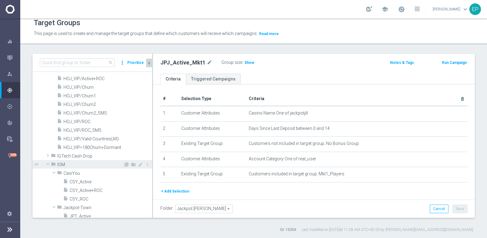
click at [46, 162] on span at bounding box center [47, 164] width 7 height 6
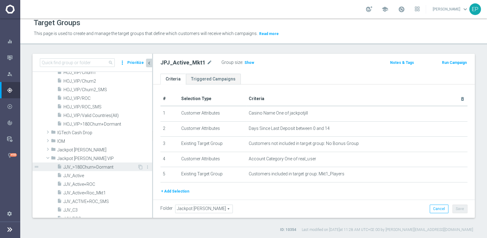
scroll to position [3446, 0]
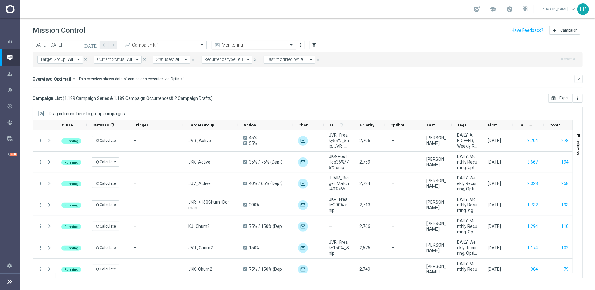
click at [242, 47] on input "text" at bounding box center [248, 45] width 66 height 5
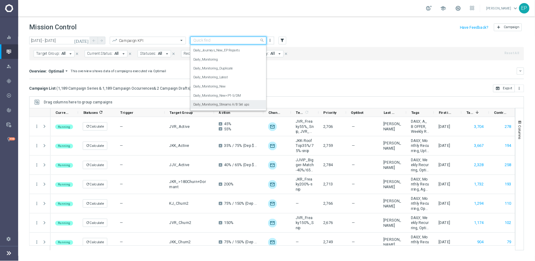
scroll to position [204, 0]
click at [263, 100] on label "Daily_Monitoring_New<P1-5/DM" at bounding box center [241, 102] width 53 height 5
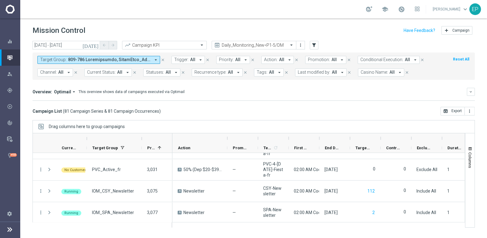
scroll to position [1646, 0]
click at [10, 211] on icon "settings" at bounding box center [10, 213] width 6 height 6
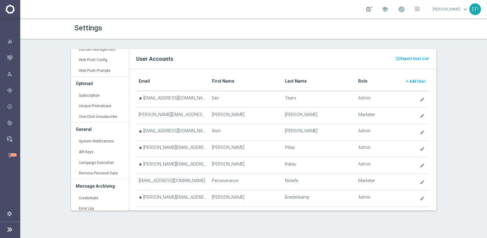
scroll to position [117, 0]
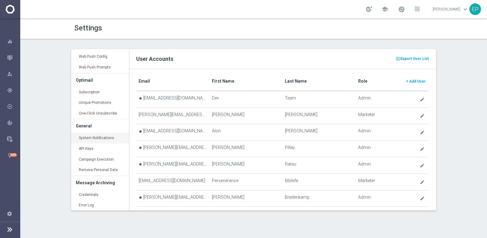
click at [102, 135] on link "System Notifications keyboard_arrow_right" at bounding box center [100, 137] width 58 height 11
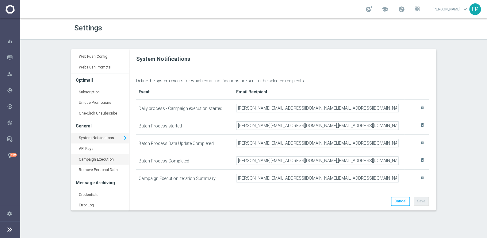
click at [100, 158] on link "Campaign Execution keyboard_arrow_right" at bounding box center [100, 159] width 58 height 11
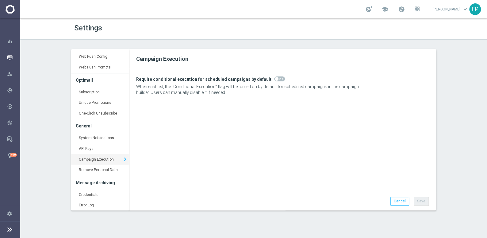
click at [6, 56] on div "Mission Control" at bounding box center [10, 57] width 20 height 16
click at [10, 58] on icon "button" at bounding box center [10, 58] width 6 height 6
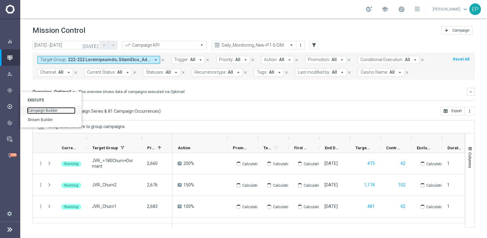
click at [53, 110] on link "Campaign Builder" at bounding box center [51, 111] width 47 height 6
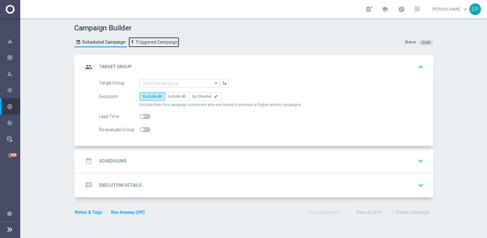
click at [147, 41] on span "Triggered Campaign" at bounding box center [156, 42] width 42 height 5
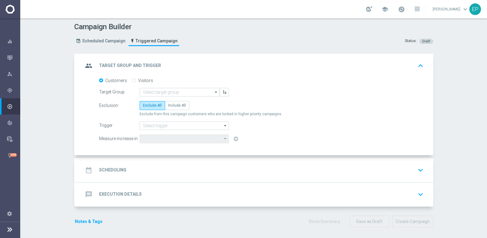
scroll to position [2, 0]
click at [262, 167] on div "date_range Scheduling keyboard_arrow_down" at bounding box center [254, 170] width 342 height 12
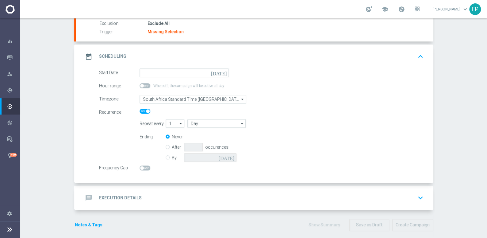
scroll to position [71, 0]
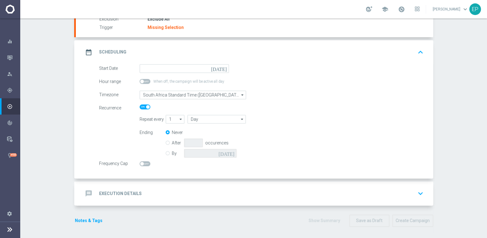
click at [220, 190] on div "message Execution Details keyboard_arrow_down" at bounding box center [254, 193] width 342 height 12
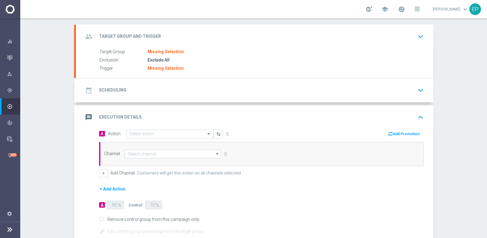
scroll to position [0, 0]
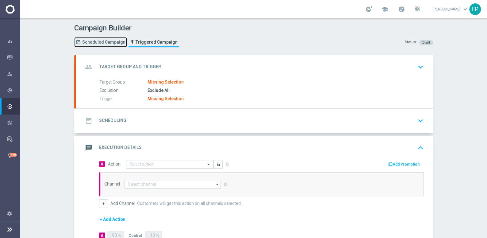
click at [102, 43] on span "Scheduled Campaign" at bounding box center [103, 42] width 43 height 5
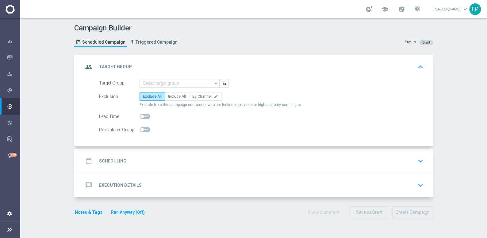
click at [10, 213] on icon "settings" at bounding box center [10, 213] width 6 height 6
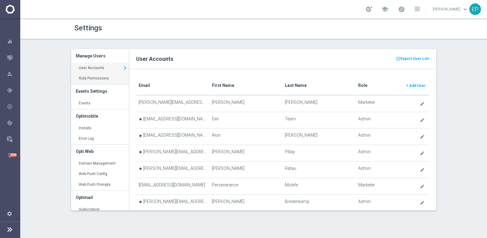
click at [88, 81] on link "Role Permissions keyboard_arrow_right" at bounding box center [100, 78] width 58 height 11
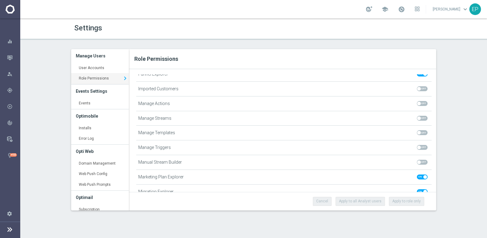
scroll to position [28, 0]
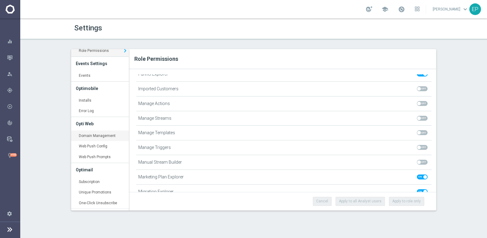
click at [96, 134] on link "Domain Management keyboard_arrow_right" at bounding box center [100, 135] width 58 height 11
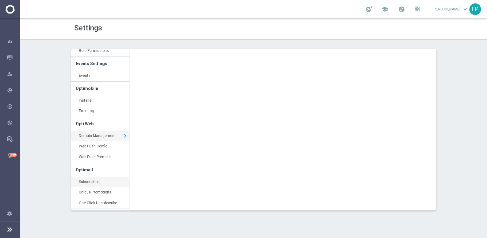
click at [86, 181] on link "Subscription keyboard_arrow_right" at bounding box center [100, 181] width 58 height 11
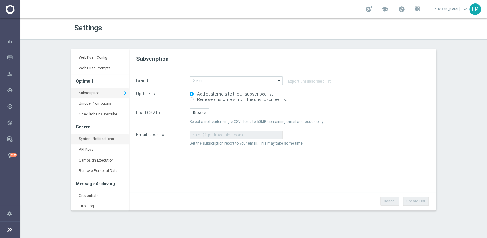
scroll to position [117, 0]
click at [85, 193] on link "Credentials keyboard_arrow_right" at bounding box center [100, 194] width 58 height 11
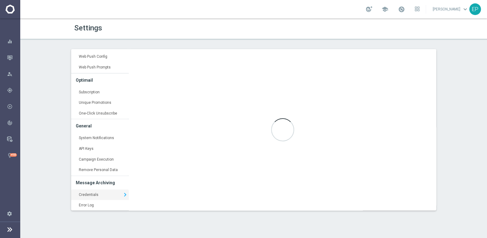
type input "elaine@goldmedialab.com"
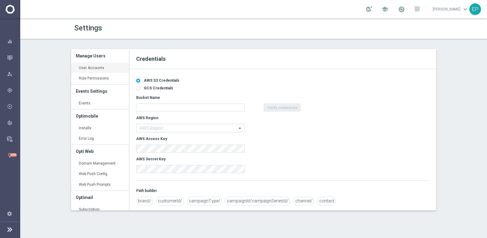
click at [92, 67] on link "User Accounts keyboard_arrow_right" at bounding box center [100, 68] width 58 height 11
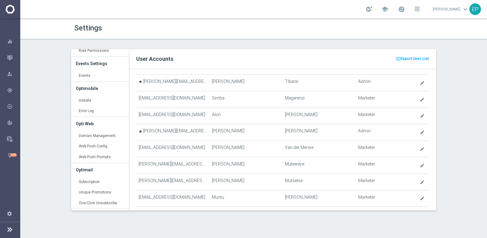
scroll to position [338, 0]
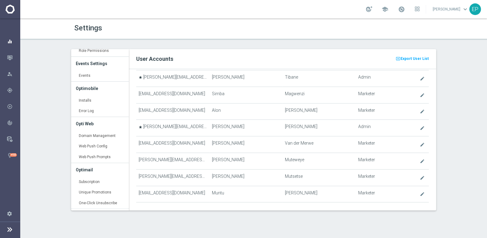
click at [10, 43] on icon "equalizer" at bounding box center [10, 42] width 6 height 6
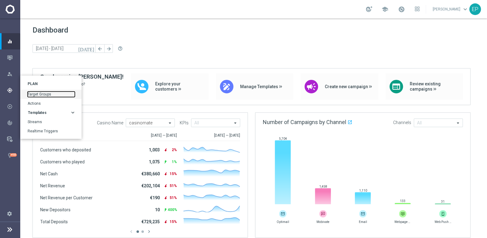
click at [40, 93] on link "Target Groups" at bounding box center [51, 94] width 47 height 6
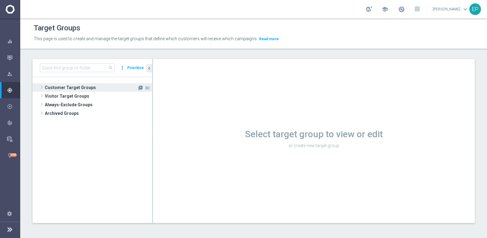
click at [140, 87] on icon "library_add" at bounding box center [140, 87] width 5 height 5
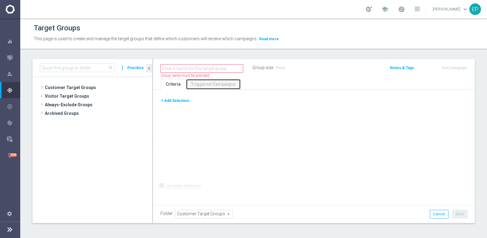
click at [211, 84] on link "Triggered Campaigns" at bounding box center [213, 84] width 55 height 11
click at [175, 101] on button "+ Add Selection" at bounding box center [174, 100] width 29 height 7
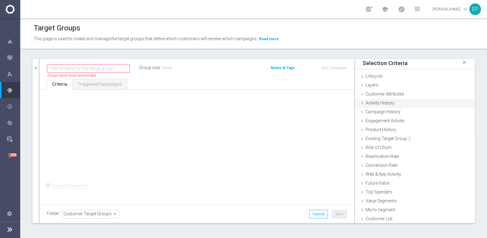
scroll to position [2, 0]
click at [407, 136] on img "button" at bounding box center [409, 137] width 4 height 4
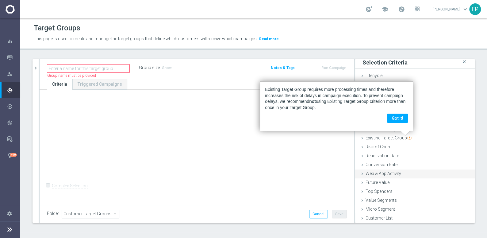
scroll to position [0, 0]
click at [382, 209] on span "Micro Segment" at bounding box center [379, 208] width 29 height 5
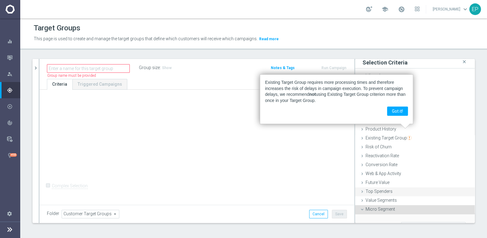
scroll to position [57, 0]
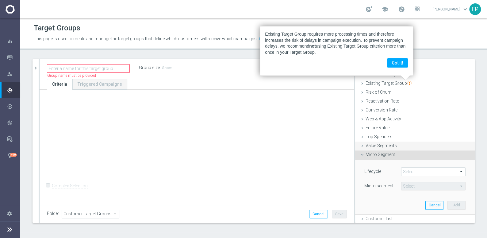
click at [377, 143] on span "Value Segments" at bounding box center [380, 145] width 31 height 5
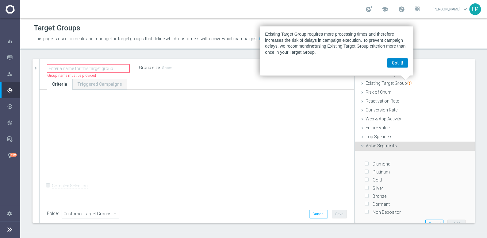
click at [393, 59] on button "Got it!" at bounding box center [397, 62] width 21 height 9
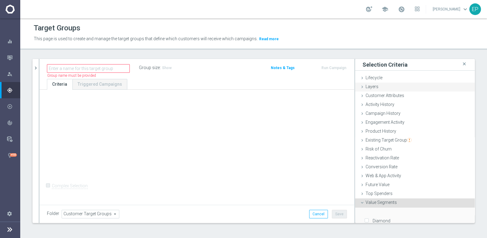
scroll to position [0, 0]
click at [372, 9] on div at bounding box center [369, 9] width 6 height 6
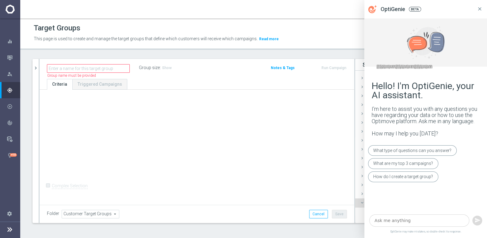
click at [480, 8] on icon at bounding box center [479, 8] width 3 height 3
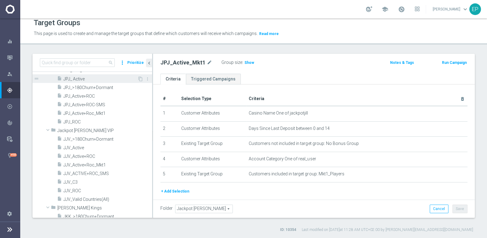
scroll to position [3529, 0]
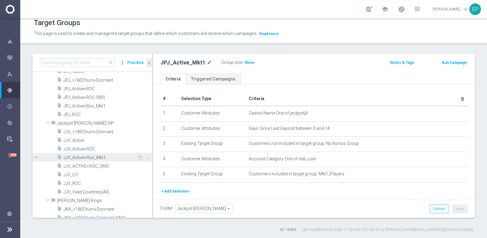
click at [85, 157] on span "JJV_Active+Roc_Mkt1" at bounding box center [100, 157] width 74 height 5
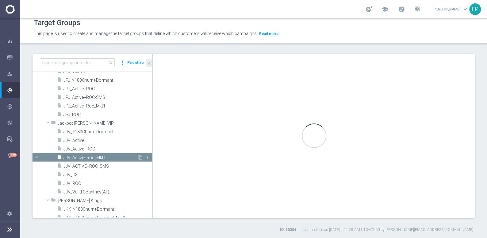
type input "Jackpot [PERSON_NAME] VIP"
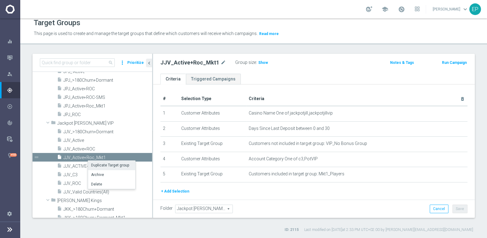
click at [114, 167] on li "Duplicate Target group" at bounding box center [111, 165] width 47 height 10
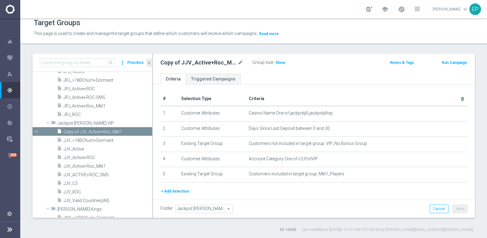
scroll to position [3497, 0]
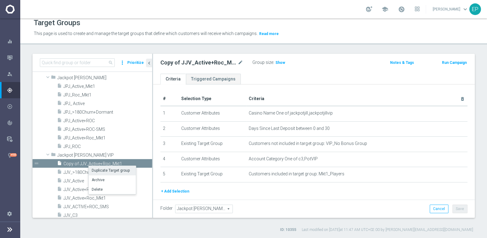
click at [111, 171] on li "Duplicate Target group" at bounding box center [112, 171] width 47 height 10
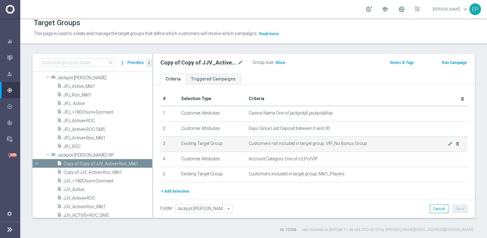
scroll to position [3497, 0]
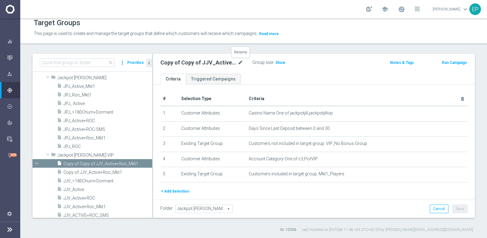
click at [241, 59] on icon "mode_edit" at bounding box center [241, 62] width 6 height 7
click at [198, 64] on input "Copy of Copy of JJV_Active+Roc_Mkt1" at bounding box center [201, 63] width 83 height 9
click at [193, 62] on input "Copy of Copy of JJV_Active+Roc_Mkt1" at bounding box center [201, 63] width 83 height 9
click at [192, 63] on input "JJV_Active+Roc_Mkt1" at bounding box center [201, 63] width 83 height 9
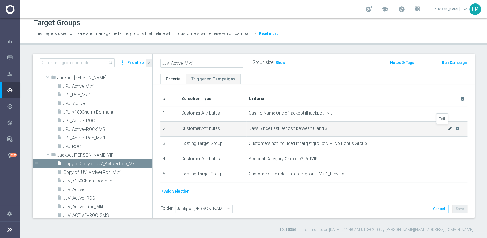
type input "JJV_Active_Mkt1"
click at [448, 129] on icon "mode_edit" at bounding box center [450, 128] width 5 height 5
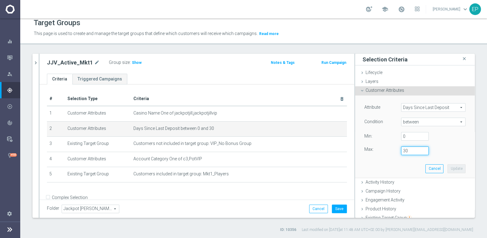
drag, startPoint x: 403, startPoint y: 149, endPoint x: 385, endPoint y: 151, distance: 18.1
click at [385, 151] on div "Max: 30" at bounding box center [415, 150] width 110 height 9
type input "14"
click at [447, 168] on button "Update" at bounding box center [456, 168] width 18 height 9
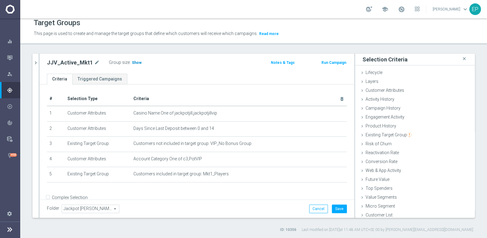
click at [133, 62] on span "Show" at bounding box center [137, 62] width 10 height 4
drag, startPoint x: 257, startPoint y: 198, endPoint x: 276, endPoint y: 199, distance: 18.7
click at [257, 198] on form "Complex Selection Invalid Expression" at bounding box center [197, 203] width 300 height 23
click at [333, 208] on button "Save" at bounding box center [339, 208] width 15 height 9
click at [38, 60] on icon "chevron_right" at bounding box center [36, 63] width 6 height 6
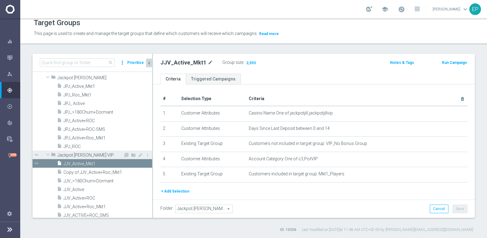
scroll to position [3525, 0]
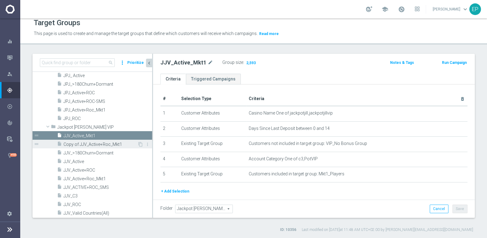
click at [96, 142] on span "Copy of JJV_Active+Roc_Mkt1" at bounding box center [100, 144] width 74 height 5
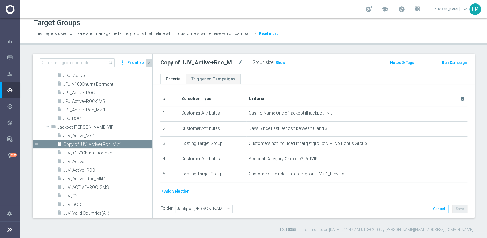
click at [279, 63] on span "Show" at bounding box center [280, 62] width 10 height 4
click at [240, 62] on icon "mode_edit" at bounding box center [241, 62] width 6 height 7
click at [199, 64] on input "Copy of JJV_Active+Roc_Mkt1" at bounding box center [201, 63] width 83 height 9
click at [177, 62] on input "Copy of JJV_Active+Roc_Mkt1" at bounding box center [201, 63] width 83 height 9
click at [172, 63] on input "JJV_Active+Roc_Mkt1" at bounding box center [201, 63] width 83 height 9
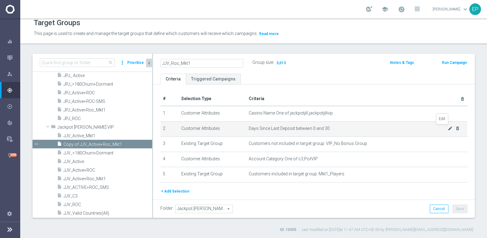
type input "JJV_Roc_Mkt1"
click at [448, 128] on icon "mode_edit" at bounding box center [450, 128] width 5 height 5
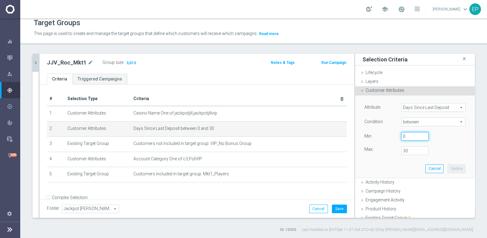
drag, startPoint x: 402, startPoint y: 135, endPoint x: 387, endPoint y: 135, distance: 15.6
click at [387, 135] on div "Value Min: 0" at bounding box center [415, 137] width 110 height 10
type input "15"
click at [382, 164] on div "Attribute Days Since Last Deposit Days Since Last Deposit arrow_drop_down searc…" at bounding box center [415, 136] width 110 height 82
click at [447, 168] on button "Update" at bounding box center [456, 168] width 18 height 9
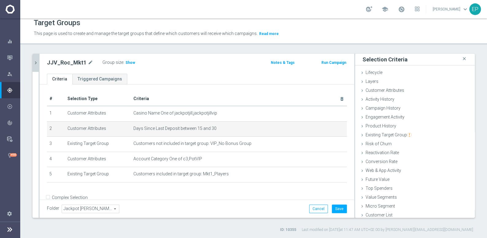
click at [130, 62] on span "Show" at bounding box center [130, 62] width 10 height 4
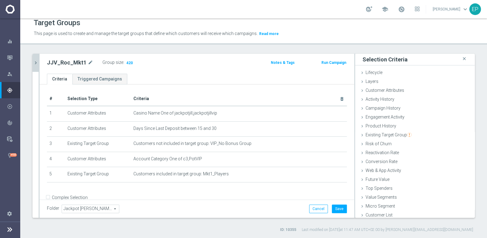
click at [246, 204] on div "Folder Jackpot Jill VIP Jackpot Jill VIP arrow_drop_down search Cancel Save Sav…" at bounding box center [197, 208] width 300 height 9
drag, startPoint x: 337, startPoint y: 208, endPoint x: 333, endPoint y: 200, distance: 9.1
click at [337, 208] on button "Save" at bounding box center [339, 208] width 15 height 9
drag, startPoint x: 33, startPoint y: 62, endPoint x: 36, endPoint y: 64, distance: 3.3
click at [33, 62] on icon "chevron_right" at bounding box center [36, 63] width 6 height 6
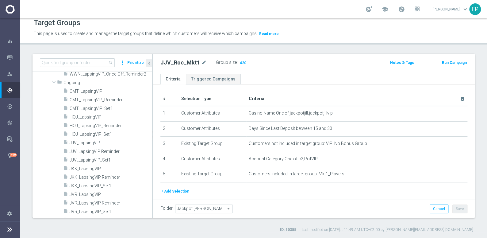
scroll to position [4947, 0]
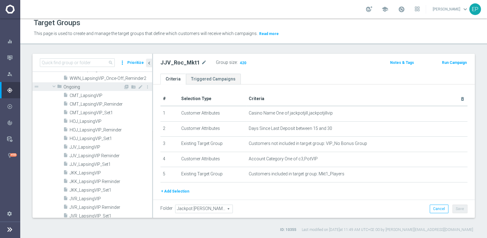
click at [54, 86] on span at bounding box center [53, 86] width 7 height 6
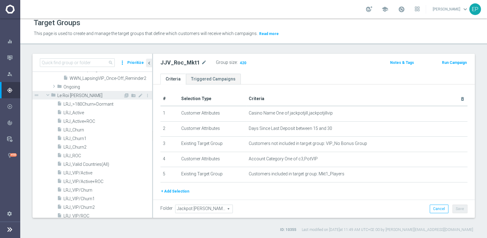
click at [47, 94] on span at bounding box center [47, 95] width 7 height 6
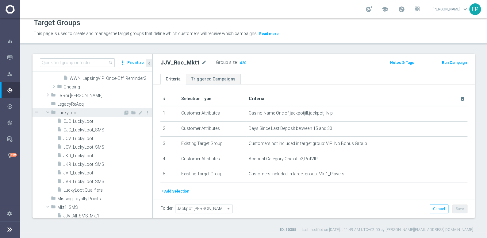
click at [47, 111] on span at bounding box center [47, 112] width 7 height 6
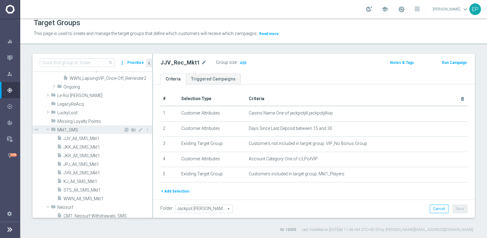
click at [47, 130] on span at bounding box center [47, 129] width 7 height 6
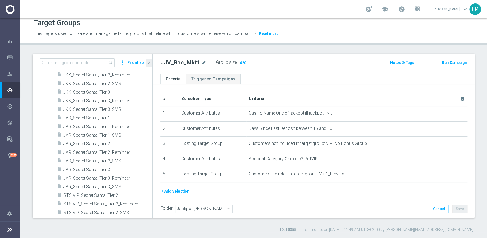
scroll to position [6535, 0]
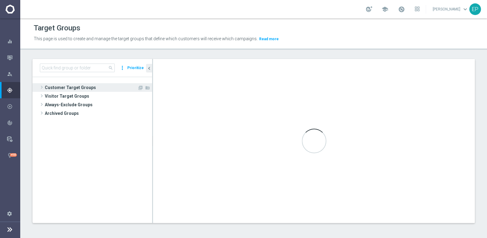
click at [73, 88] on span "Customer Target Groups" at bounding box center [91, 87] width 93 height 9
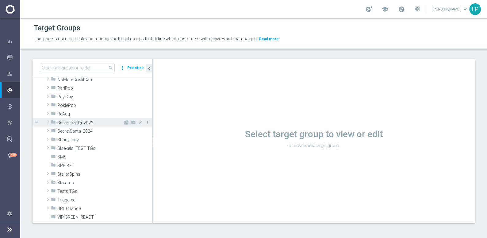
scroll to position [362, 0]
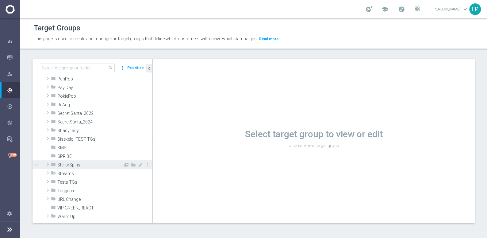
click at [78, 165] on span "StellarSpins" at bounding box center [90, 164] width 66 height 5
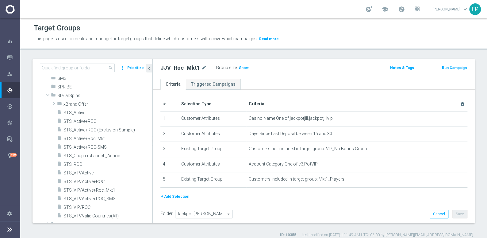
scroll to position [516, 0]
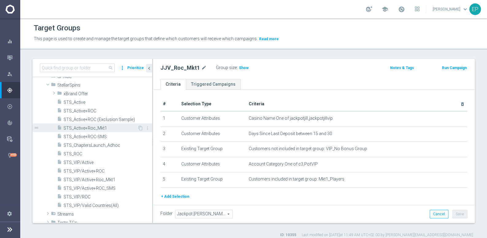
click at [96, 126] on span "STS_Active+Roc_Mkt1" at bounding box center [100, 127] width 74 height 5
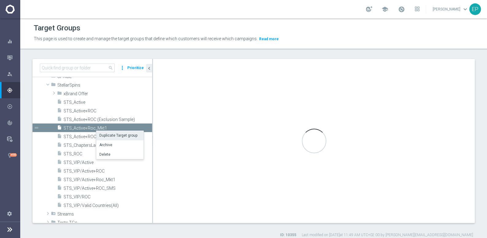
click at [112, 136] on li "Duplicate Target group" at bounding box center [119, 136] width 47 height 10
type input "StellarSpins"
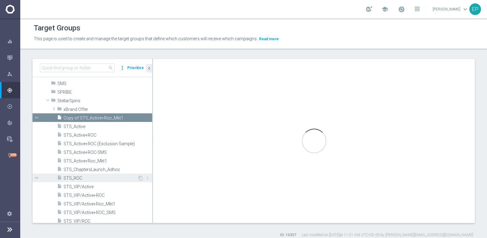
scroll to position [529, 0]
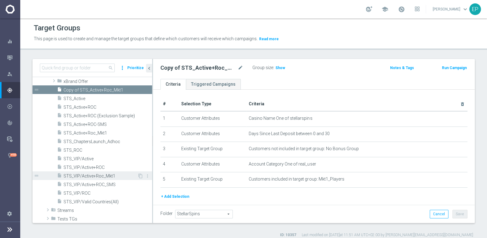
click at [96, 175] on span "STS_VIP/Active+Roc_Mkt1" at bounding box center [100, 175] width 74 height 5
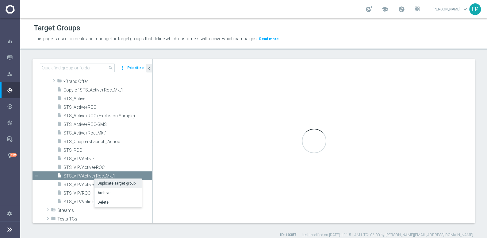
click at [108, 182] on li "Duplicate Target group" at bounding box center [117, 183] width 47 height 10
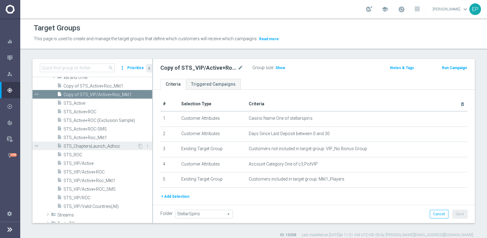
scroll to position [505, 0]
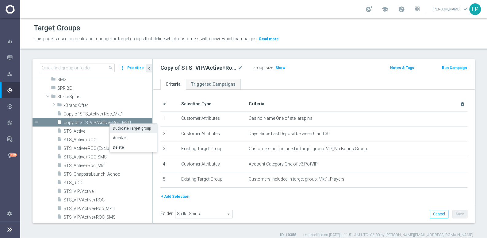
click at [124, 127] on li "Duplicate Target group" at bounding box center [133, 129] width 47 height 10
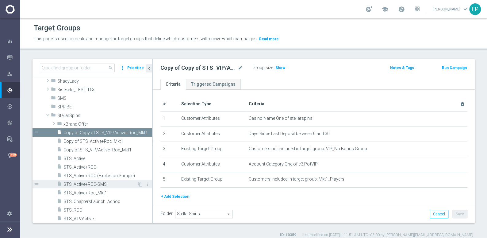
scroll to position [485, 0]
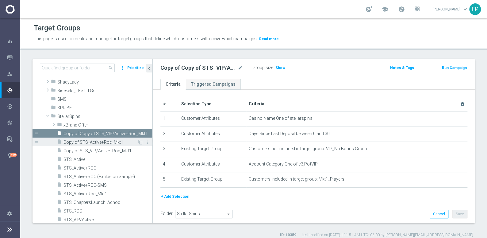
click at [101, 142] on span "Copy of STS_Active+Roc_Mkt1" at bounding box center [100, 141] width 74 height 5
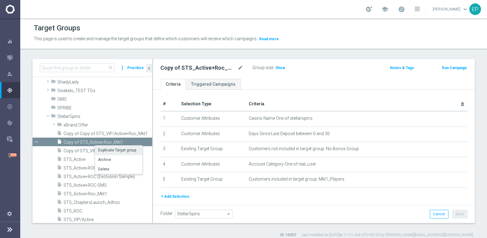
click at [109, 150] on li "Duplicate Target group" at bounding box center [118, 150] width 47 height 10
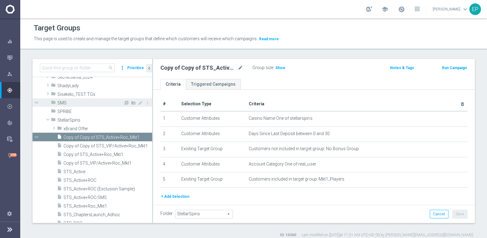
scroll to position [445, 0]
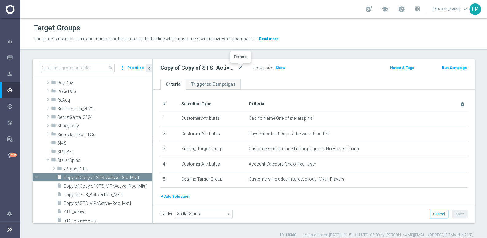
click at [239, 67] on icon "mode_edit" at bounding box center [241, 67] width 6 height 7
click at [194, 67] on input "Copy of Copy of STS_Active+Roc_Mkt1" at bounding box center [201, 68] width 83 height 9
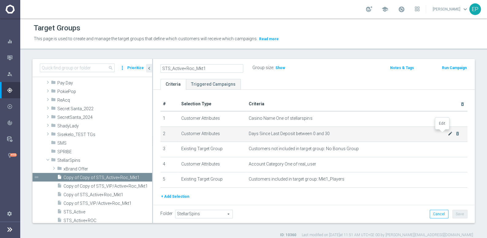
type input "STS_Active+Roc_Mkt1"
click at [448, 134] on icon "mode_edit" at bounding box center [450, 133] width 5 height 5
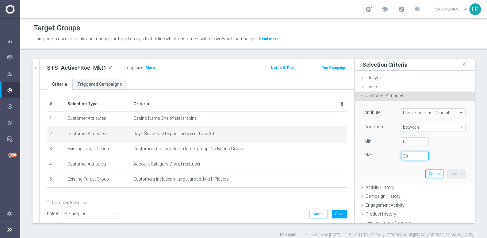
drag, startPoint x: 405, startPoint y: 158, endPoint x: 388, endPoint y: 158, distance: 17.2
click at [388, 158] on div "Max: 30" at bounding box center [415, 155] width 110 height 9
type input "14"
click at [448, 173] on button "Update" at bounding box center [456, 173] width 18 height 9
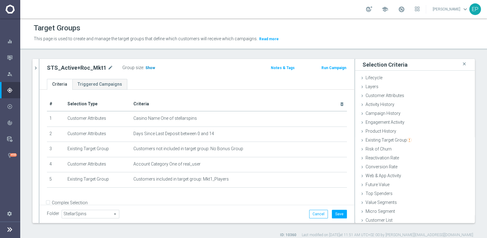
click at [145, 66] on span "Show" at bounding box center [150, 68] width 10 height 4
click at [108, 66] on icon "mode_edit" at bounding box center [111, 67] width 6 height 7
click at [69, 69] on input "STS_Active+Roc_Mkt1" at bounding box center [88, 68] width 83 height 9
type input "STS_Active_Mkt1"
click at [215, 79] on ul "Criteria Triggered Campaigns" at bounding box center [197, 84] width 314 height 11
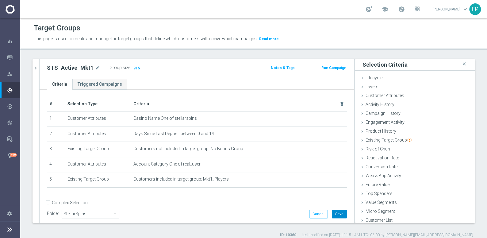
click at [335, 212] on button "Save" at bounding box center [339, 213] width 15 height 9
click at [36, 65] on icon "chevron_right" at bounding box center [36, 68] width 6 height 6
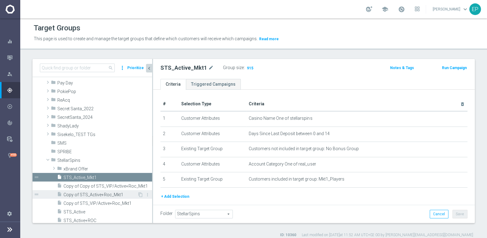
click at [106, 193] on span "Copy of STS_Active+Roc_Mkt1" at bounding box center [100, 194] width 74 height 5
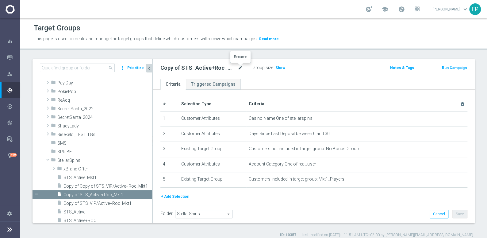
click at [241, 65] on icon "mode_edit" at bounding box center [241, 67] width 6 height 7
click at [178, 68] on input "Copy of STS_Active+Roc_Mkt1" at bounding box center [201, 68] width 83 height 9
click at [172, 69] on input "STS_Active+Roc_Mkt1" at bounding box center [201, 68] width 83 height 9
type input "STS_Roc_Mkt1"
click at [270, 79] on ul "Criteria Triggered Campaigns" at bounding box center [314, 84] width 322 height 11
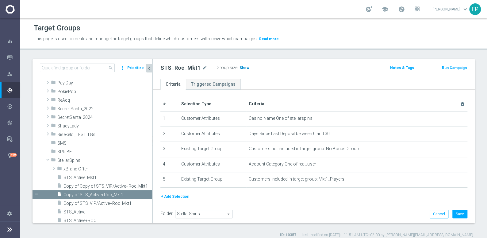
click at [279, 67] on div "STS_Roc_Mkt1 mode_edit Group size : Show" at bounding box center [261, 67] width 211 height 9
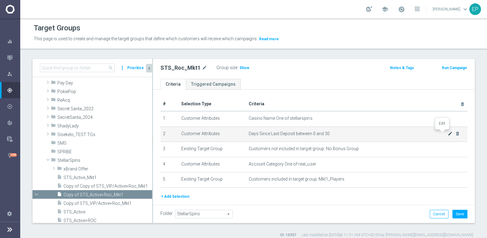
click at [448, 134] on icon "mode_edit" at bounding box center [450, 133] width 5 height 5
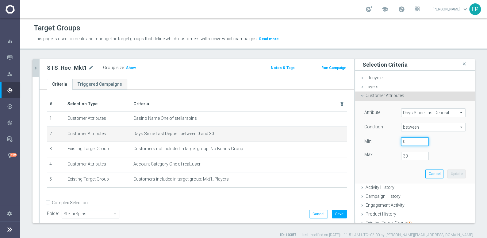
drag, startPoint x: 406, startPoint y: 142, endPoint x: 381, endPoint y: 142, distance: 24.5
click at [381, 142] on div "Value Min: 0" at bounding box center [415, 142] width 110 height 10
type input "15"
click at [447, 173] on button "Update" at bounding box center [456, 173] width 18 height 9
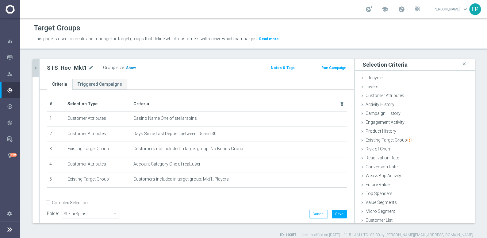
click at [126, 69] on span "Show" at bounding box center [131, 68] width 10 height 4
click at [255, 207] on div "Folder StellarSpins StellarSpins arrow_drop_down search Cancel Save Saving..." at bounding box center [197, 213] width 314 height 18
click at [336, 213] on button "Save" at bounding box center [339, 213] width 15 height 9
click at [34, 67] on icon "chevron_right" at bounding box center [36, 68] width 6 height 6
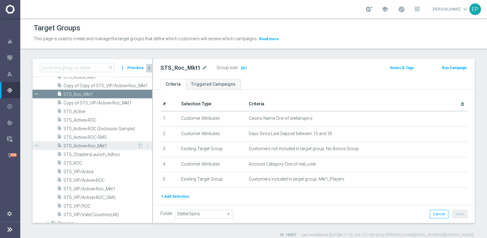
scroll to position [501, 0]
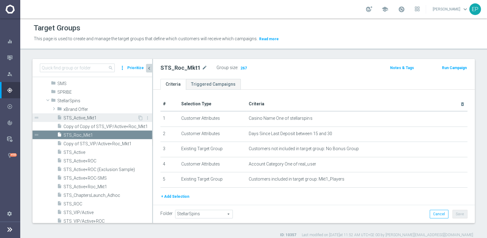
click at [78, 113] on div "insert_drive_file STS_Active_Mkt1" at bounding box center [97, 117] width 80 height 9
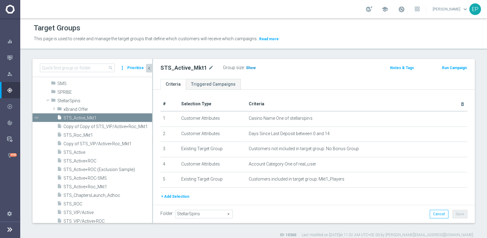
click at [246, 66] on span "Show" at bounding box center [251, 68] width 10 height 4
click at [101, 145] on span "Copy of STS_VIP/Active+Roc_Mkt1" at bounding box center [100, 143] width 74 height 5
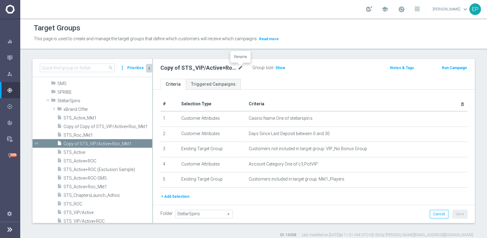
click at [241, 67] on icon "mode_edit" at bounding box center [241, 67] width 6 height 7
click at [189, 69] on input "Copy of STS_VIP/Active+Roc_Mkt1" at bounding box center [201, 68] width 83 height 9
drag, startPoint x: 179, startPoint y: 67, endPoint x: 189, endPoint y: 68, distance: 10.5
click at [179, 68] on input "Copy of STS_VIP/Active+Roc_Mkt1" at bounding box center [201, 68] width 83 height 9
click at [196, 67] on input "STS_VIP/Active+Roc_Mkt1" at bounding box center [201, 68] width 83 height 9
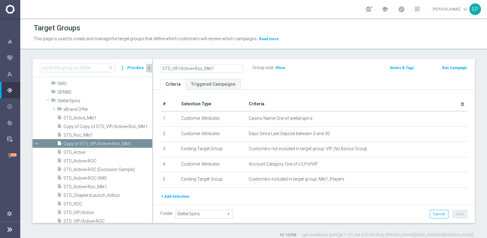
click at [191, 68] on input "STS_VIP/Active+Roc_Mkt1" at bounding box center [201, 68] width 83 height 9
type input "STS_VIP/Active_Mkt1"
click at [313, 81] on ul "Criteria Triggered Campaigns" at bounding box center [314, 84] width 322 height 11
click at [280, 64] on h3 "Show" at bounding box center [280, 67] width 11 height 7
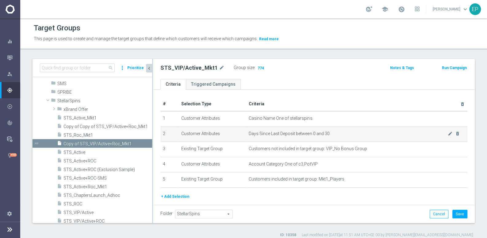
drag, startPoint x: 396, startPoint y: 136, endPoint x: 435, endPoint y: 135, distance: 38.3
click at [398, 136] on td "Days Since Last Deposit between 0 and 30 mode_edit delete_forever" at bounding box center [356, 133] width 221 height 15
click at [448, 133] on icon "mode_edit" at bounding box center [450, 133] width 5 height 5
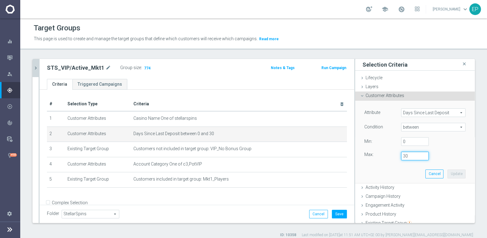
drag, startPoint x: 407, startPoint y: 158, endPoint x: 383, endPoint y: 156, distance: 24.0
click at [383, 156] on div "Max: 30" at bounding box center [415, 155] width 110 height 9
type input "14"
click at [364, 169] on div "Attribute Days Since Last Deposit Days Since Last Deposit arrow_drop_down searc…" at bounding box center [415, 142] width 110 height 82
click at [447, 173] on button "Update" at bounding box center [456, 173] width 18 height 9
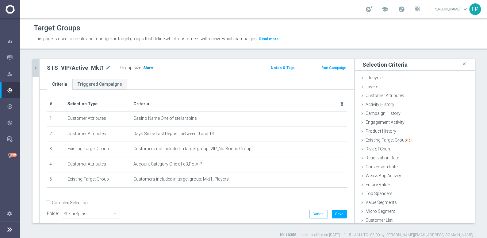
click at [143, 67] on span "Show" at bounding box center [148, 68] width 10 height 4
click at [261, 206] on div "Folder StellarSpins StellarSpins arrow_drop_down search Cancel Save Saving..." at bounding box center [197, 213] width 314 height 18
click at [334, 212] on button "Save" at bounding box center [339, 213] width 15 height 9
click at [35, 68] on icon "chevron_right" at bounding box center [36, 68] width 6 height 6
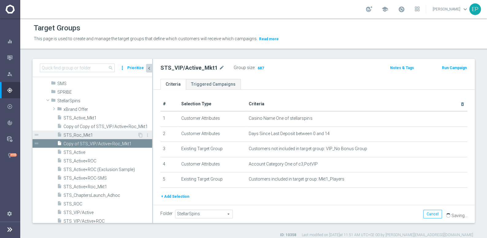
click at [93, 133] on span "STS_Roc_Mkt1" at bounding box center [100, 134] width 74 height 5
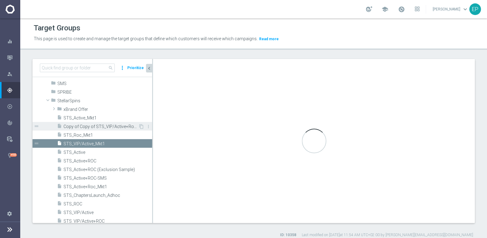
click at [109, 124] on span "Copy of Copy of STS_VIP/Active+Roc_Mkt1" at bounding box center [100, 126] width 75 height 5
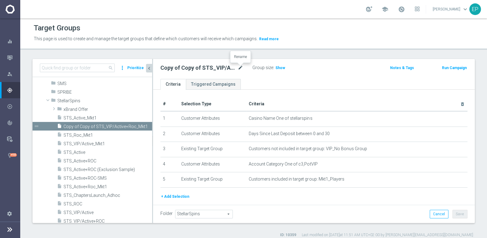
click at [238, 67] on icon "mode_edit" at bounding box center [241, 67] width 6 height 7
click at [191, 69] on input "Copy of Copy of STS_VIP/Active+Roc_Mkt1" at bounding box center [201, 68] width 83 height 9
click at [194, 69] on input "STS_VIP/Active+Roc_Mkt1" at bounding box center [201, 68] width 83 height 9
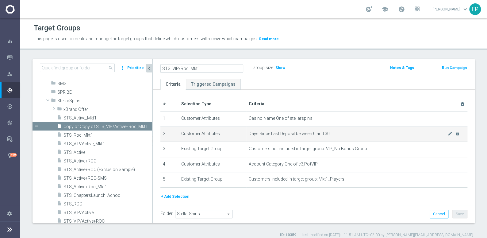
type input "STS_VIP/Roc_Mkt1"
click at [438, 135] on span "Days Since Last Deposit between 0 and 30" at bounding box center [348, 133] width 199 height 5
click at [448, 132] on icon "mode_edit" at bounding box center [450, 133] width 5 height 5
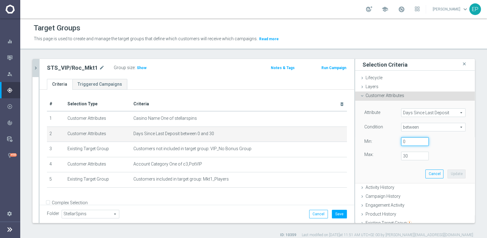
drag, startPoint x: 404, startPoint y: 141, endPoint x: 388, endPoint y: 141, distance: 15.9
click at [388, 141] on div "Value Min: 0" at bounding box center [415, 142] width 110 height 10
type input "15"
click at [368, 165] on div "Attribute Days Since Last Deposit Days Since Last Deposit arrow_drop_down searc…" at bounding box center [415, 142] width 110 height 82
click at [449, 170] on button "Update" at bounding box center [456, 173] width 18 height 9
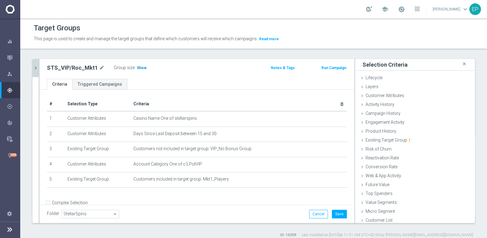
click at [138, 67] on span "Show" at bounding box center [142, 68] width 10 height 4
drag, startPoint x: 249, startPoint y: 206, endPoint x: 294, endPoint y: 209, distance: 45.8
click at [248, 206] on div "Folder StellarSpins StellarSpins arrow_drop_down search Cancel Save Saving..." at bounding box center [197, 213] width 314 height 18
click at [337, 212] on button "Save" at bounding box center [339, 213] width 15 height 9
drag, startPoint x: 35, startPoint y: 65, endPoint x: 45, endPoint y: 91, distance: 27.7
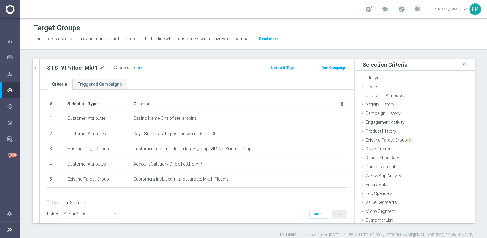
click at [35, 65] on icon "chevron_right" at bounding box center [36, 68] width 6 height 6
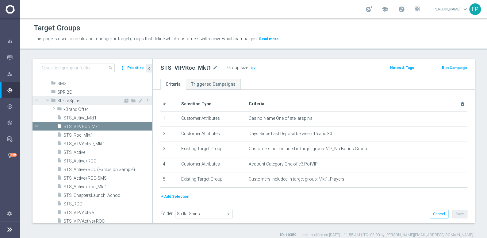
click at [48, 100] on span at bounding box center [47, 100] width 7 height 6
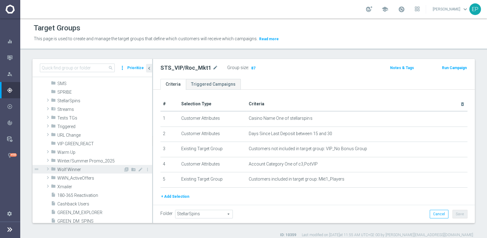
click at [68, 170] on span "Wolf Winner" at bounding box center [90, 169] width 66 height 5
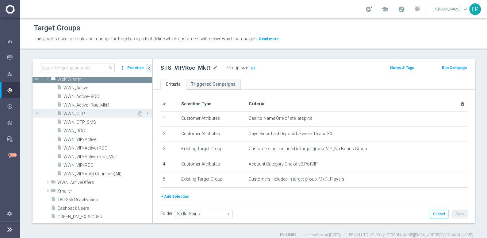
scroll to position [585, 0]
click at [92, 102] on span "WWN_Active+Roc_Mkt1" at bounding box center [100, 104] width 74 height 5
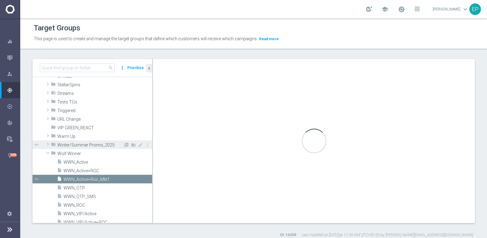
scroll to position [573, 0]
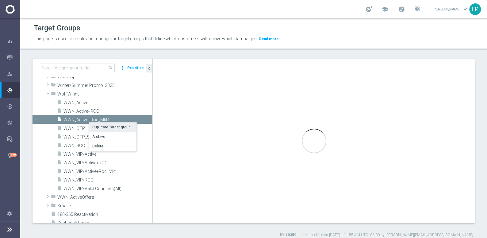
click at [104, 128] on li "Duplicate Target group" at bounding box center [112, 127] width 47 height 10
type input "Wolf Winner"
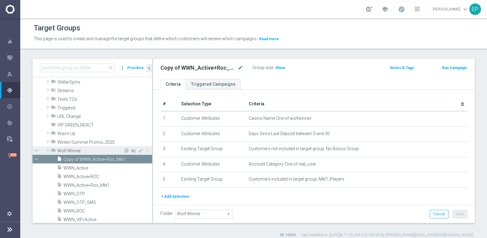
scroll to position [529, 0]
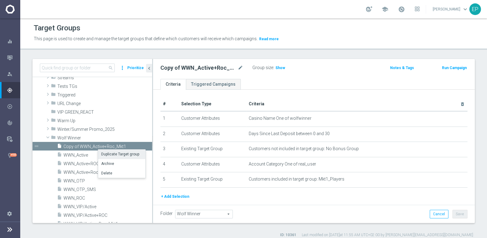
click at [112, 154] on li "Duplicate Target group" at bounding box center [121, 154] width 47 height 10
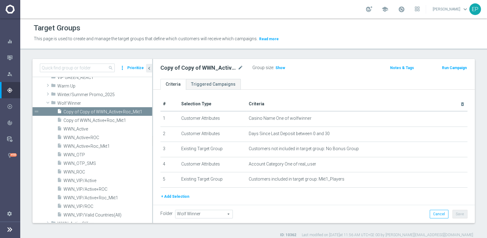
scroll to position [585, 0]
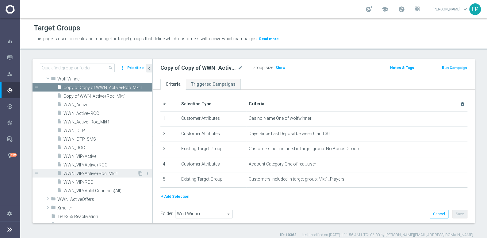
click at [93, 173] on span "WWN_VIP/Active+Roc_Mkt1" at bounding box center [100, 173] width 74 height 5
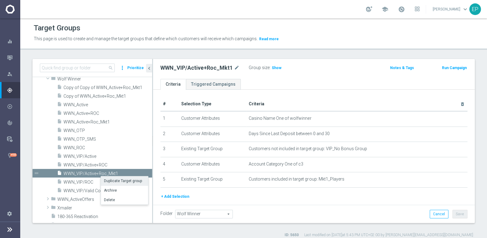
click at [112, 181] on li "Duplicate Target group" at bounding box center [124, 181] width 47 height 10
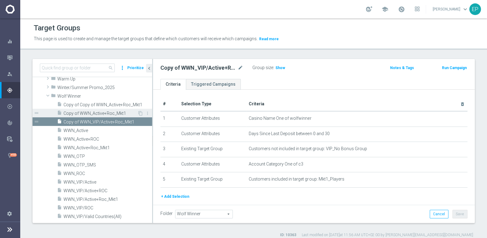
scroll to position [561, 0]
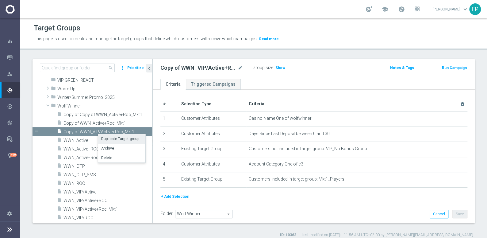
click at [116, 139] on li "Duplicate Target group" at bounding box center [121, 139] width 47 height 10
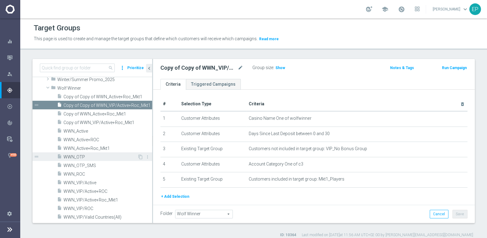
scroll to position [569, 0]
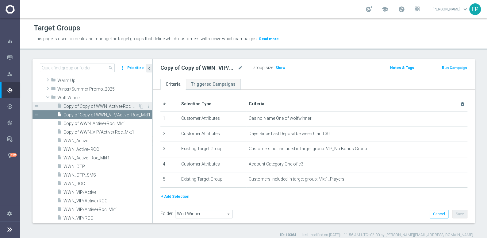
click at [104, 104] on span "Copy of Copy of WWN_Active+Roc_Mkt1" at bounding box center [100, 106] width 75 height 5
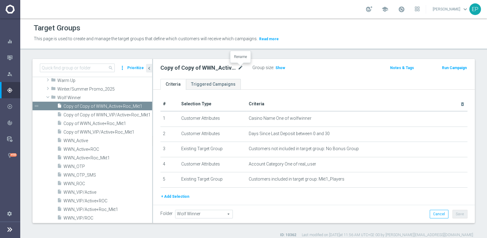
click at [240, 67] on icon "mode_edit" at bounding box center [241, 67] width 6 height 7
click at [202, 69] on input "Copy of Copy of WWN_Active+Roc_Mkt1" at bounding box center [201, 68] width 83 height 9
click at [194, 69] on input "Copy of Copy of WWN_Active+Roc_Mkt1" at bounding box center [201, 68] width 83 height 9
click at [186, 70] on input "WWN_Active+Roc_Mkt1" at bounding box center [201, 68] width 83 height 9
type input "WWN_Active_Mkt1"
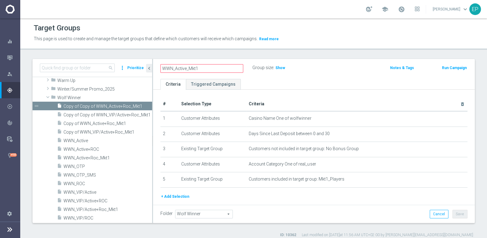
click at [317, 81] on ul "Criteria Triggered Campaigns" at bounding box center [314, 84] width 322 height 11
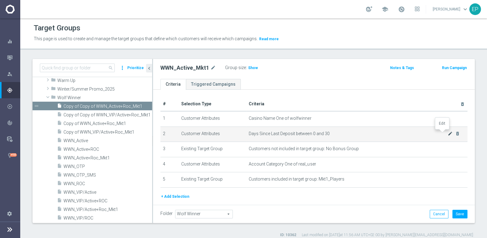
click at [448, 133] on icon "mode_edit" at bounding box center [450, 133] width 5 height 5
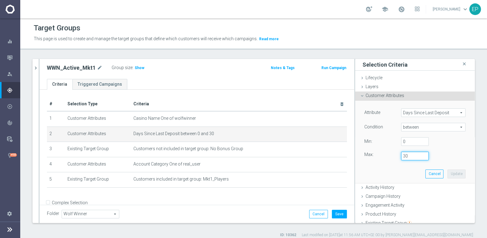
click at [396, 155] on div "30" at bounding box center [414, 155] width 37 height 9
type input "14"
drag, startPoint x: 365, startPoint y: 166, endPoint x: 405, endPoint y: 163, distance: 40.6
click at [365, 166] on div "Attribute Days Since Last Deposit Days Since Last Deposit arrow_drop_down searc…" at bounding box center [415, 142] width 110 height 82
click at [452, 172] on button "Update" at bounding box center [456, 173] width 18 height 9
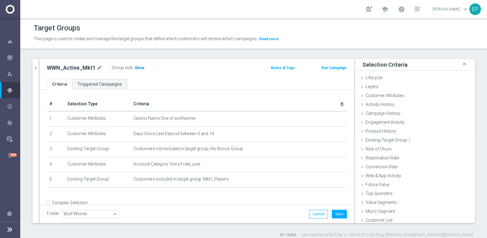
click at [135, 67] on span "Show" at bounding box center [140, 68] width 10 height 4
drag, startPoint x: 335, startPoint y: 53, endPoint x: 336, endPoint y: 72, distance: 18.7
click at [335, 53] on div "Target Groups This page is used to create and manage the target groups that def…" at bounding box center [253, 127] width 467 height 219
click at [333, 212] on button "Save" at bounding box center [339, 213] width 15 height 9
click at [35, 68] on icon "chevron_right" at bounding box center [36, 68] width 6 height 6
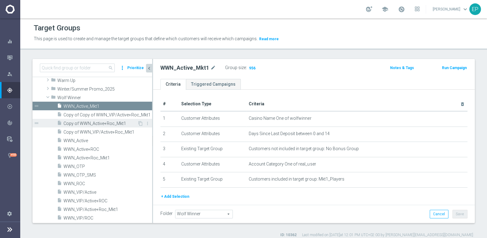
click at [111, 124] on span "Copy of WWN_Active+Roc_Mkt1" at bounding box center [100, 123] width 74 height 5
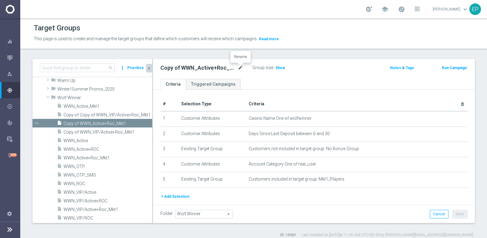
click at [239, 67] on icon "mode_edit" at bounding box center [241, 67] width 6 height 7
click at [200, 69] on input "Copy of WWN_Active+Roc_Mkt1" at bounding box center [201, 68] width 83 height 9
click at [179, 68] on input "Copy of WWN_Active+Roc_Mkt1" at bounding box center [201, 68] width 83 height 9
click at [174, 69] on input "WWN_Active+Roc_Mkt1" at bounding box center [201, 68] width 83 height 9
type input "WWN_Roc_Mkt1"
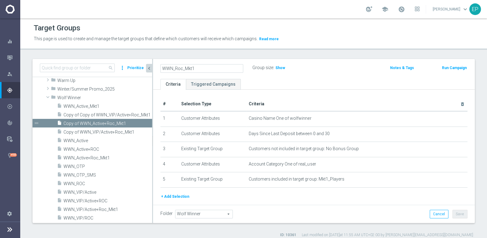
click at [322, 84] on ul "Criteria Triggered Campaigns" at bounding box center [314, 84] width 322 height 11
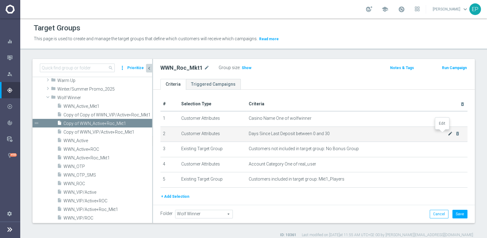
click at [448, 133] on icon "mode_edit" at bounding box center [450, 133] width 5 height 5
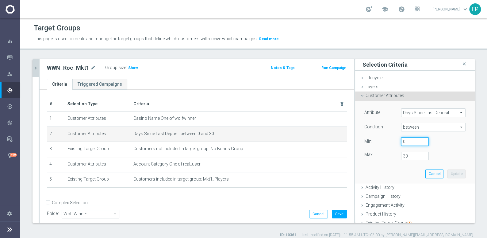
drag, startPoint x: 408, startPoint y: 141, endPoint x: 389, endPoint y: 141, distance: 19.6
click at [389, 141] on div "Value Min: 0" at bounding box center [415, 142] width 110 height 10
type input "15"
click at [379, 166] on div "Attribute Days Since Last Deposit Days Since Last Deposit arrow_drop_down searc…" at bounding box center [415, 142] width 110 height 82
click at [451, 175] on button "Update" at bounding box center [456, 173] width 18 height 9
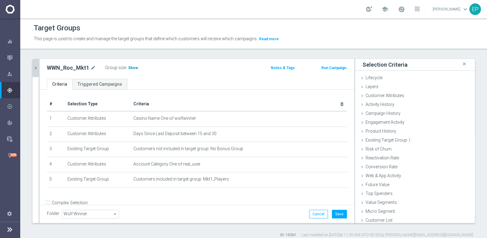
click at [129, 66] on span "Show" at bounding box center [133, 68] width 10 height 4
drag, startPoint x: 231, startPoint y: 212, endPoint x: 238, endPoint y: 212, distance: 6.7
click at [231, 212] on div "Folder Wolf Winner Wolf Winner arrow_drop_down search Cancel Save Saving..." at bounding box center [197, 213] width 300 height 9
click at [332, 215] on button "Save" at bounding box center [339, 213] width 15 height 9
click at [36, 67] on icon "chevron_right" at bounding box center [36, 68] width 6 height 6
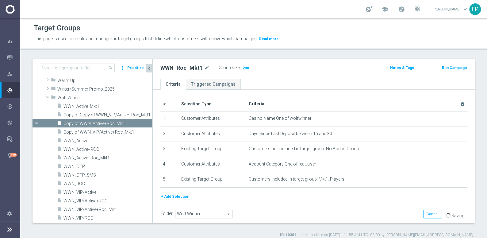
click at [306, 64] on div "WWN_Roc_Mkt1 mode_edit Group size : 298" at bounding box center [261, 67] width 211 height 9
click at [313, 53] on div "Target Groups This page is used to create and manage the target groups that def…" at bounding box center [253, 127] width 467 height 219
click at [311, 72] on div "WWN_Roc_Mkt1 mode_edit Group size : 298 Notes & Tags Run Campaign" at bounding box center [314, 69] width 322 height 20
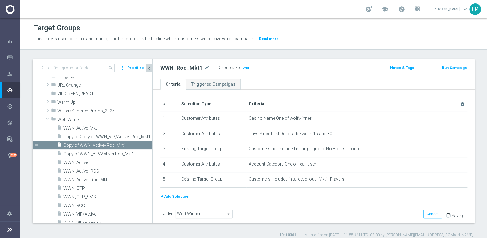
click at [240, 195] on div "+ Add Selection" at bounding box center [314, 196] width 316 height 7
click at [101, 154] on span "Copy of WWN_VIP/Active+Roc_Mkt1" at bounding box center [100, 153] width 74 height 5
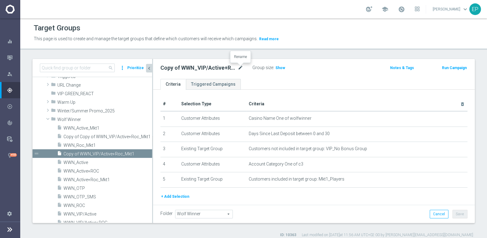
click at [241, 66] on icon "mode_edit" at bounding box center [241, 67] width 6 height 7
click at [178, 68] on input "Copy of WWN_VIP/Active+Roc_Mkt1" at bounding box center [201, 68] width 83 height 9
drag, startPoint x: 194, startPoint y: 69, endPoint x: 199, endPoint y: 69, distance: 5.2
click at [194, 69] on input "WWN_VIP/Active+Roc_Mkt1" at bounding box center [201, 68] width 83 height 9
type input "WWN_VIP/Active_Mkt1"
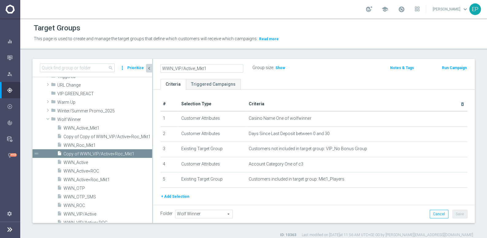
drag, startPoint x: 354, startPoint y: 83, endPoint x: 341, endPoint y: 83, distance: 12.9
click at [354, 83] on ul "Criteria Triggered Campaigns" at bounding box center [314, 84] width 322 height 11
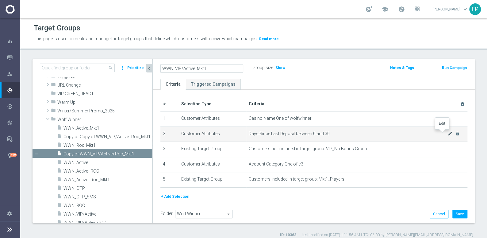
click at [448, 132] on icon "mode_edit" at bounding box center [450, 133] width 5 height 5
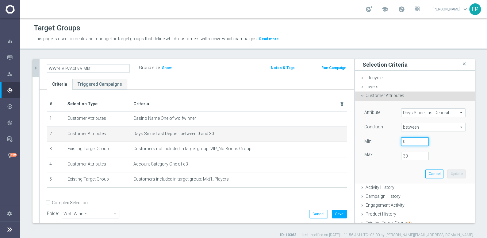
drag, startPoint x: 400, startPoint y: 140, endPoint x: 385, endPoint y: 140, distance: 15.3
click at [385, 140] on div "Value Min: 0" at bounding box center [415, 142] width 110 height 10
drag, startPoint x: 403, startPoint y: 155, endPoint x: 387, endPoint y: 157, distance: 15.4
click at [387, 157] on div "Max: 30" at bounding box center [415, 155] width 110 height 9
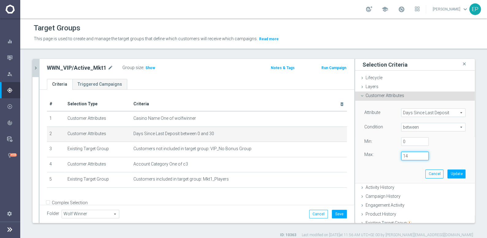
type input "14"
drag, startPoint x: 369, startPoint y: 166, endPoint x: 454, endPoint y: 167, distance: 84.6
click at [372, 166] on div "Attribute Days Since Last Deposit Days Since Last Deposit arrow_drop_down searc…" at bounding box center [415, 142] width 110 height 82
click at [452, 173] on button "Update" at bounding box center [456, 173] width 18 height 9
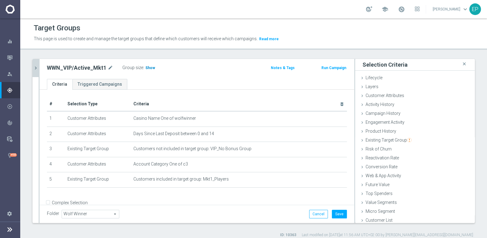
click at [146, 70] on h3 "Show" at bounding box center [150, 67] width 11 height 7
click at [341, 49] on header "Target Groups This page is used to create and manage the target groups that def…" at bounding box center [253, 33] width 467 height 31
click at [338, 215] on button "Save" at bounding box center [339, 213] width 15 height 9
click at [36, 67] on icon "chevron_right" at bounding box center [36, 68] width 6 height 6
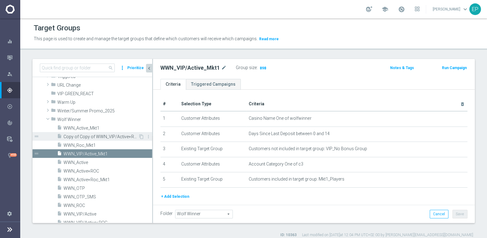
click at [98, 136] on span "Copy of Copy of WWN_VIP/Active+Roc_Mkt1" at bounding box center [100, 136] width 75 height 5
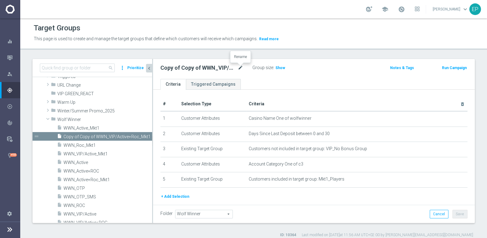
click at [241, 67] on icon "mode_edit" at bounding box center [241, 67] width 6 height 7
click at [201, 70] on input "Copy of Copy of WWN_VIP/Active+Roc_Mkt1" at bounding box center [201, 68] width 83 height 9
click at [188, 69] on input "Copy of Copy of WWN_VIP/Active+Roc_Mkt1" at bounding box center [201, 68] width 83 height 9
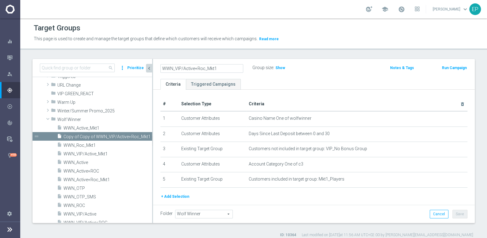
click at [198, 68] on input "WWN_VIP/Active+Roc_Mkt1" at bounding box center [201, 68] width 83 height 9
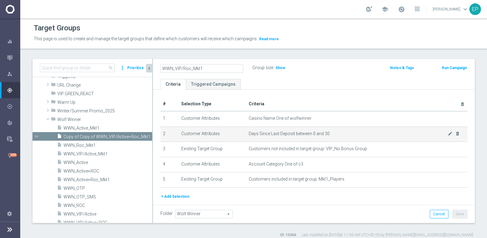
type input "WWN_VIP/Roc_Mkt1"
click at [438, 132] on span "Days Since Last Deposit between 0 and 30" at bounding box center [348, 133] width 199 height 5
click at [448, 135] on icon "mode_edit" at bounding box center [450, 133] width 5 height 5
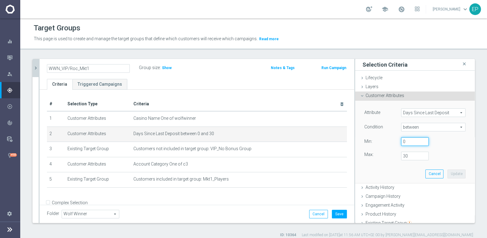
drag, startPoint x: 400, startPoint y: 142, endPoint x: 388, endPoint y: 142, distance: 12.3
click at [396, 140] on div "0" at bounding box center [414, 141] width 37 height 9
type input "15"
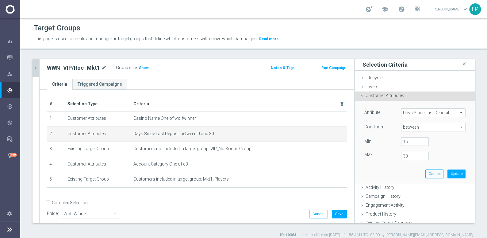
click at [375, 169] on div "Attribute Days Since Last Deposit Days Since Last Deposit arrow_drop_down searc…" at bounding box center [415, 142] width 110 height 82
click at [447, 171] on button "Update" at bounding box center [456, 173] width 18 height 9
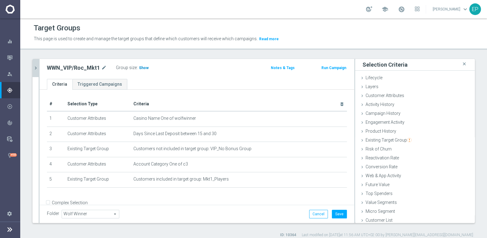
click at [141, 68] on span "Show" at bounding box center [144, 68] width 10 height 4
click at [358, 33] on div "Target Groups" at bounding box center [254, 28] width 440 height 12
click at [338, 212] on button "Save" at bounding box center [339, 213] width 15 height 9
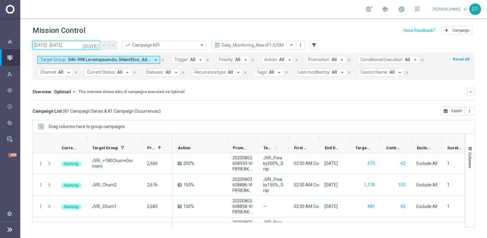
click at [58, 46] on input "[DATE] - [DATE]" at bounding box center [65, 45] width 67 height 9
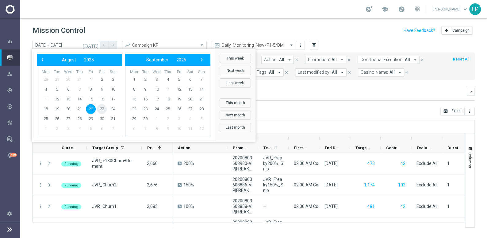
click at [100, 108] on span "23" at bounding box center [102, 109] width 10 height 10
type input "[DATE] - [DATE]"
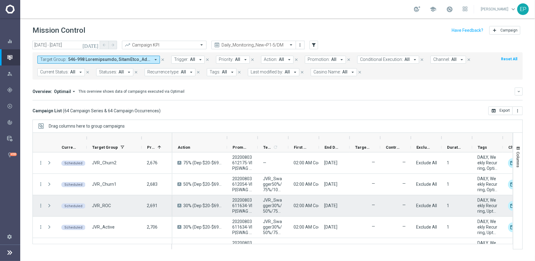
click at [362, 209] on div "—" at bounding box center [365, 206] width 31 height 21
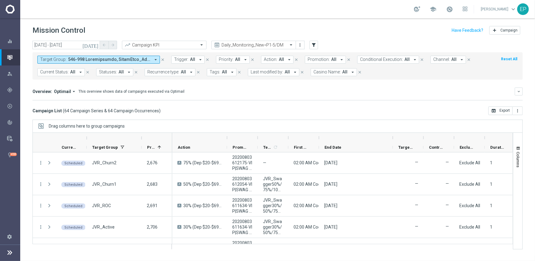
drag, startPoint x: 349, startPoint y: 139, endPoint x: 393, endPoint y: 139, distance: 43.2
click at [393, 139] on div at bounding box center [393, 138] width 2 height 10
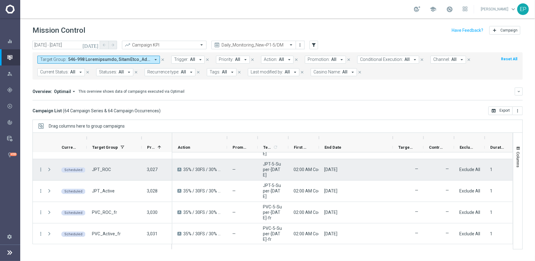
scroll to position [1281, 0]
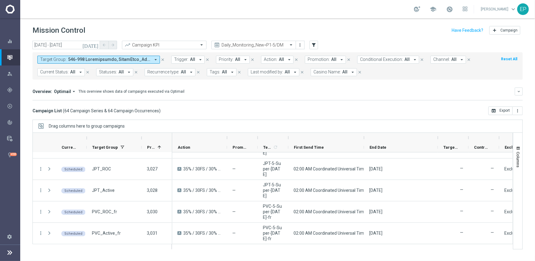
drag, startPoint x: 320, startPoint y: 137, endPoint x: 365, endPoint y: 137, distance: 45.1
click at [365, 137] on div at bounding box center [364, 138] width 2 height 10
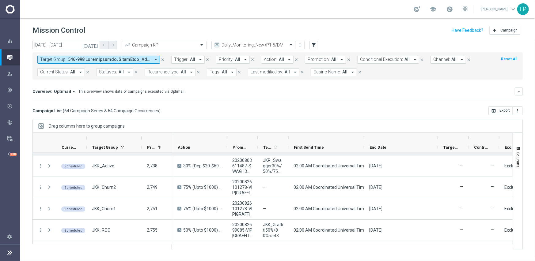
scroll to position [0, 0]
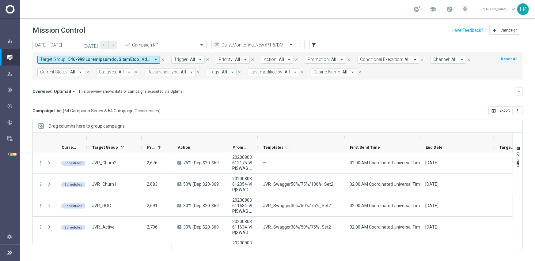
drag, startPoint x: 288, startPoint y: 138, endPoint x: 344, endPoint y: 134, distance: 56.2
click at [344, 134] on div at bounding box center [344, 138] width 2 height 10
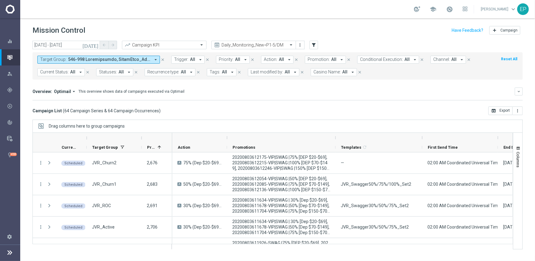
drag, startPoint x: 258, startPoint y: 137, endPoint x: 336, endPoint y: 136, distance: 77.9
click at [336, 136] on div at bounding box center [335, 138] width 2 height 10
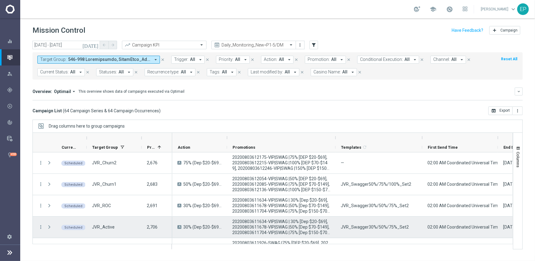
click at [374, 227] on span "JVR_Swagger30%/50%/75%_Set2" at bounding box center [375, 228] width 68 height 6
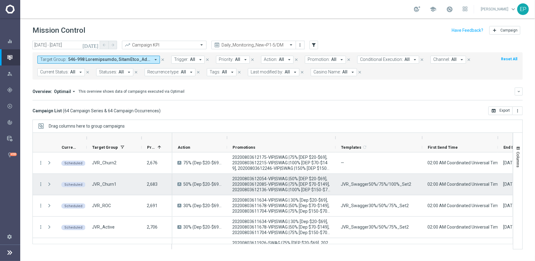
click at [355, 185] on span "JVR_Swagger50%/75%/100%_Set2" at bounding box center [376, 185] width 71 height 6
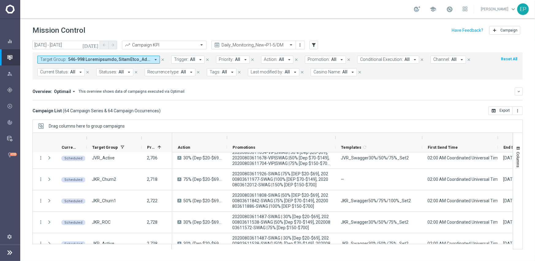
scroll to position [92, 0]
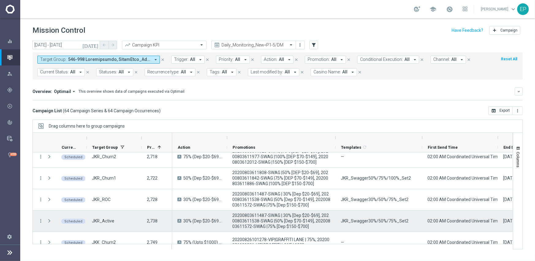
click at [362, 220] on span "JKR_Swagger30%/50%/75%_Set2" at bounding box center [375, 222] width 68 height 6
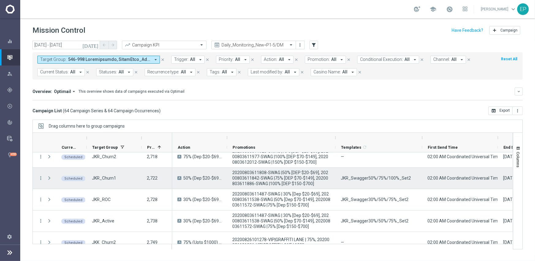
click at [371, 180] on span "JKR_Swagger50%/75%/100%_Set2" at bounding box center [376, 179] width 70 height 6
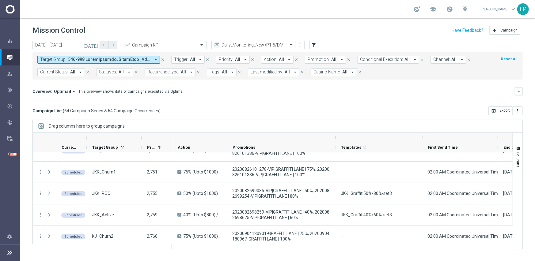
scroll to position [172, 0]
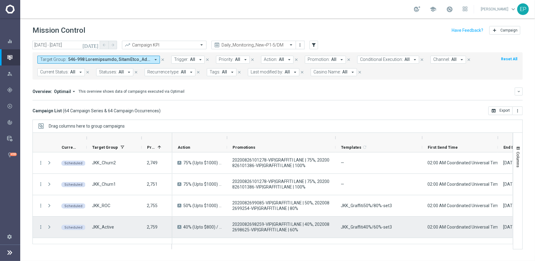
click at [370, 229] on span "JKK_Graffiti40%/60%-set3" at bounding box center [366, 228] width 51 height 6
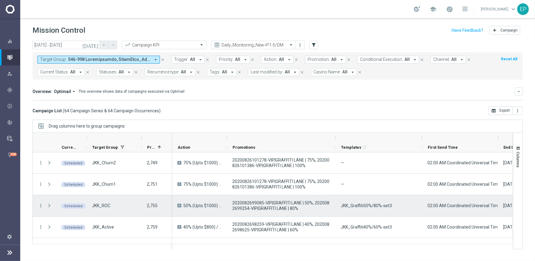
click at [365, 207] on span "JKK_Graffiti50%/80%-set3" at bounding box center [366, 206] width 51 height 6
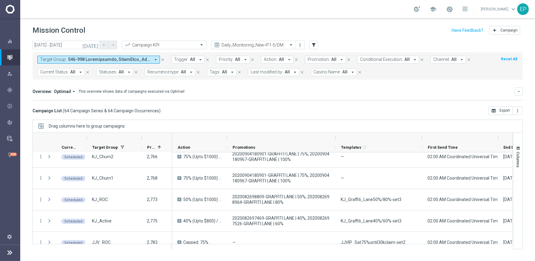
scroll to position [251, 0]
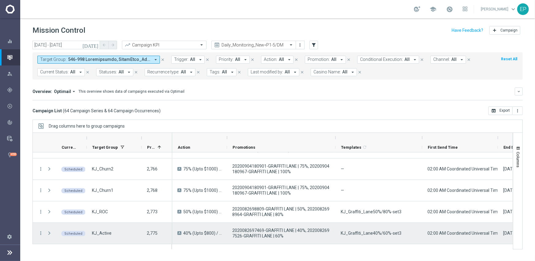
click at [374, 235] on span "KJ_Graffiti_Lane40%/60%-set3" at bounding box center [371, 234] width 61 height 6
click at [374, 236] on span "KJ_Graffiti_Lane40%/60%-set3" at bounding box center [371, 234] width 61 height 6
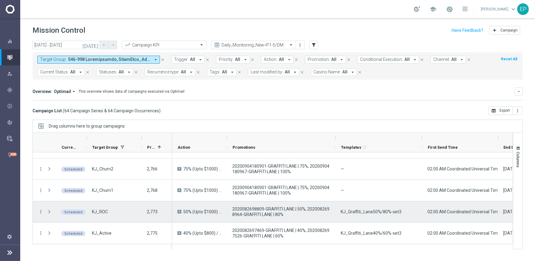
click at [367, 213] on span "KJ_Graffiti_Lane50%/80%-set3" at bounding box center [371, 212] width 61 height 6
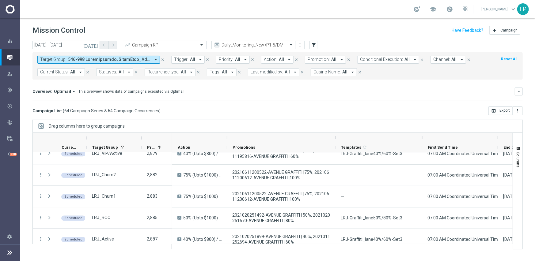
scroll to position [858, 0]
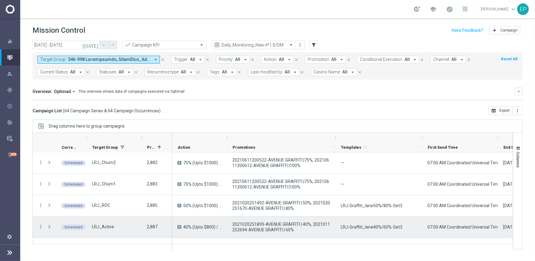
click at [365, 228] on span "LRJ-Graffiti_lane40%/60%-Set3" at bounding box center [372, 228] width 62 height 6
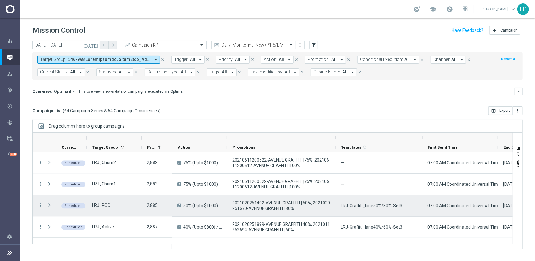
click at [384, 209] on div "LRJ-Graffiti_lane50%/80%-Set3" at bounding box center [379, 206] width 87 height 21
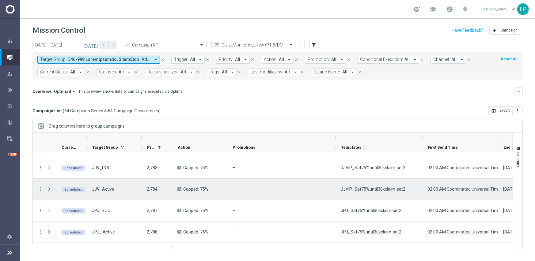
scroll to position [337, 0]
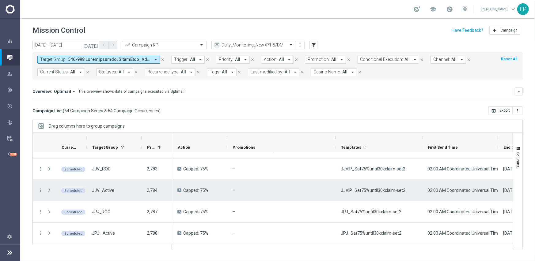
click at [378, 191] on span "JJVIP_Sat75%until30kclaim-set2" at bounding box center [373, 191] width 65 height 6
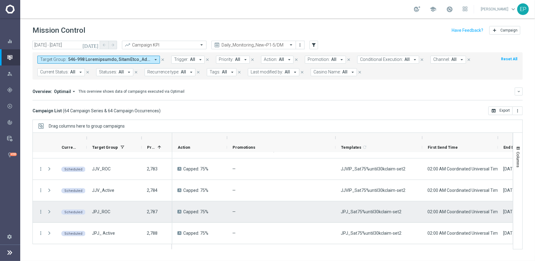
click at [370, 213] on span "JPJ_Sat75%until30kclaim-set2" at bounding box center [371, 212] width 61 height 6
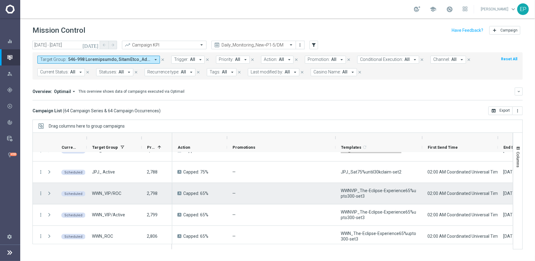
scroll to position [429, 0]
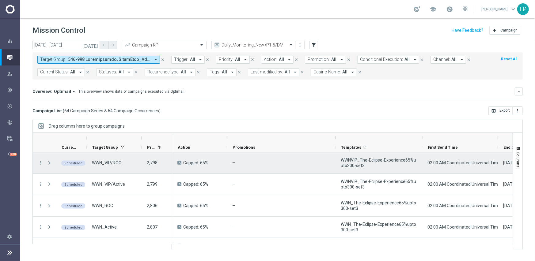
click at [374, 161] on span "WWNVIP_The-Eclipse-Experience65%upto300-set3" at bounding box center [379, 163] width 76 height 11
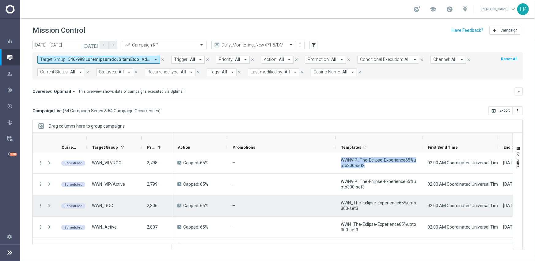
click at [369, 202] on span "WWN_The-Eclipse-Experience65%upto300-set3" at bounding box center [379, 205] width 76 height 11
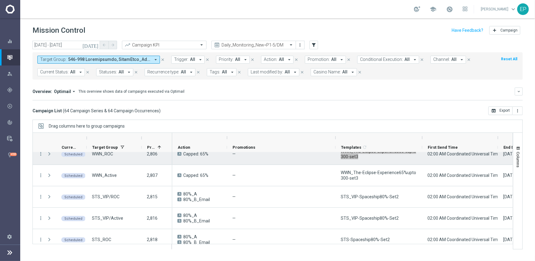
scroll to position [490, 0]
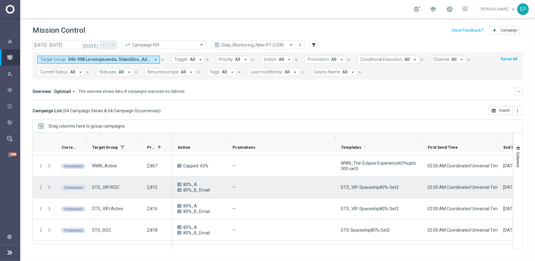
click at [362, 191] on div "STS_VIP-Spaceship80%-Set2" at bounding box center [379, 187] width 87 height 21
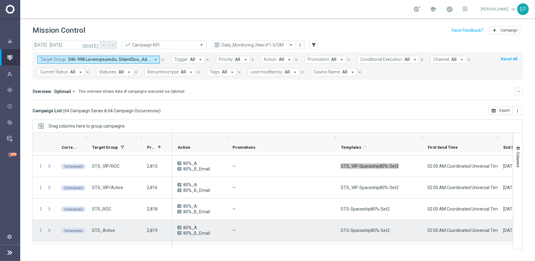
scroll to position [521, 0]
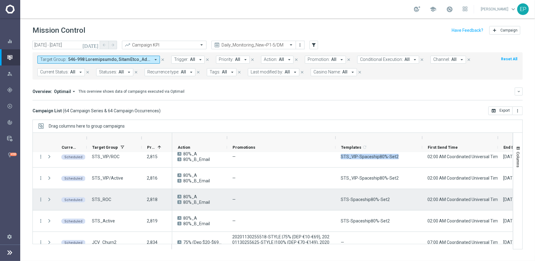
click at [360, 201] on span "STS-Spaceship80%-Set2" at bounding box center [365, 200] width 49 height 6
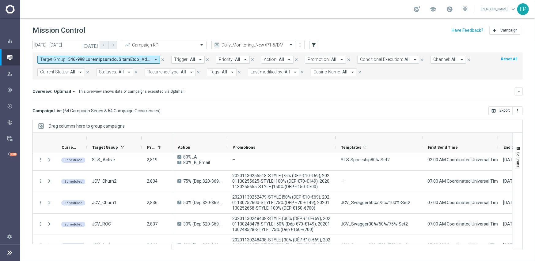
scroll to position [595, 0]
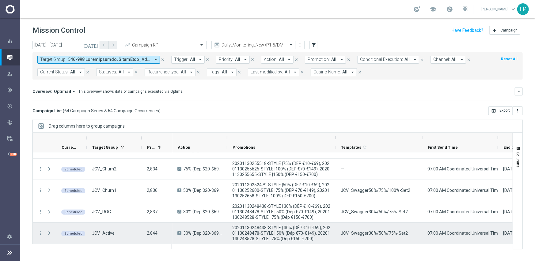
click at [376, 234] on span "JCV_Swagger30%/50%/75%-Set2" at bounding box center [374, 234] width 67 height 6
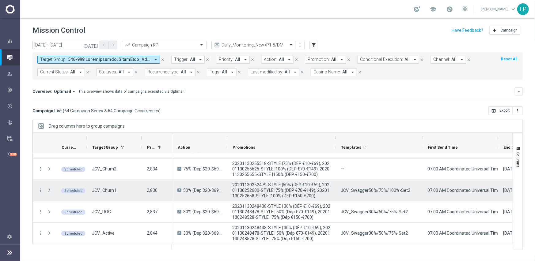
click at [360, 187] on div "JCV_Swagger50%/75%/100%-Set2" at bounding box center [379, 190] width 87 height 21
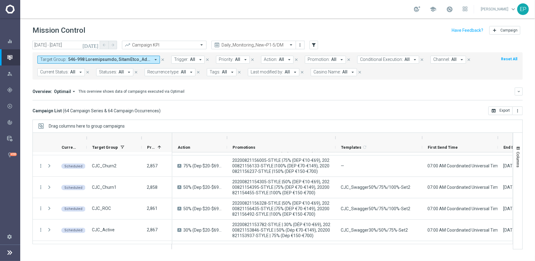
scroll to position [687, 0]
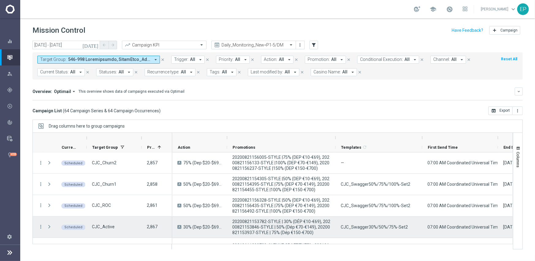
click at [368, 229] on span "CJC_Swagger30%/50%/75%-Set2" at bounding box center [374, 228] width 67 height 6
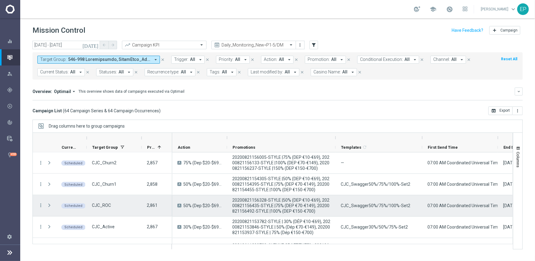
click at [362, 208] on span "CJC_Swagger50%/75%/100%-Set2" at bounding box center [376, 206] width 70 height 6
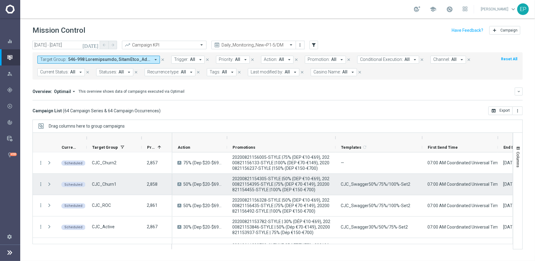
click at [363, 184] on span "CJC_Swagger50%/75%/100%-Set2" at bounding box center [376, 185] width 70 height 6
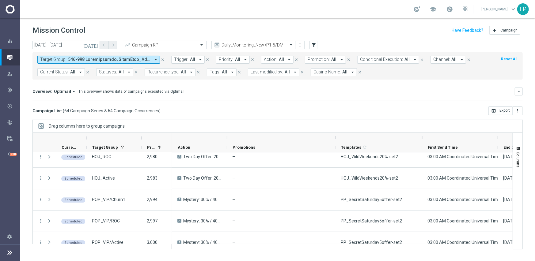
scroll to position [1024, 0]
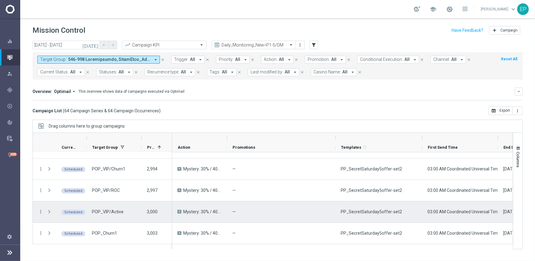
click at [379, 212] on span "PP_SecretSaturday5offer-set2" at bounding box center [371, 212] width 61 height 6
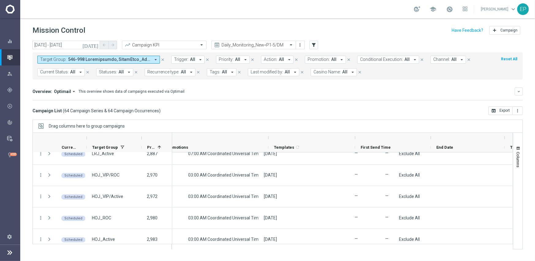
scroll to position [0, 0]
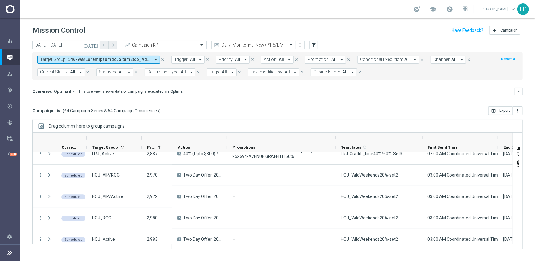
click at [273, 237] on ag-grid-angular "Drag columns here to group campaigns Drag here to set column labels" at bounding box center [277, 188] width 490 height 136
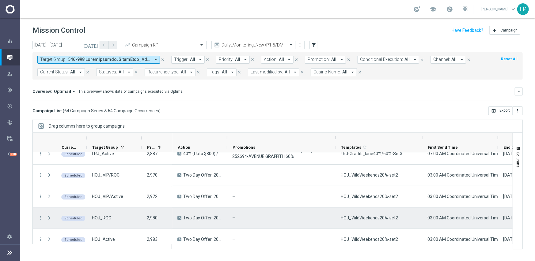
click at [362, 218] on span "HOJ_WildWeekends20%-set2" at bounding box center [369, 218] width 57 height 6
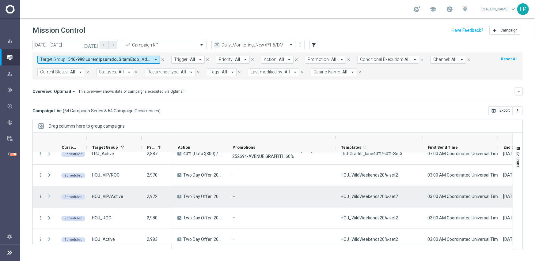
click at [38, 197] on icon "more_vert" at bounding box center [41, 197] width 6 height 6
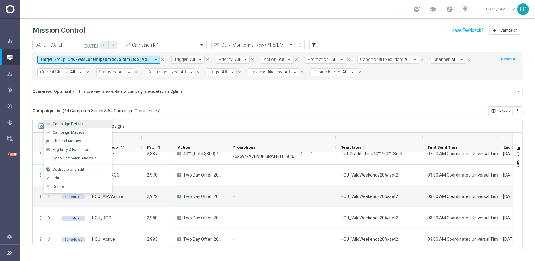
click at [73, 123] on span "Campaign Details" at bounding box center [68, 124] width 31 height 4
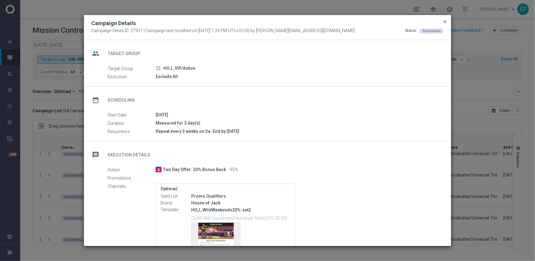
click at [446, 20] on span "close" at bounding box center [445, 21] width 5 height 5
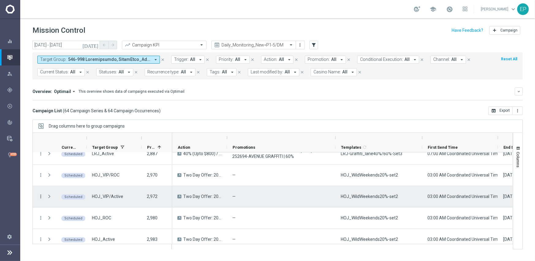
click at [39, 196] on icon "more_vert" at bounding box center [41, 197] width 6 height 6
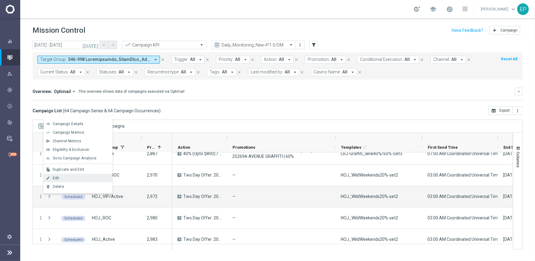
click at [72, 177] on div "Edit" at bounding box center [81, 178] width 57 height 4
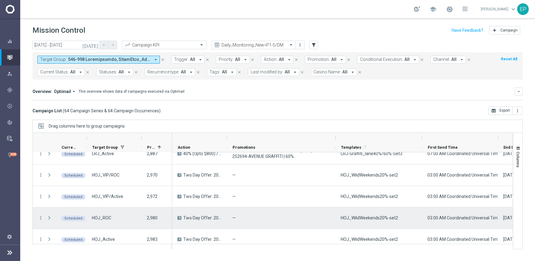
scroll to position [962, 0]
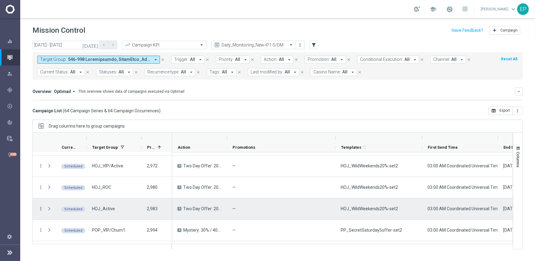
click at [41, 207] on icon "more_vert" at bounding box center [41, 209] width 6 height 6
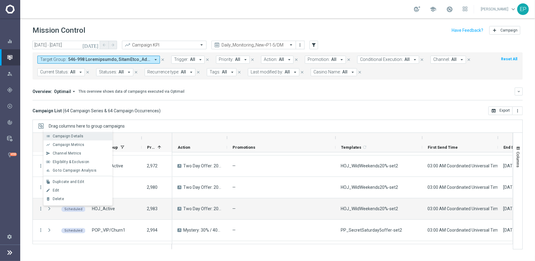
click at [81, 135] on span "Campaign Details" at bounding box center [68, 136] width 31 height 4
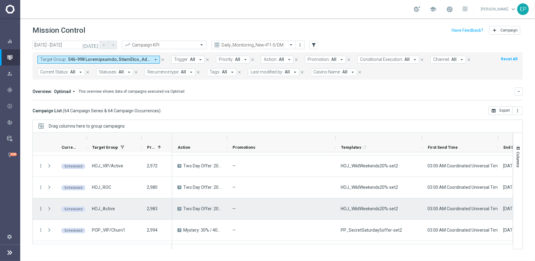
click at [39, 207] on icon "more_vert" at bounding box center [41, 209] width 6 height 6
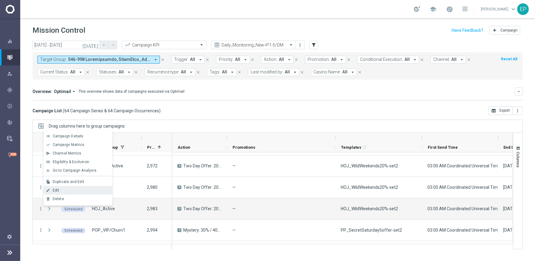
click at [64, 190] on div "Edit" at bounding box center [81, 191] width 57 height 4
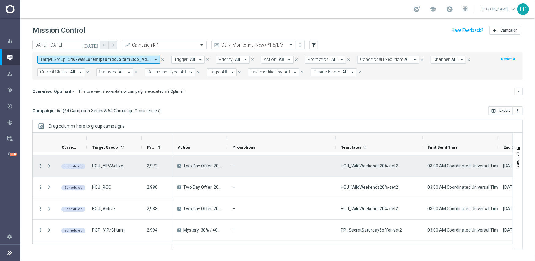
click at [39, 166] on icon "more_vert" at bounding box center [41, 166] width 6 height 6
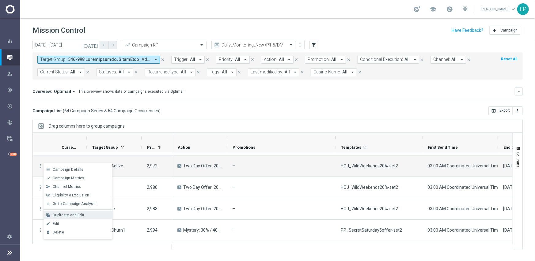
click at [83, 217] on div "Duplicate and Edit" at bounding box center [81, 215] width 57 height 4
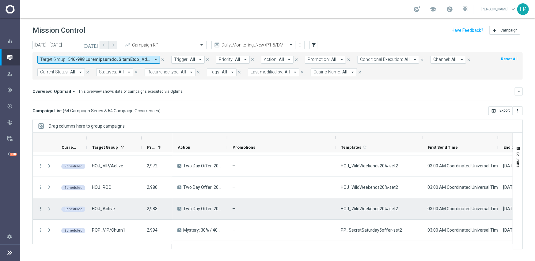
click at [42, 209] on icon "more_vert" at bounding box center [41, 209] width 6 height 6
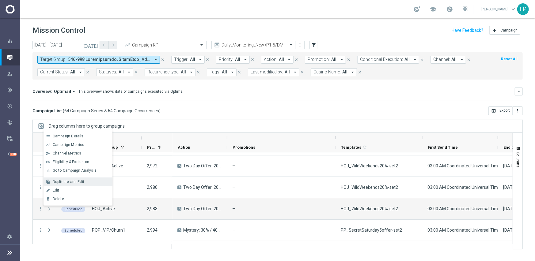
click at [68, 181] on span "Duplicate and Edit" at bounding box center [69, 182] width 32 height 4
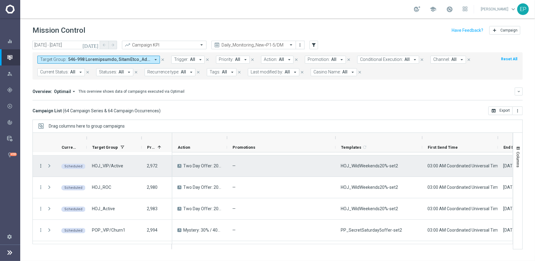
click at [40, 164] on icon "more_vert" at bounding box center [41, 166] width 6 height 6
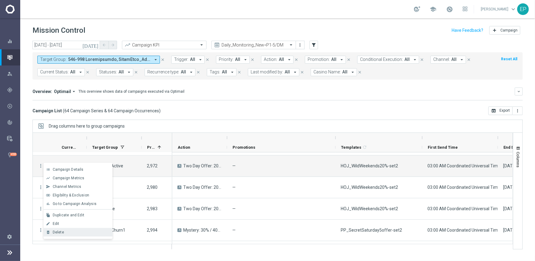
click at [64, 231] on div "Delete" at bounding box center [81, 233] width 57 height 4
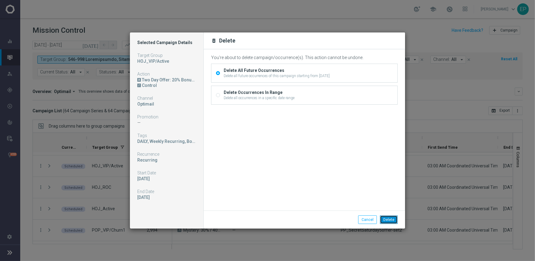
click at [387, 218] on button "Delete" at bounding box center [389, 220] width 18 height 9
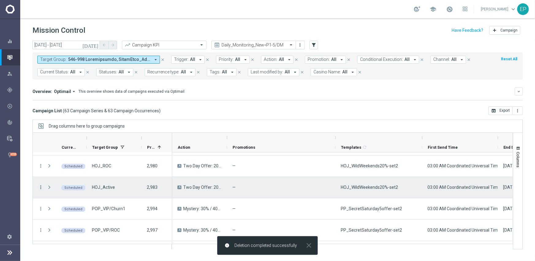
click at [40, 187] on icon "more_vert" at bounding box center [41, 188] width 6 height 6
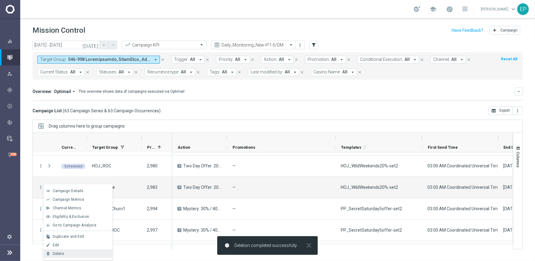
click at [68, 237] on div "delete_forever [GEOGRAPHIC_DATA]" at bounding box center [78, 254] width 69 height 9
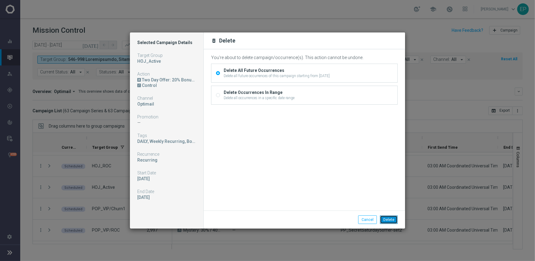
click at [393, 219] on button "Delete" at bounding box center [389, 220] width 18 height 9
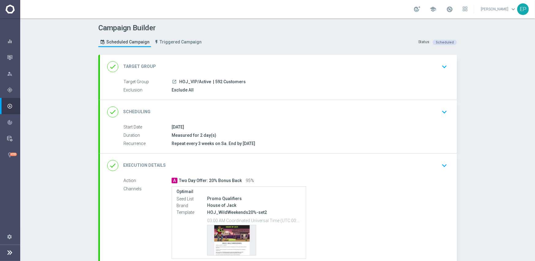
click at [269, 165] on div "done Execution Details keyboard_arrow_down" at bounding box center [278, 166] width 342 height 12
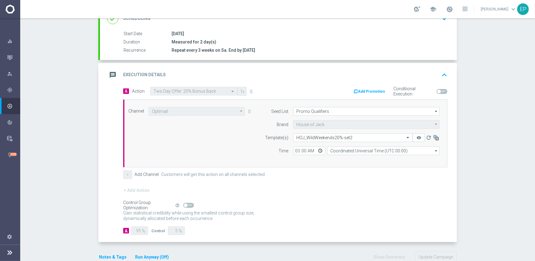
scroll to position [107, 0]
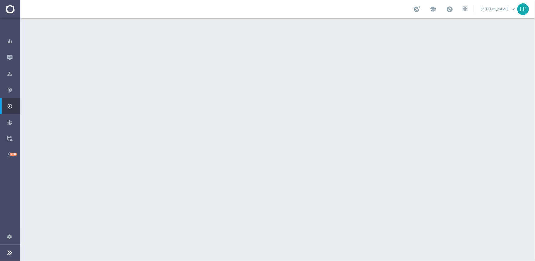
click at [251, 162] on div "done Execution Details keyboard_arrow_down" at bounding box center [278, 166] width 342 height 12
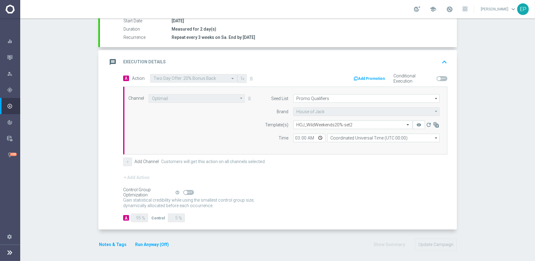
scroll to position [107, 0]
click at [188, 191] on span at bounding box center [188, 191] width 11 height 5
click at [188, 191] on input "checkbox" at bounding box center [188, 191] width 11 height 5
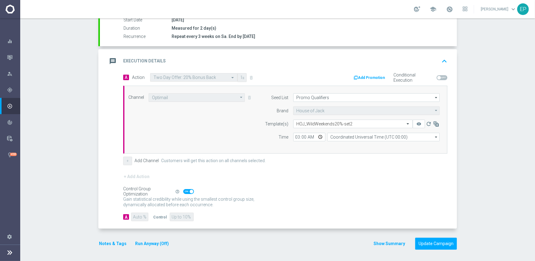
click at [183, 191] on span at bounding box center [188, 191] width 11 height 5
click at [183, 191] on input "checkbox" at bounding box center [188, 191] width 11 height 5
checkbox input "false"
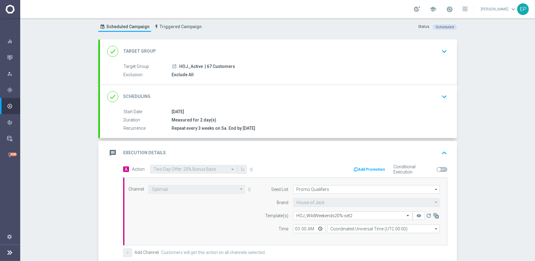
scroll to position [0, 0]
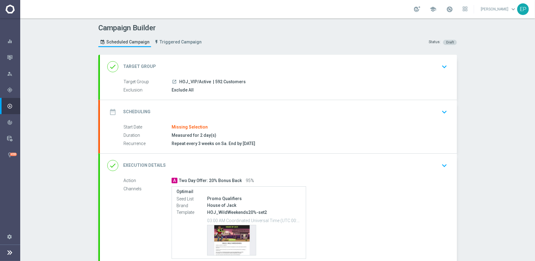
click at [242, 116] on div "date_range Scheduling keyboard_arrow_down" at bounding box center [278, 112] width 342 height 12
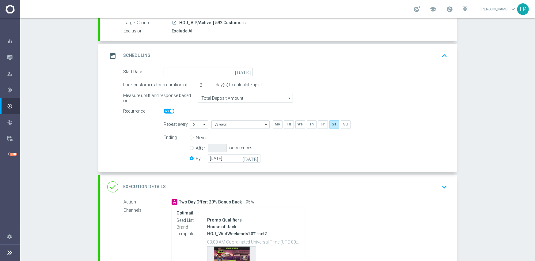
scroll to position [61, 0]
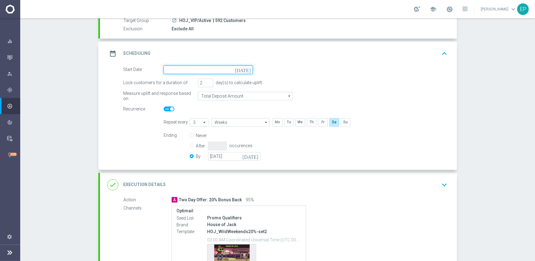
click at [217, 70] on input at bounding box center [208, 70] width 89 height 9
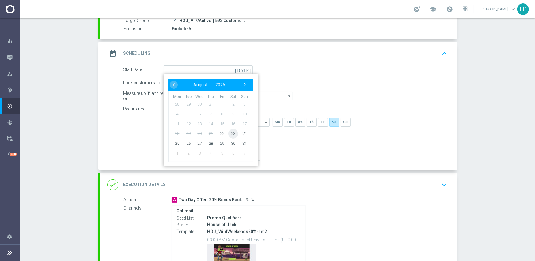
click at [229, 133] on span "23" at bounding box center [233, 134] width 10 height 10
type input "[DATE]"
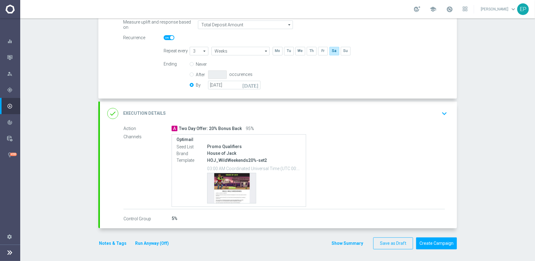
click at [268, 110] on div "done Execution Details keyboard_arrow_down" at bounding box center [278, 114] width 342 height 12
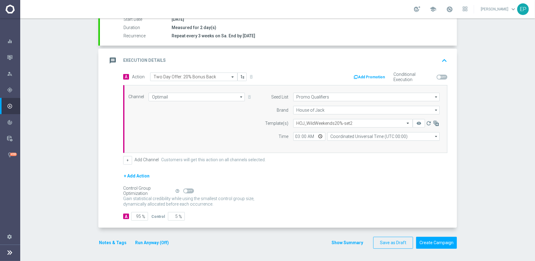
scroll to position [107, 0]
click at [135, 215] on input "95" at bounding box center [139, 217] width 17 height 9
type input "1"
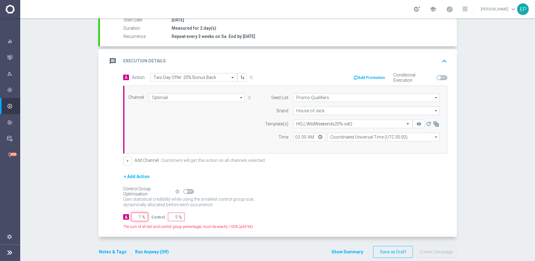
type input "99"
type input "10"
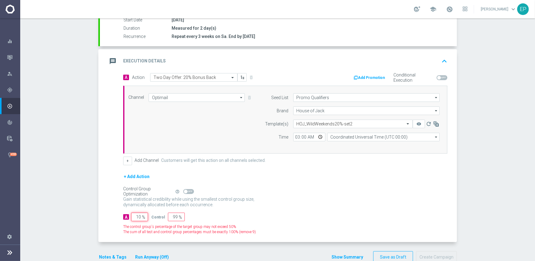
type input "90"
type input "100"
type input "0"
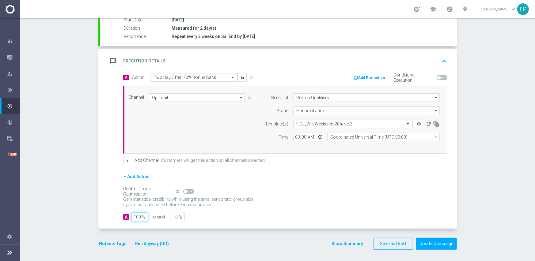
type input "100"
click at [322, 185] on div "+ Add Action" at bounding box center [285, 180] width 324 height 15
click at [432, 244] on button "Create Campaign" at bounding box center [436, 244] width 41 height 12
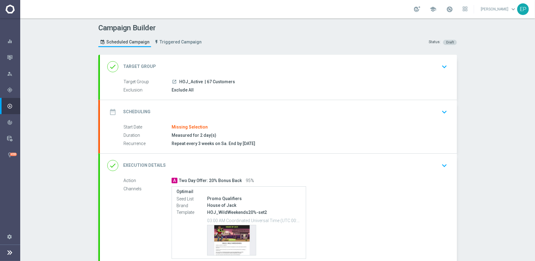
click at [209, 102] on div "date_range Scheduling keyboard_arrow_down" at bounding box center [278, 112] width 357 height 24
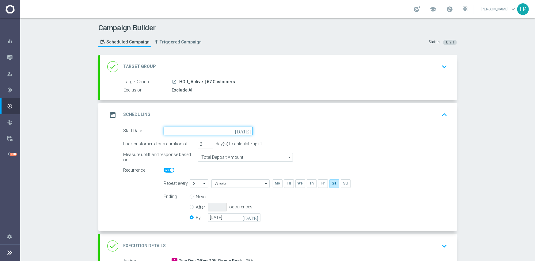
click at [198, 133] on input at bounding box center [208, 131] width 89 height 9
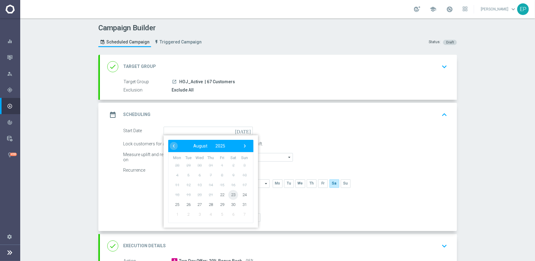
click at [229, 196] on span "23" at bounding box center [233, 195] width 10 height 10
type input "[DATE]"
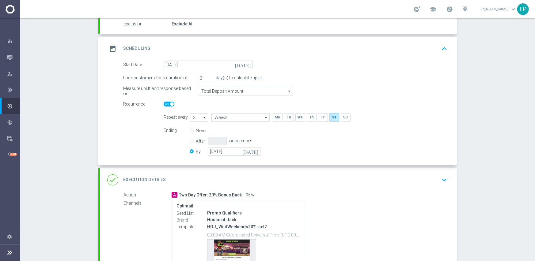
scroll to position [133, 0]
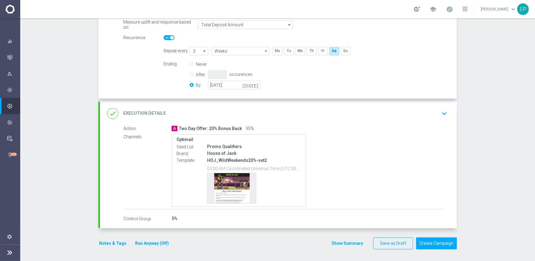
click at [203, 118] on div "done Execution Details keyboard_arrow_down" at bounding box center [278, 114] width 342 height 12
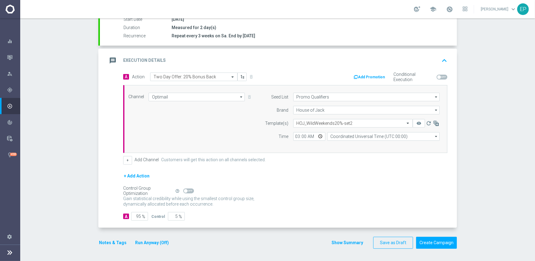
scroll to position [107, 0]
click at [137, 216] on input "95" at bounding box center [139, 217] width 17 height 9
type input "1"
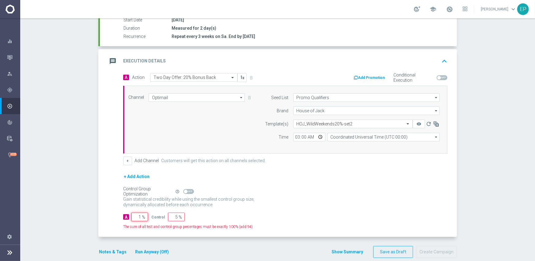
type input "99"
type input "10"
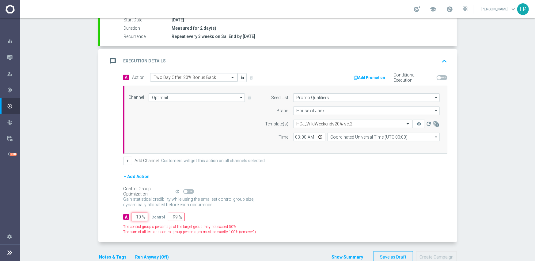
type input "90"
type input "100"
type input "0"
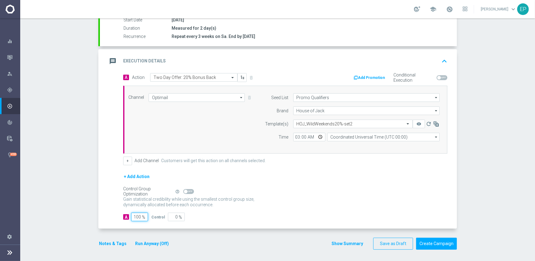
type input "100"
click at [440, 243] on button "Create Campaign" at bounding box center [436, 244] width 41 height 12
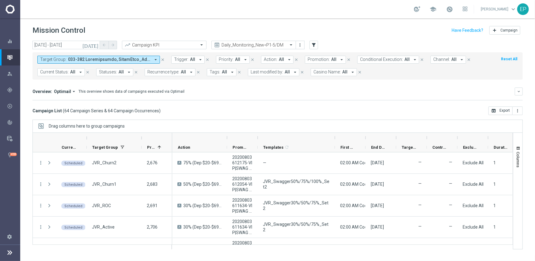
drag, startPoint x: 288, startPoint y: 136, endPoint x: 338, endPoint y: 134, distance: 50.3
click at [336, 134] on div at bounding box center [335, 138] width 2 height 10
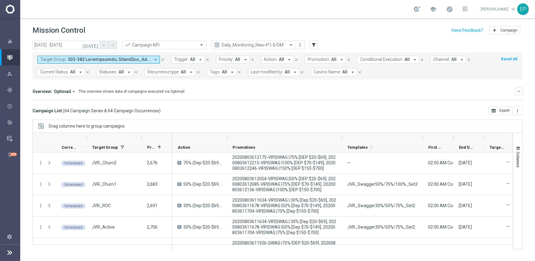
drag, startPoint x: 257, startPoint y: 137, endPoint x: 341, endPoint y: 137, distance: 84.3
click at [341, 137] on div at bounding box center [342, 138] width 2 height 10
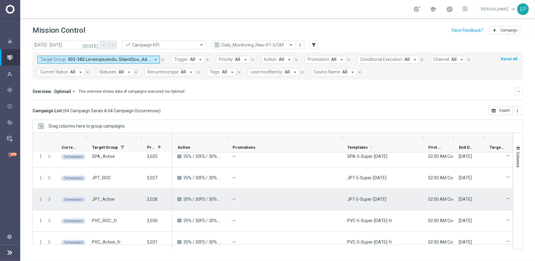
scroll to position [1281, 0]
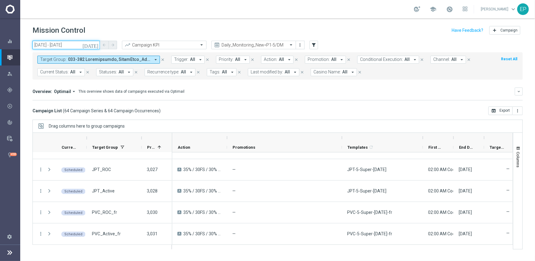
click at [71, 43] on input "[DATE] - [DATE]" at bounding box center [65, 45] width 67 height 9
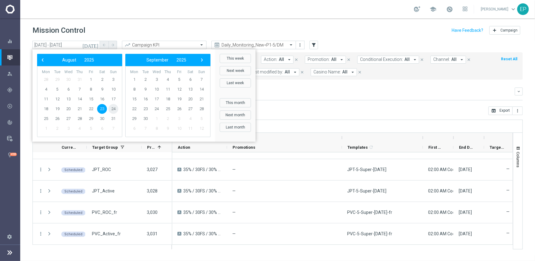
click at [110, 107] on span "24" at bounding box center [114, 109] width 10 height 10
click at [111, 108] on span "24" at bounding box center [114, 109] width 10 height 10
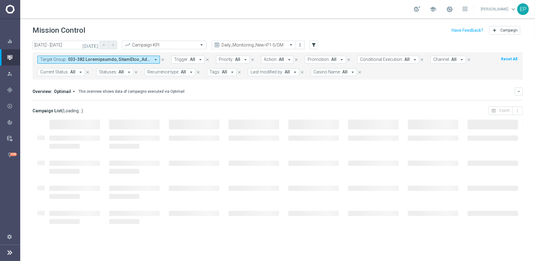
type input "[DATE] - [DATE]"
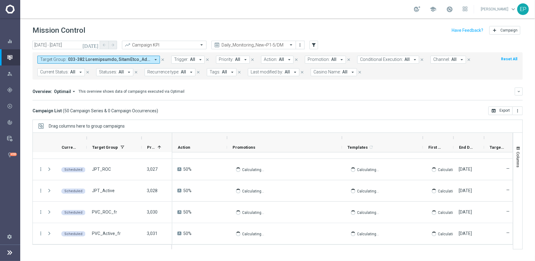
scroll to position [980, 0]
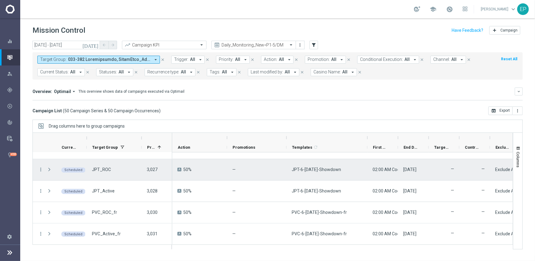
drag, startPoint x: 341, startPoint y: 137, endPoint x: 308, endPoint y: 147, distance: 34.4
click at [286, 136] on div at bounding box center [286, 138] width 2 height 10
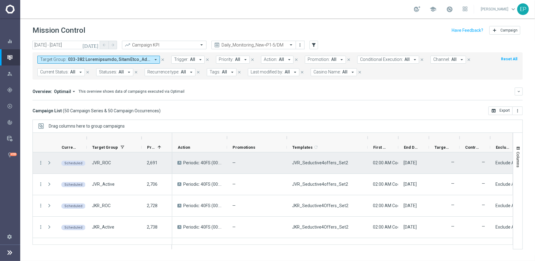
scroll to position [0, 0]
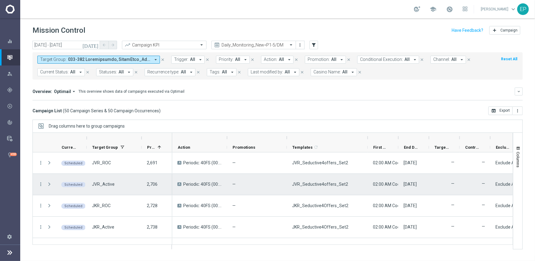
click at [319, 182] on span "JVR_Seductive4offers_Set2" at bounding box center [320, 185] width 56 height 6
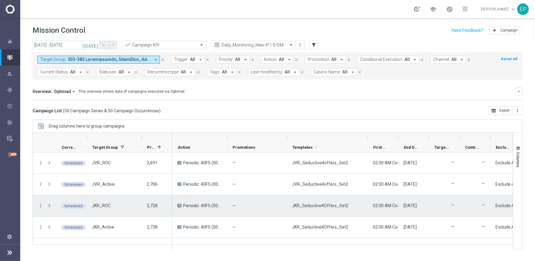
click at [306, 205] on span "JKR_Seductive4Offers_Set2" at bounding box center [320, 206] width 56 height 6
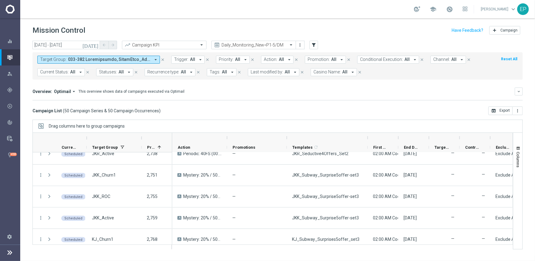
scroll to position [86, 0]
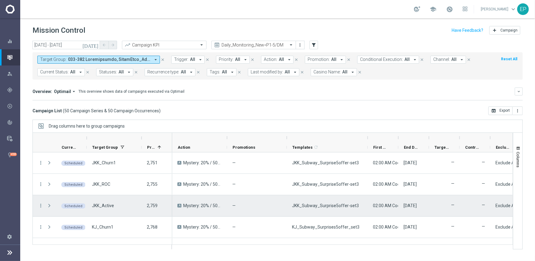
click at [335, 209] on div "JKK_Subway_Surprise5offer-set3" at bounding box center [327, 206] width 81 height 21
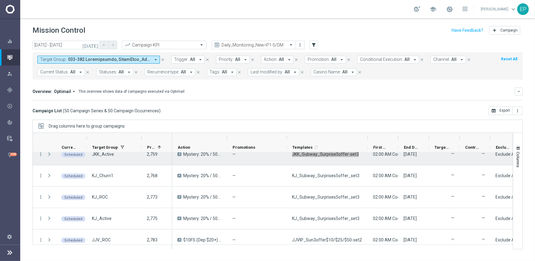
scroll to position [147, 0]
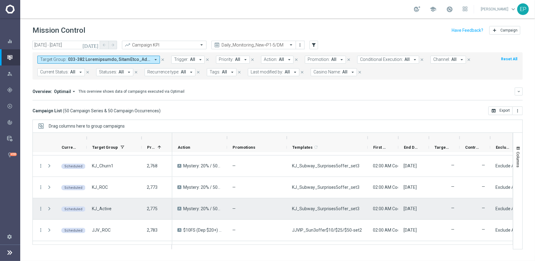
click at [314, 211] on span "KJ_Subway_Surprises5offer_set3" at bounding box center [325, 209] width 67 height 6
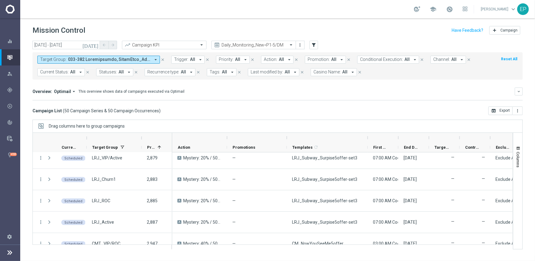
scroll to position [607, 0]
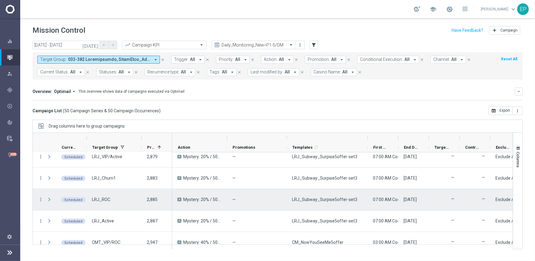
click at [326, 198] on span "LRJ_Subway_Surpise5offer-set3" at bounding box center [324, 200] width 65 height 6
click at [327, 199] on span "LRJ_Subway_Surpise5offer-set3" at bounding box center [324, 200] width 65 height 6
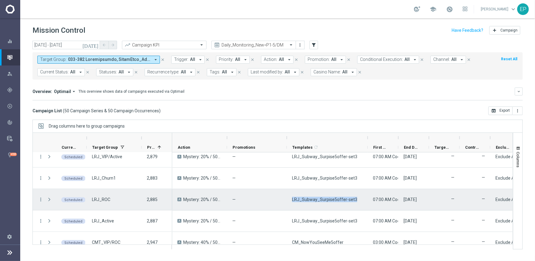
click at [327, 199] on span "LRJ_Subway_Surpise5offer-set3" at bounding box center [324, 200] width 65 height 6
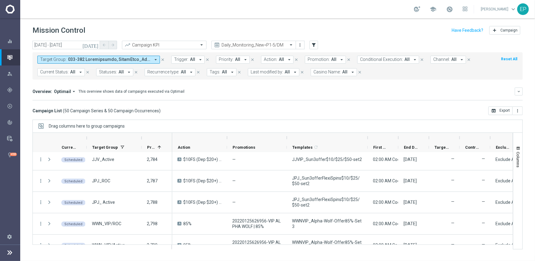
scroll to position [208, 0]
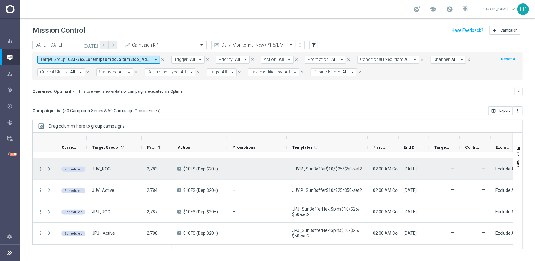
click at [335, 168] on span "JJVIP_Sun3offer$10/$25/$50-set2" at bounding box center [327, 169] width 70 height 6
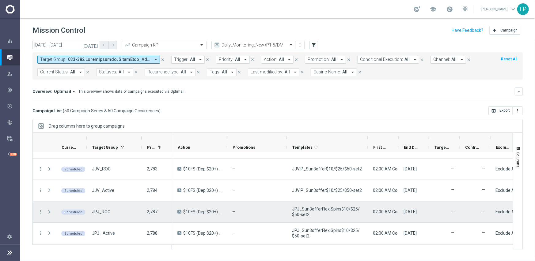
click at [333, 207] on span "JPJ_Sun3offerFlexiSpins$10/$25/$50-set2" at bounding box center [327, 212] width 71 height 11
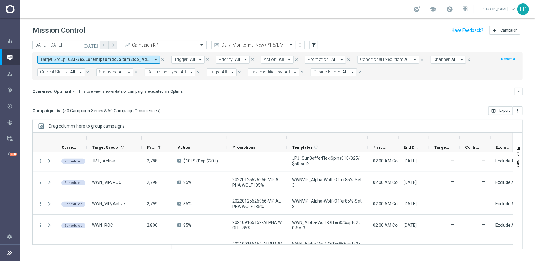
scroll to position [300, 0]
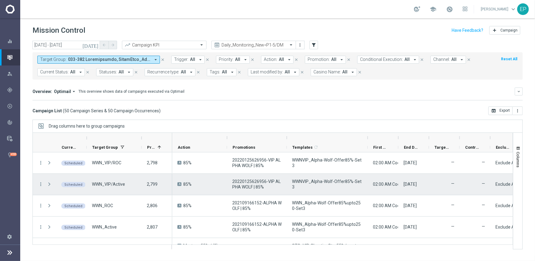
click at [335, 189] on div "WWNVIP_Alpha-Wolf-Offer85%-Set3" at bounding box center [327, 184] width 81 height 21
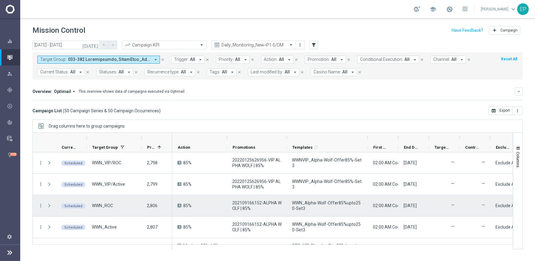
click at [324, 205] on span "WWN_Alpha-Wolf-Offer85%upto250-Set3" at bounding box center [327, 205] width 71 height 11
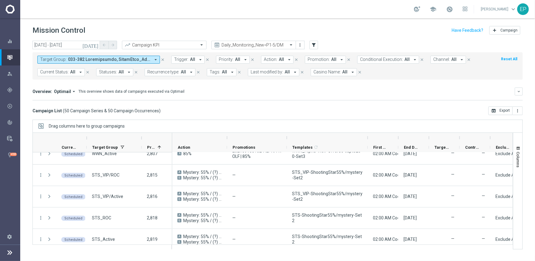
scroll to position [386, 0]
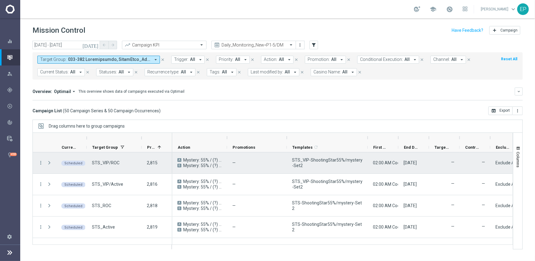
click at [332, 163] on span "STS_VIP-ShootingStar55%/mystery-Set2" at bounding box center [327, 163] width 71 height 11
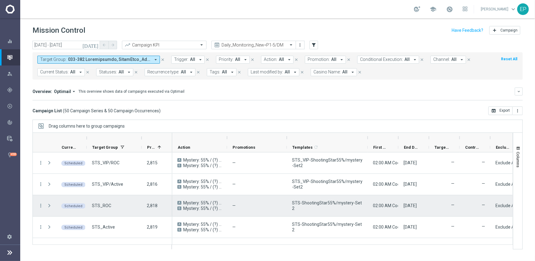
click at [309, 202] on div "STS-ShootingStar55%/mystery-Set2" at bounding box center [327, 206] width 81 height 21
click at [309, 203] on span "STS-ShootingStar55%/mystery-Set2" at bounding box center [327, 205] width 71 height 11
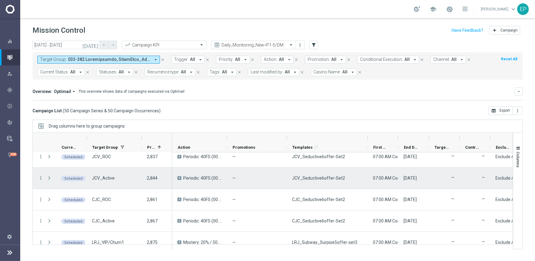
scroll to position [448, 0]
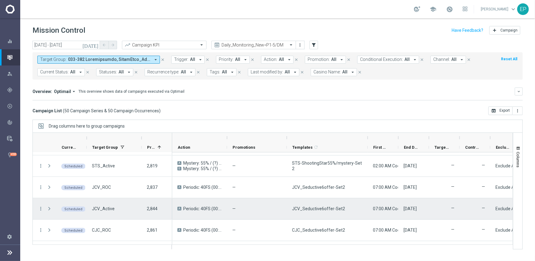
click at [329, 212] on div "JCV_Seductive6offer-Set2" at bounding box center [327, 209] width 81 height 21
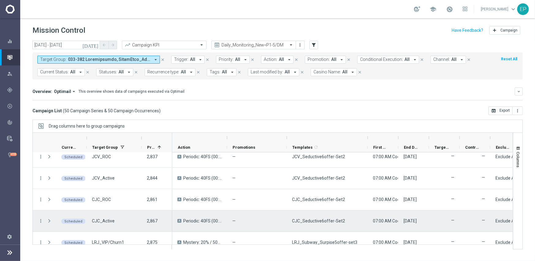
click at [318, 221] on span "CJC_Seductive6offer-Set2" at bounding box center [318, 222] width 53 height 6
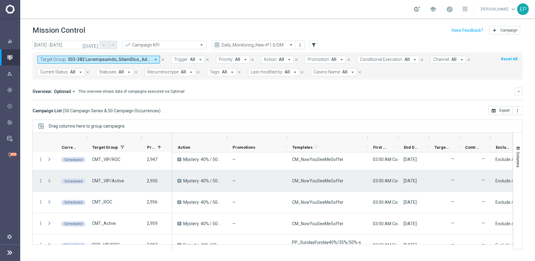
scroll to position [693, 0]
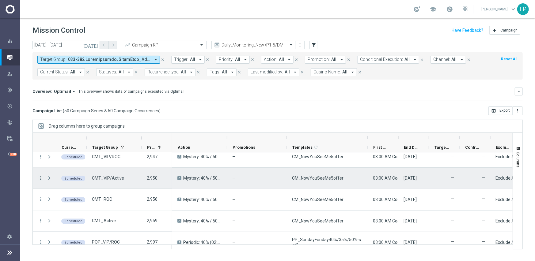
click at [43, 177] on icon "more_vert" at bounding box center [41, 179] width 6 height 6
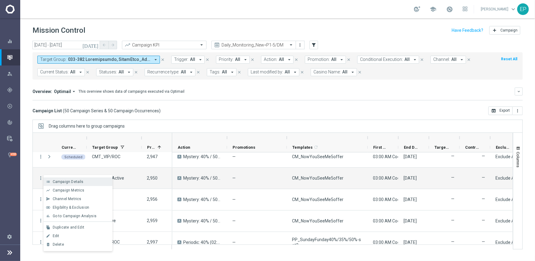
click at [79, 180] on span "Campaign Details" at bounding box center [68, 182] width 31 height 4
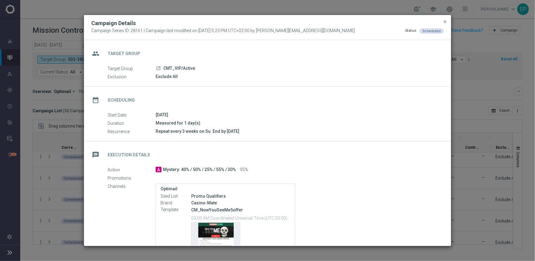
click at [338, 182] on div "Action A Mystery: 40% / 50% / 25% / 55% / 30% 95% Promotions Channels Optimail …" at bounding box center [274, 213] width 332 height 93
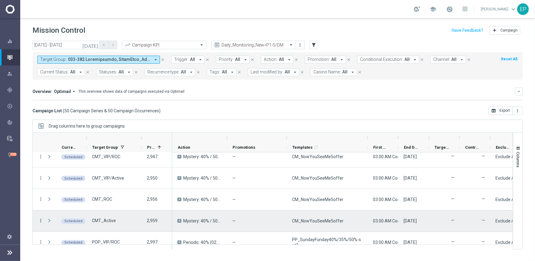
click at [40, 221] on icon "more_vert" at bounding box center [41, 222] width 6 height 6
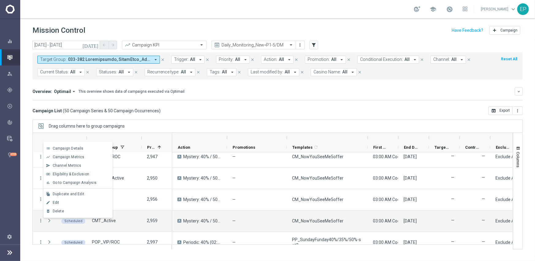
click at [87, 191] on div "file_copy Duplicate and Edit" at bounding box center [78, 194] width 69 height 9
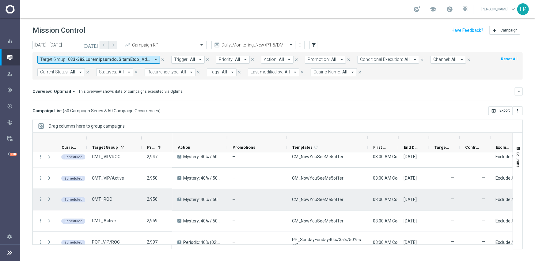
scroll to position [723, 0]
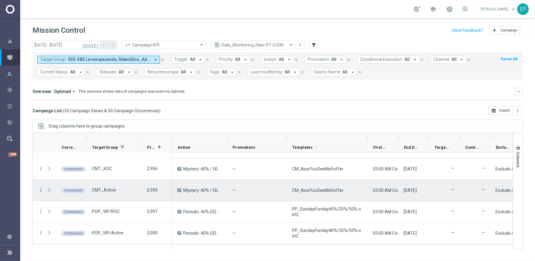
click at [37, 190] on div "more_vert" at bounding box center [38, 190] width 11 height 21
click at [41, 189] on icon "more_vert" at bounding box center [41, 191] width 6 height 6
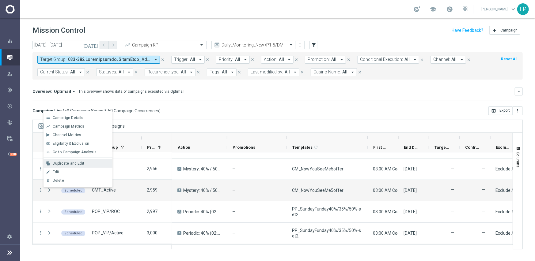
click at [79, 159] on div "file_copy Duplicate and Edit" at bounding box center [78, 163] width 69 height 9
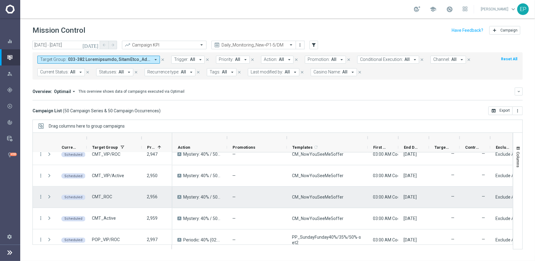
scroll to position [693, 0]
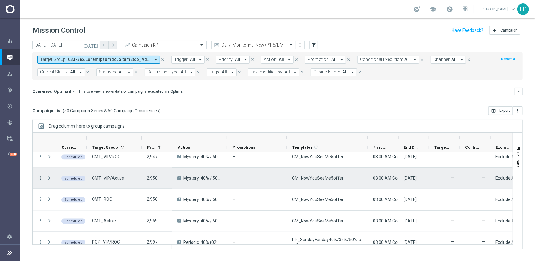
click at [41, 179] on icon "more_vert" at bounding box center [41, 179] width 6 height 6
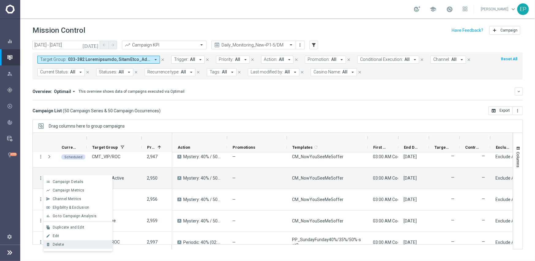
click at [75, 244] on div "Delete" at bounding box center [81, 245] width 57 height 4
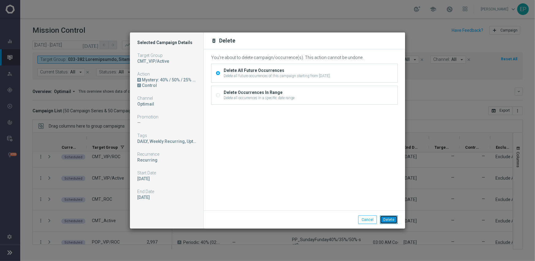
click at [393, 222] on button "Delete" at bounding box center [389, 220] width 18 height 9
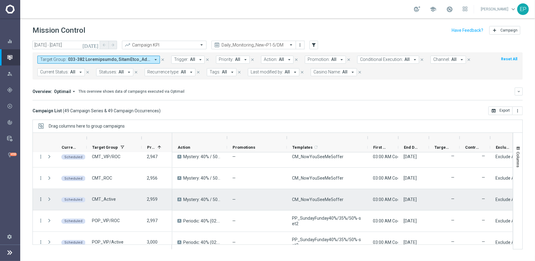
click at [39, 199] on icon "more_vert" at bounding box center [41, 200] width 6 height 6
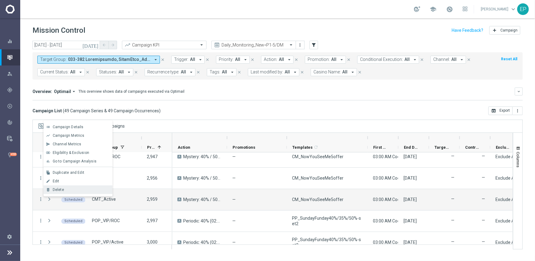
click at [76, 191] on div "Delete" at bounding box center [81, 190] width 57 height 4
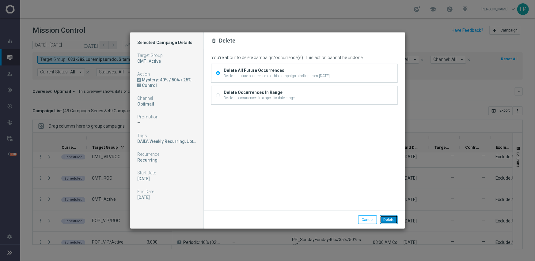
click at [391, 220] on button "Delete" at bounding box center [389, 220] width 18 height 9
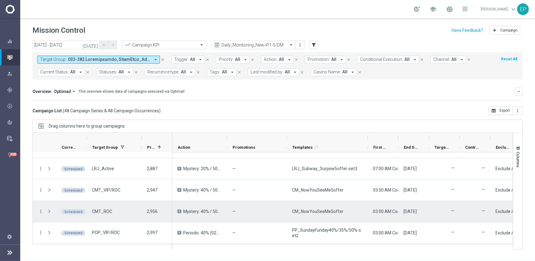
scroll to position [662, 0]
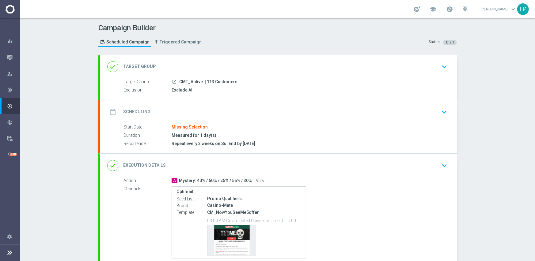
click at [209, 114] on div "date_range Scheduling keyboard_arrow_down" at bounding box center [278, 112] width 342 height 12
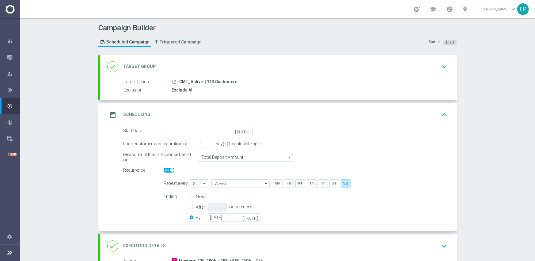
scroll to position [31, 0]
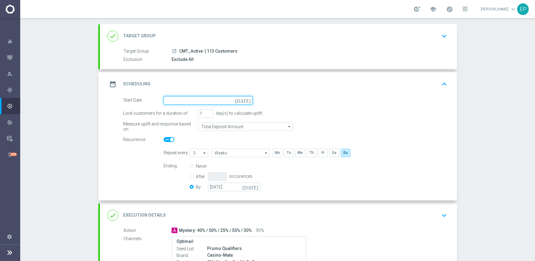
click at [209, 102] on input at bounding box center [208, 100] width 89 height 9
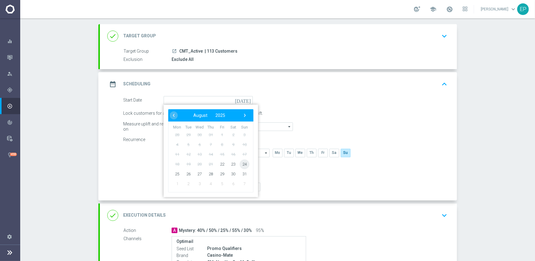
click at [242, 166] on span "24" at bounding box center [245, 164] width 10 height 10
type input "[DATE]"
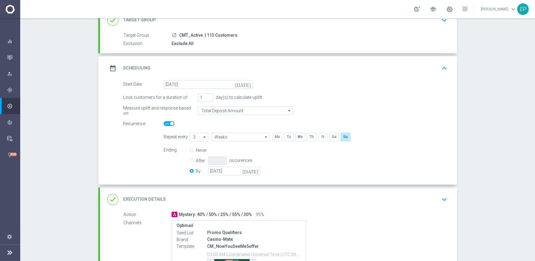
scroll to position [61, 0]
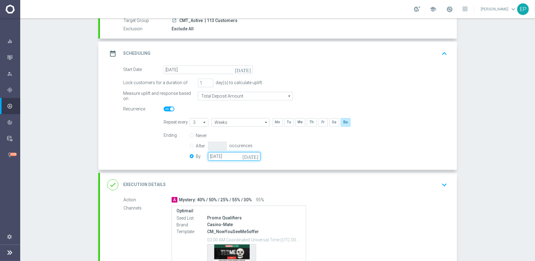
click at [221, 158] on input "[DATE]" at bounding box center [234, 156] width 52 height 9
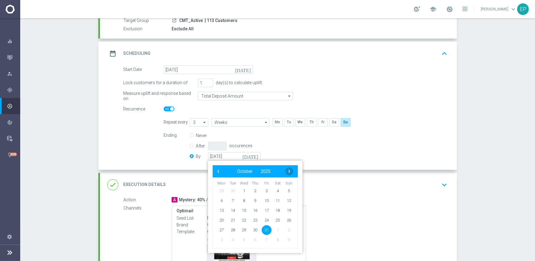
click at [286, 170] on span "›" at bounding box center [289, 172] width 8 height 8
click at [286, 231] on span "30" at bounding box center [289, 230] width 10 height 10
type input "[DATE]"
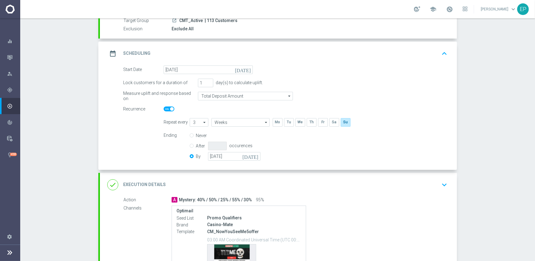
click at [293, 178] on div "done Execution Details keyboard_arrow_down" at bounding box center [278, 185] width 357 height 24
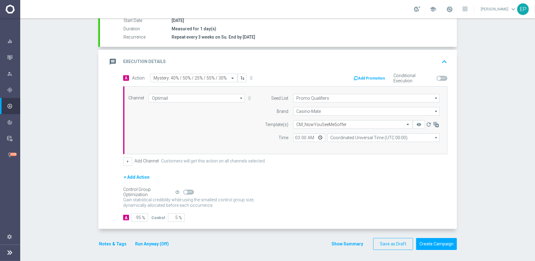
scroll to position [107, 0]
click at [136, 216] on input "95" at bounding box center [139, 217] width 17 height 9
type input "1"
type input "99"
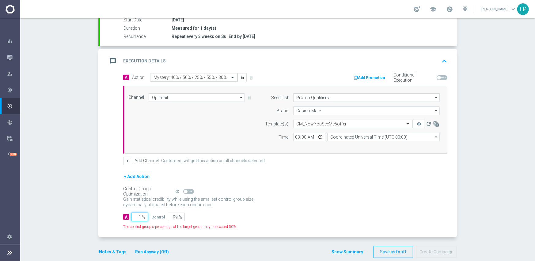
type input "10"
type input "90"
type input "100"
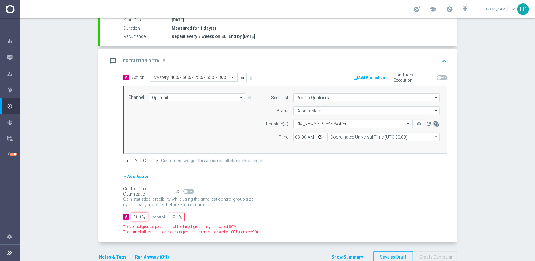
type input "0"
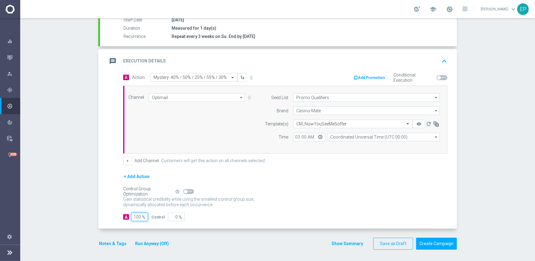
type input "100"
click at [304, 182] on div "+ Add Action" at bounding box center [285, 180] width 324 height 15
click at [440, 243] on button "Create Campaign" at bounding box center [436, 244] width 41 height 12
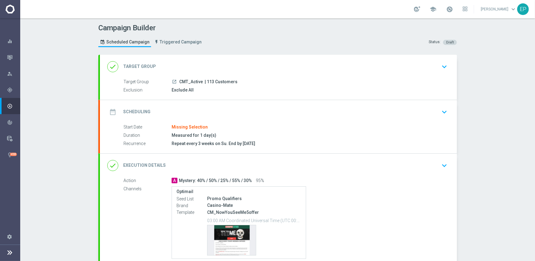
click at [220, 112] on div "date_range Scheduling keyboard_arrow_down" at bounding box center [278, 112] width 342 height 12
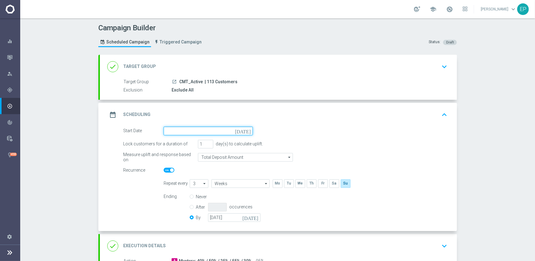
click at [198, 130] on input at bounding box center [208, 131] width 89 height 9
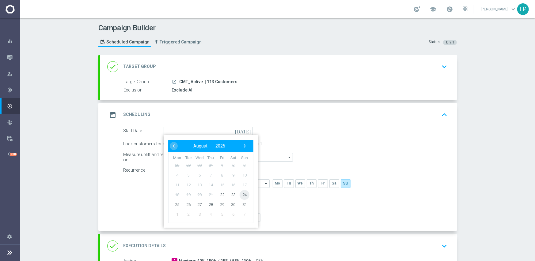
click at [242, 197] on span "24" at bounding box center [245, 195] width 10 height 10
type input "[DATE]"
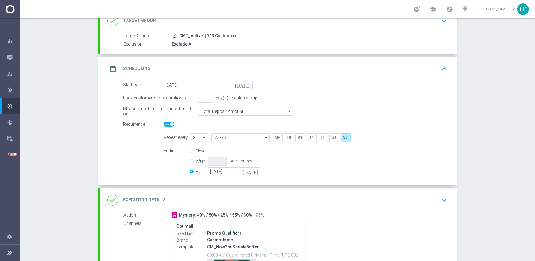
scroll to position [133, 0]
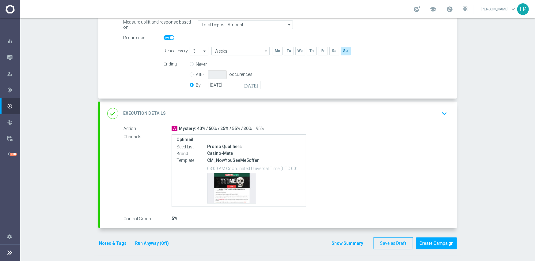
click at [294, 111] on div "done Execution Details keyboard_arrow_down" at bounding box center [278, 114] width 342 height 12
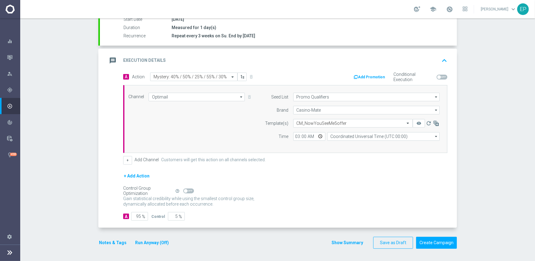
scroll to position [107, 0]
click at [134, 216] on input "95" at bounding box center [139, 217] width 17 height 9
type input "1"
type input "99"
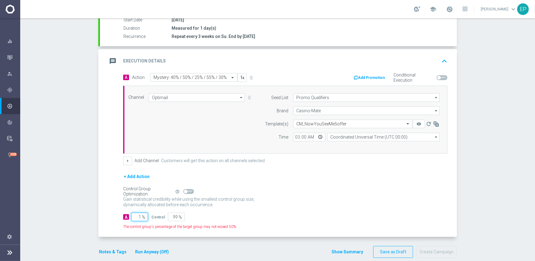
type input "10"
type input "90"
type input "100"
type input "0"
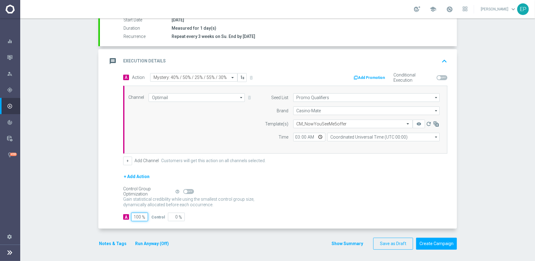
type input "100"
click at [296, 177] on div "+ Add Action" at bounding box center [285, 180] width 324 height 15
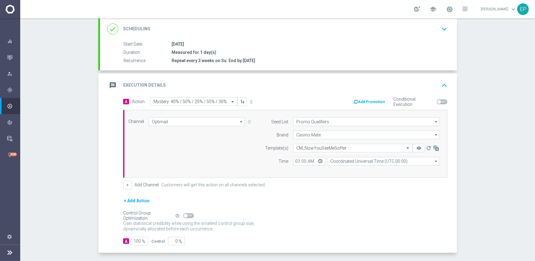
scroll to position [15, 0]
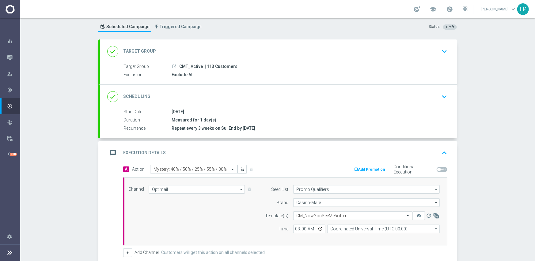
click at [296, 96] on div "done Scheduling keyboard_arrow_down" at bounding box center [278, 97] width 342 height 12
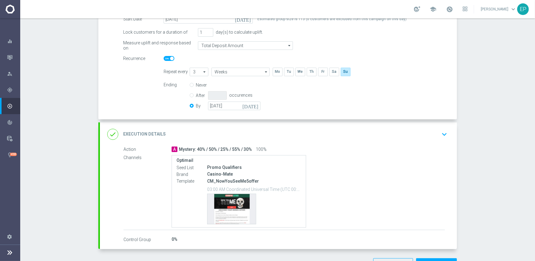
scroll to position [133, 0]
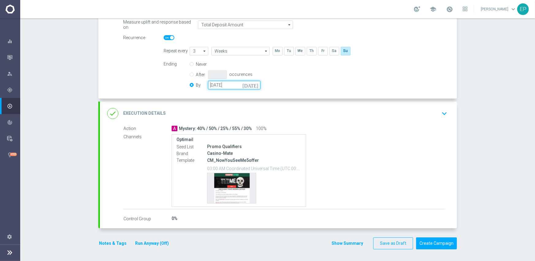
click at [233, 86] on input "[DATE]" at bounding box center [234, 85] width 52 height 9
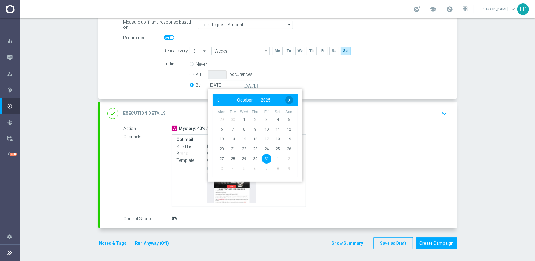
click at [287, 98] on span "›" at bounding box center [289, 100] width 8 height 8
click at [287, 159] on span "30" at bounding box center [289, 159] width 10 height 10
type input "30 Nov 2025"
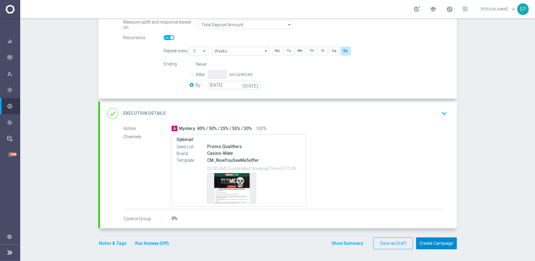
click at [443, 243] on button "Create Campaign" at bounding box center [436, 244] width 41 height 12
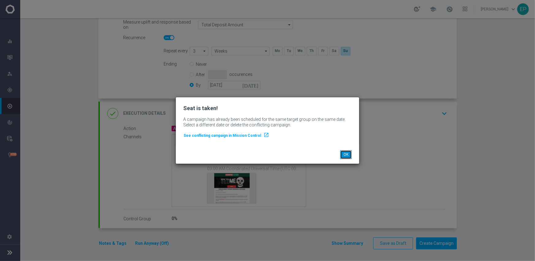
click at [346, 155] on button "OK" at bounding box center [346, 155] width 12 height 9
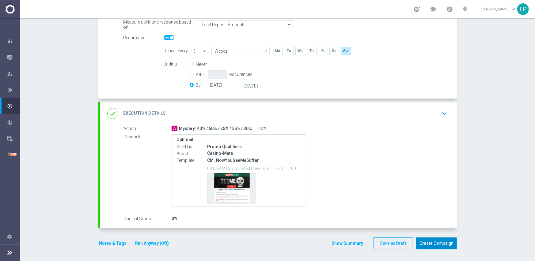
click at [435, 244] on button "Create Campaign" at bounding box center [436, 244] width 41 height 12
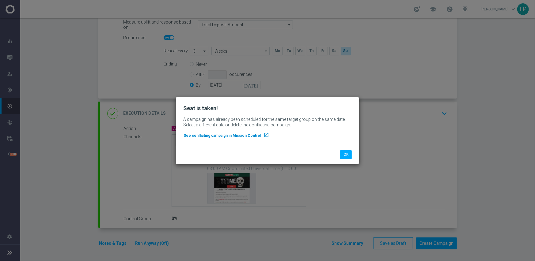
click at [210, 137] on span "See conflicting campaign in Mission Control" at bounding box center [223, 136] width 78 height 4
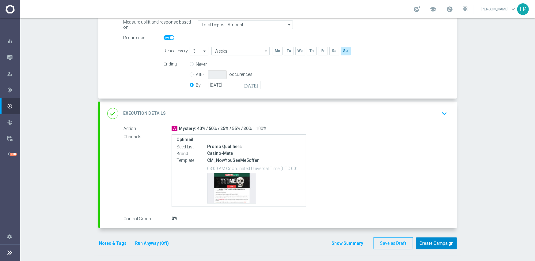
drag, startPoint x: 436, startPoint y: 241, endPoint x: 462, endPoint y: 236, distance: 26.2
click at [436, 241] on button "Create Campaign" at bounding box center [436, 244] width 41 height 12
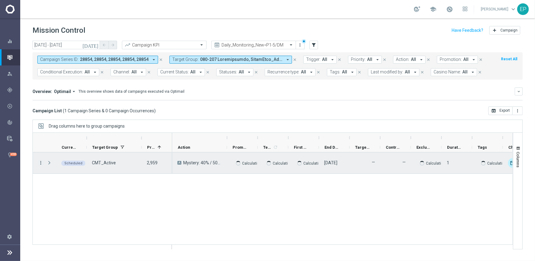
click at [41, 163] on icon "more_vert" at bounding box center [41, 163] width 6 height 6
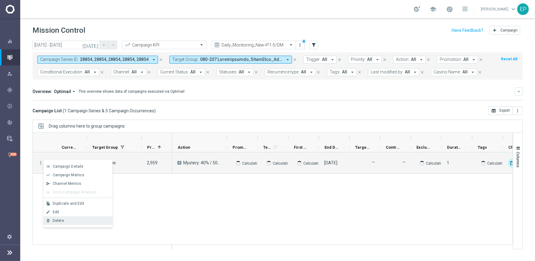
click at [67, 221] on div "Delete" at bounding box center [81, 221] width 57 height 4
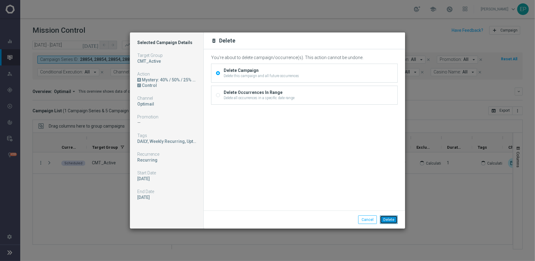
click at [396, 219] on button "Delete" at bounding box center [389, 220] width 18 height 9
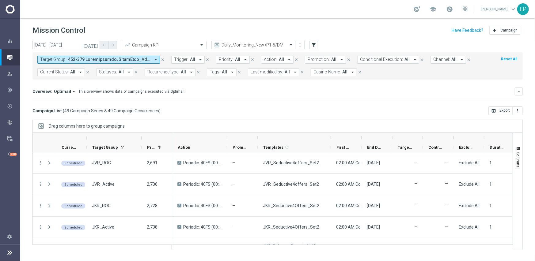
drag, startPoint x: 289, startPoint y: 138, endPoint x: 332, endPoint y: 139, distance: 42.6
click at [332, 139] on div at bounding box center [331, 138] width 2 height 10
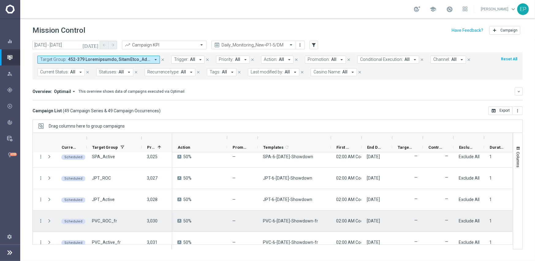
scroll to position [959, 0]
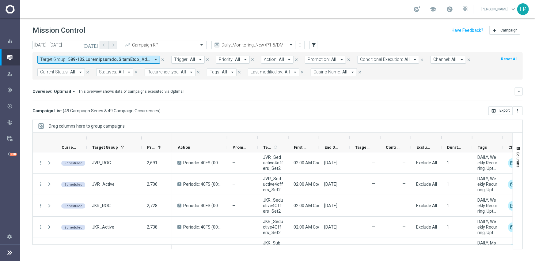
click at [266, 112] on div "Campaign List ( 49 Campaign Series & 49 Campaign Occurrences ) open_in_browser …" at bounding box center [277, 111] width 490 height 9
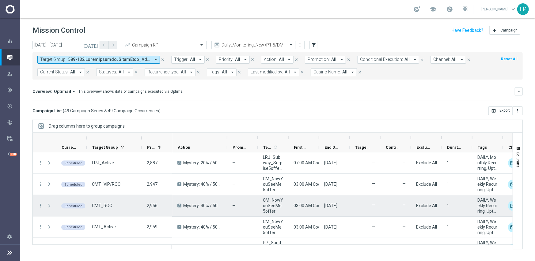
scroll to position [674, 0]
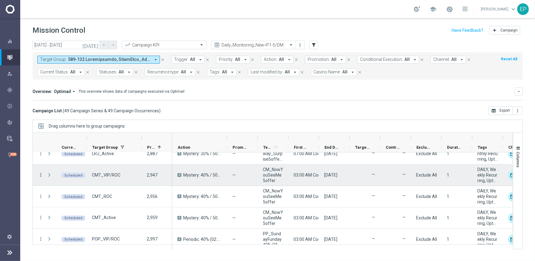
click at [40, 174] on icon "more_vert" at bounding box center [41, 176] width 6 height 6
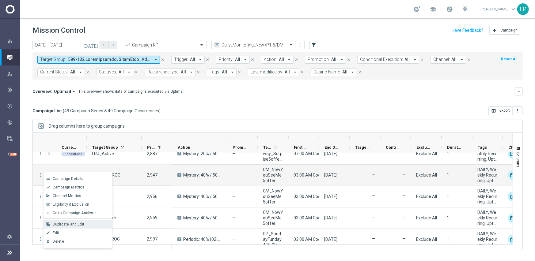
click at [71, 223] on span "Duplicate and Edit" at bounding box center [69, 225] width 32 height 4
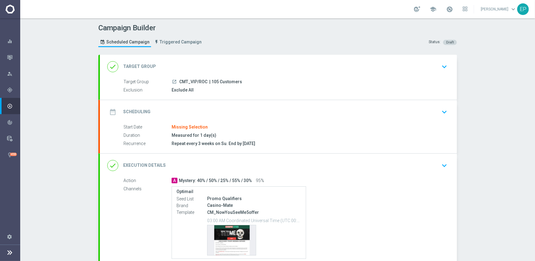
drag, startPoint x: 177, startPoint y: 81, endPoint x: 196, endPoint y: 83, distance: 18.8
click at [196, 83] on span "CMT_VIP/ROC" at bounding box center [193, 82] width 28 height 6
copy span "CMT_VIP/"
click at [231, 62] on div "done Target Group keyboard_arrow_down" at bounding box center [278, 67] width 342 height 12
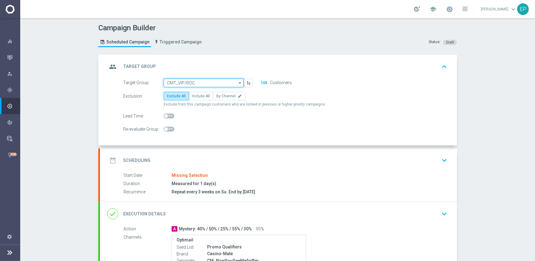
click at [198, 82] on input "CMT_VIP/ROC" at bounding box center [204, 83] width 80 height 9
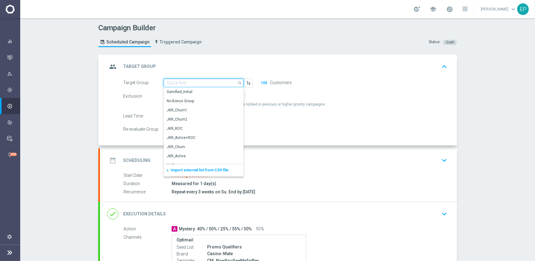
paste input "CMT_VIP/"
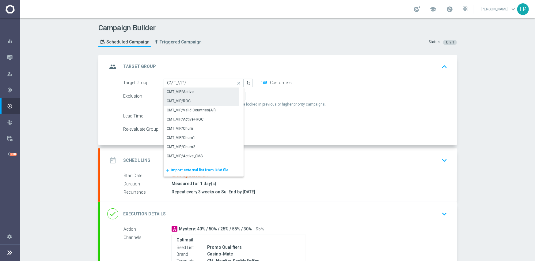
click at [199, 91] on div "CMT_VIP/Active" at bounding box center [201, 92] width 75 height 9
type input "CMT_VIP/Active"
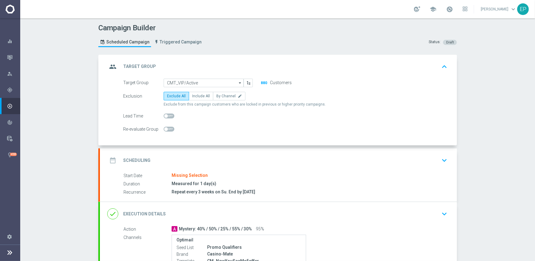
click at [259, 156] on div "date_range Scheduling keyboard_arrow_down" at bounding box center [278, 161] width 342 height 12
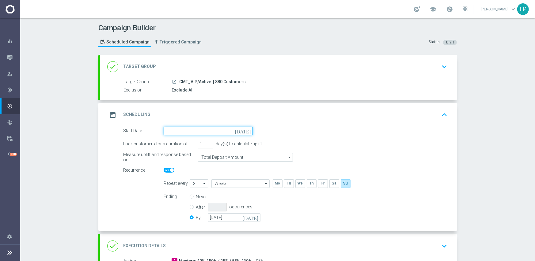
click at [210, 130] on input at bounding box center [208, 131] width 89 height 9
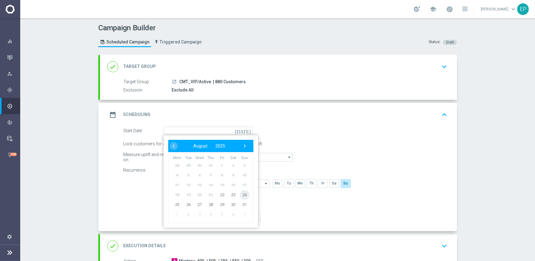
click at [244, 196] on span "24" at bounding box center [245, 195] width 10 height 10
type input "[DATE]"
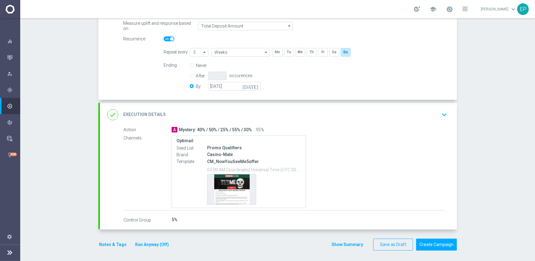
scroll to position [133, 0]
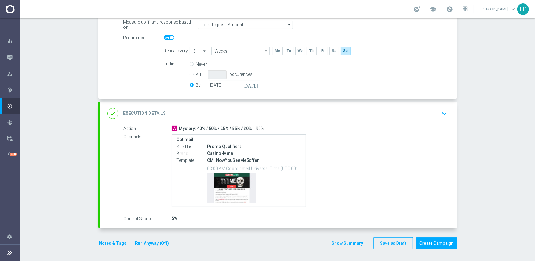
click at [282, 101] on accordion "done Target Group keyboard_arrow_down Target Group launch CMT_VIP/Active | 880 …" at bounding box center [277, 75] width 359 height 307
click at [285, 112] on div "done Execution Details keyboard_arrow_down" at bounding box center [278, 114] width 342 height 12
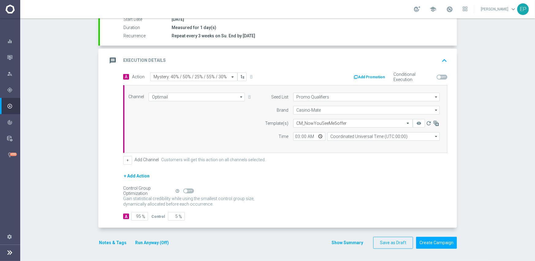
scroll to position [107, 0]
click at [135, 217] on input "95" at bounding box center [139, 217] width 17 height 9
type input "1"
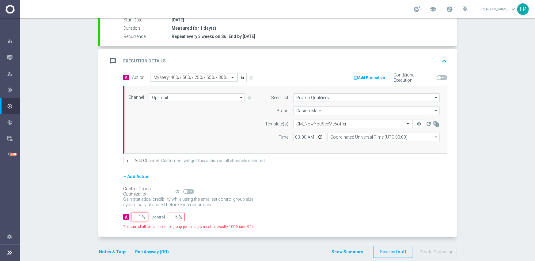
type input "99"
type input "10"
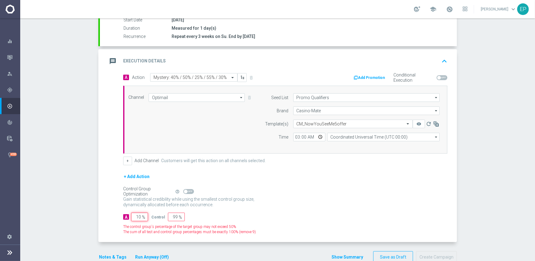
type input "90"
type input "100"
type input "0"
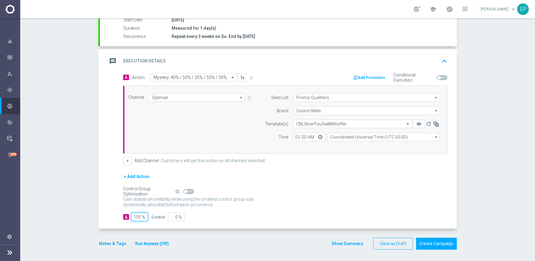
type input "100"
click at [288, 189] on div "Control Group Optimization Self Optimizing Campaign help_outline" at bounding box center [285, 192] width 324 height 7
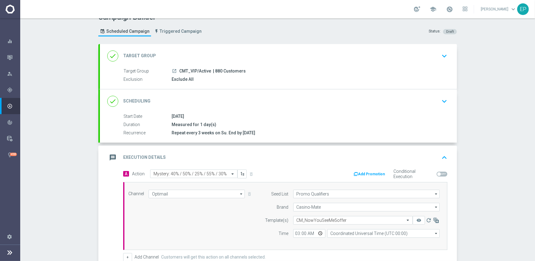
scroll to position [0, 0]
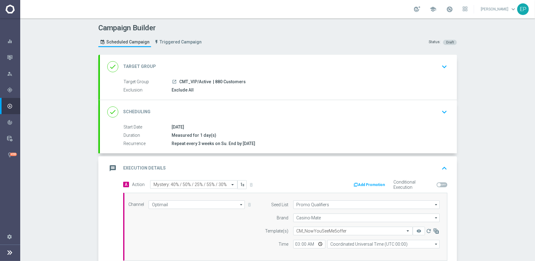
click at [231, 109] on div "done Scheduling keyboard_arrow_down" at bounding box center [278, 112] width 342 height 12
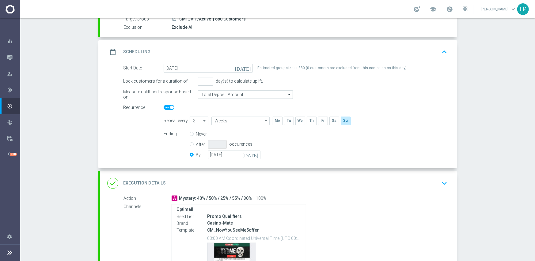
scroll to position [133, 0]
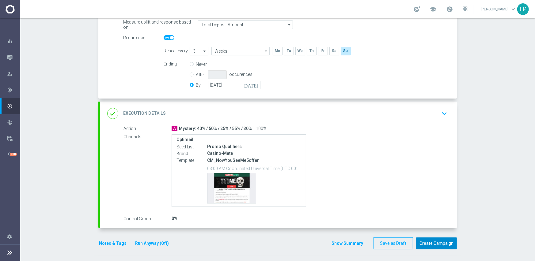
click at [435, 245] on button "Create Campaign" at bounding box center [436, 244] width 41 height 12
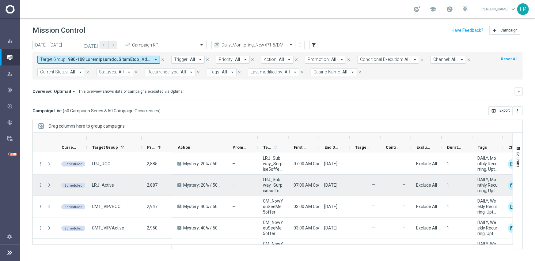
scroll to position [644, 0]
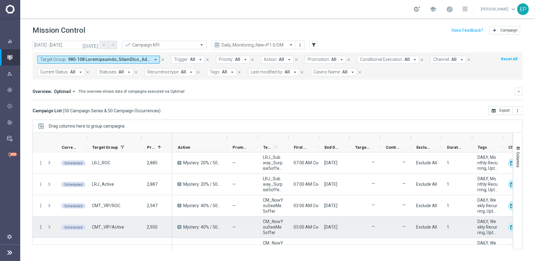
click at [41, 227] on icon "more_vert" at bounding box center [41, 228] width 6 height 6
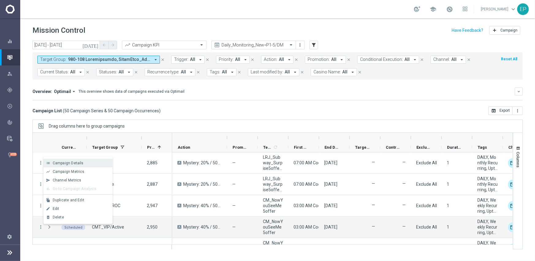
click at [74, 165] on span "Campaign Details" at bounding box center [68, 163] width 31 height 4
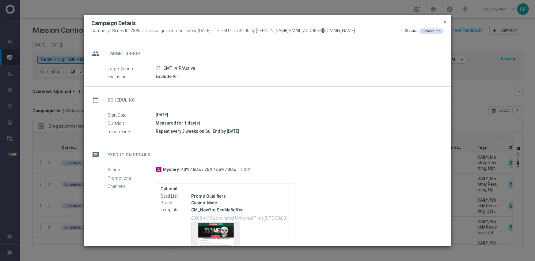
click at [444, 20] on span "close" at bounding box center [445, 21] width 5 height 5
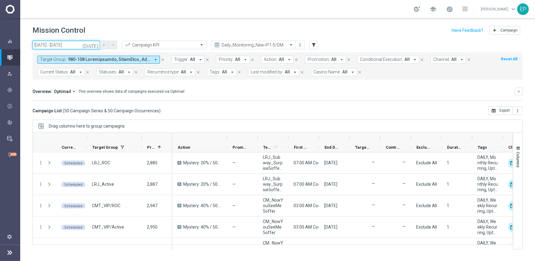
click at [43, 43] on input "[DATE] - [DATE]" at bounding box center [65, 45] width 67 height 9
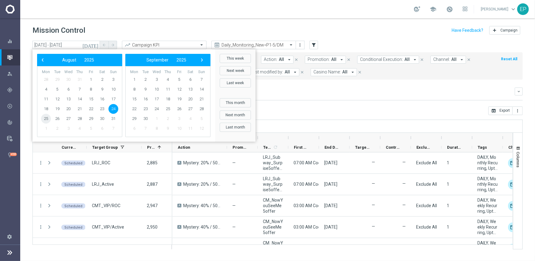
click at [45, 120] on span "25" at bounding box center [46, 119] width 10 height 10
type input "[DATE] - [DATE]"
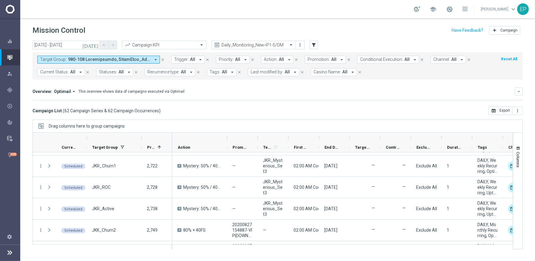
scroll to position [0, 0]
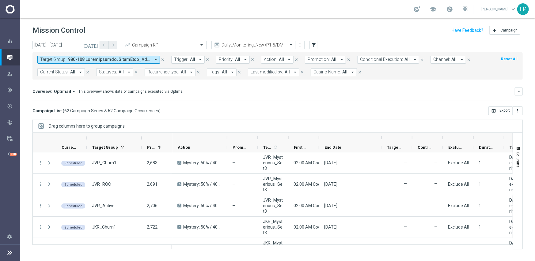
drag, startPoint x: 350, startPoint y: 136, endPoint x: 382, endPoint y: 136, distance: 31.9
click at [382, 136] on div at bounding box center [381, 138] width 2 height 10
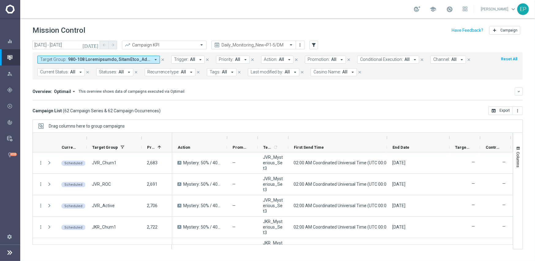
drag, startPoint x: 319, startPoint y: 138, endPoint x: 386, endPoint y: 138, distance: 67.1
click at [386, 138] on div at bounding box center [387, 138] width 2 height 10
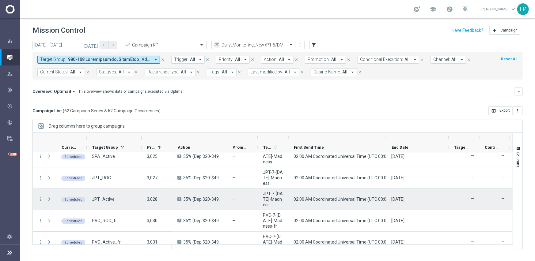
scroll to position [1238, 0]
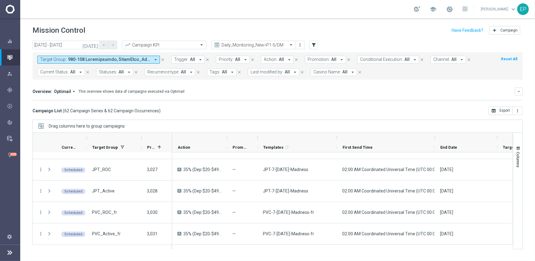
drag, startPoint x: 288, startPoint y: 138, endPoint x: 337, endPoint y: 137, distance: 48.7
click at [337, 137] on div at bounding box center [337, 138] width 2 height 10
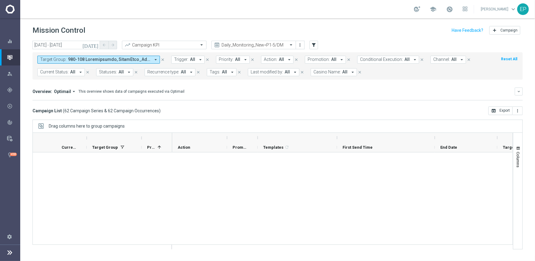
scroll to position [0, 0]
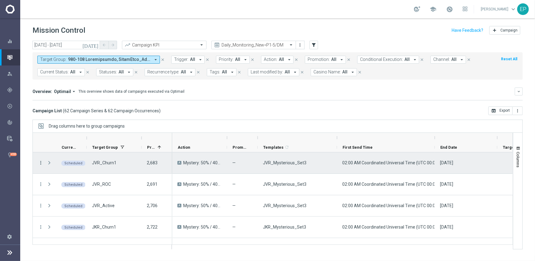
click at [40, 162] on icon "more_vert" at bounding box center [41, 163] width 6 height 6
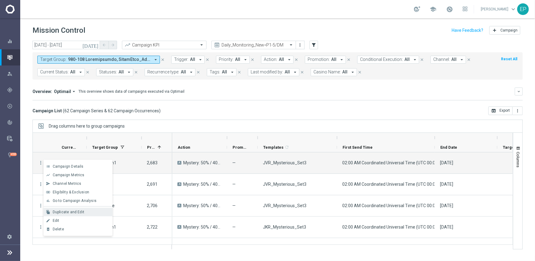
click at [92, 211] on div "Duplicate and Edit" at bounding box center [81, 212] width 57 height 4
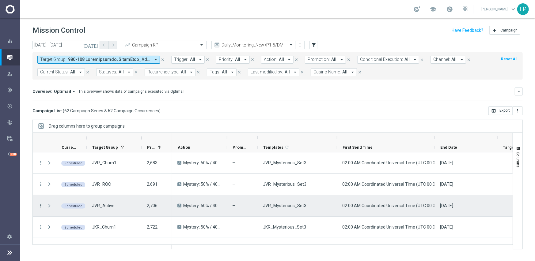
click at [40, 206] on icon "more_vert" at bounding box center [41, 206] width 6 height 6
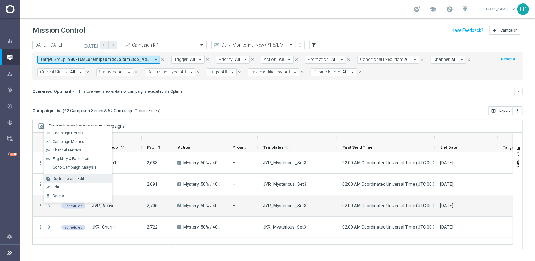
click at [86, 179] on div "Duplicate and Edit" at bounding box center [81, 179] width 57 height 4
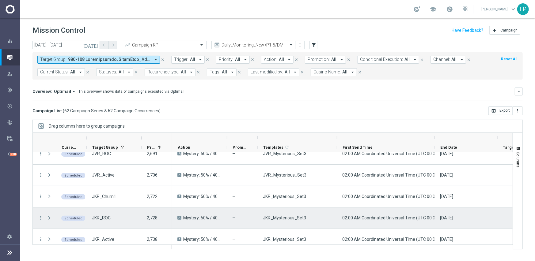
scroll to position [61, 0]
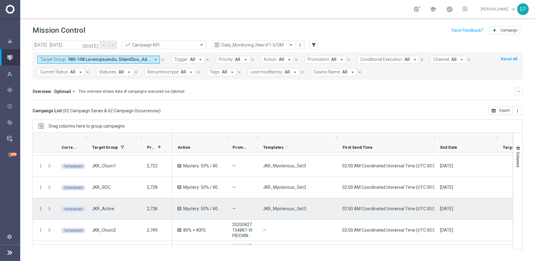
click at [40, 207] on icon "more_vert" at bounding box center [41, 209] width 6 height 6
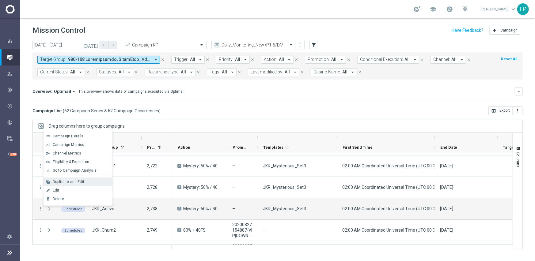
click at [72, 181] on span "Duplicate and Edit" at bounding box center [69, 182] width 32 height 4
